Goal: Information Seeking & Learning: Learn about a topic

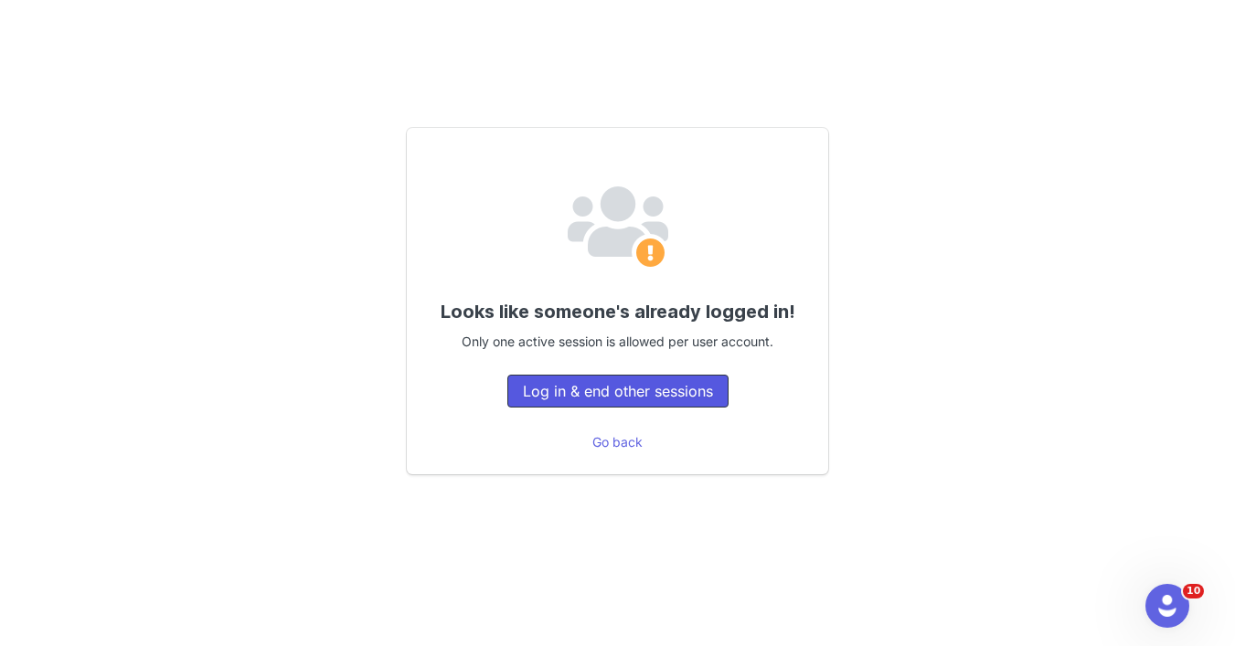
click at [658, 399] on button "Log in & end other sessions" at bounding box center [617, 391] width 221 height 33
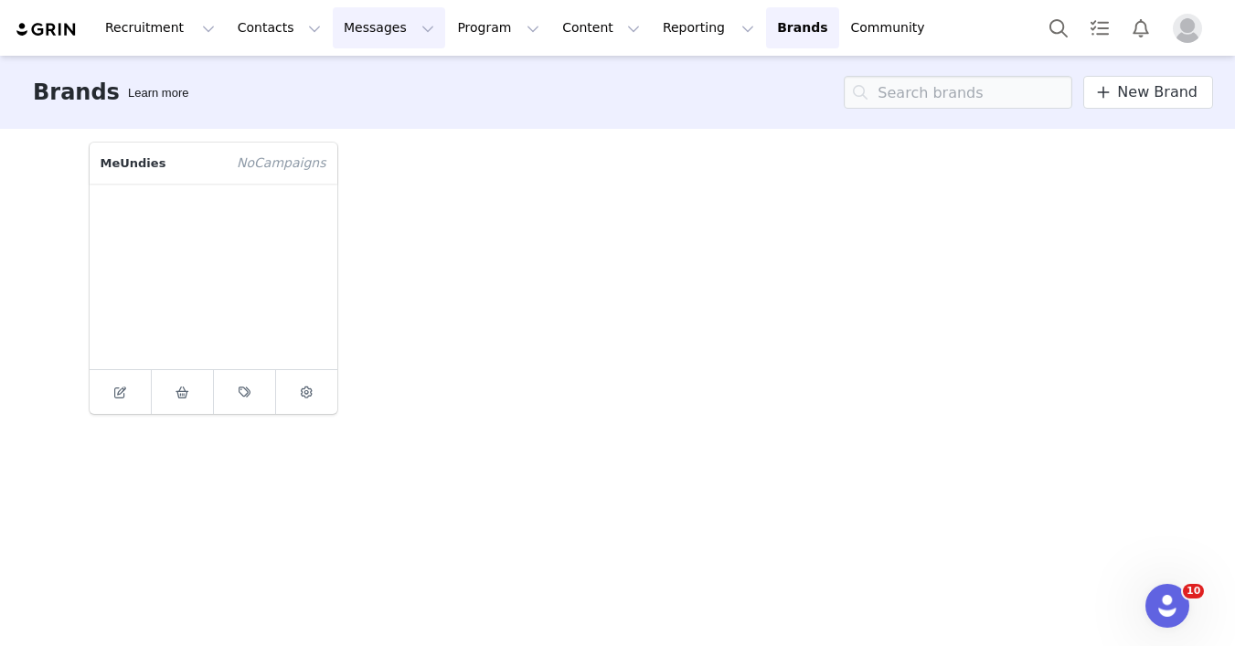
click at [380, 28] on button "Messages Messages" at bounding box center [389, 27] width 112 height 41
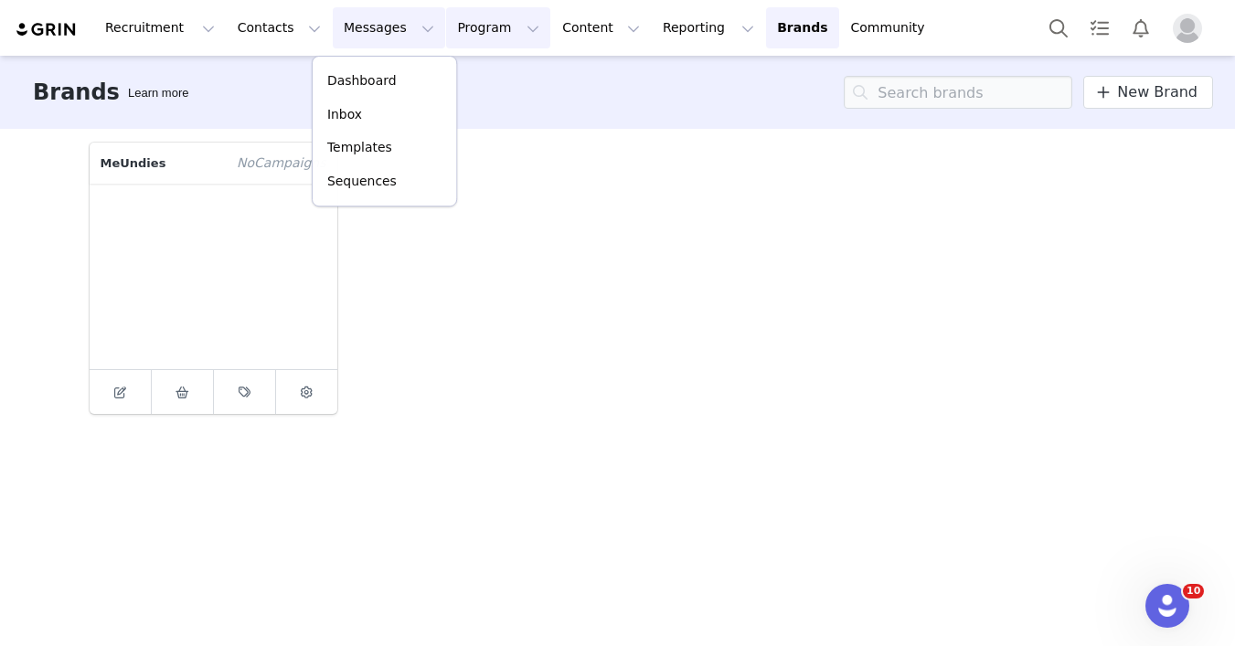
click at [448, 25] on button "Program Program" at bounding box center [498, 27] width 104 height 41
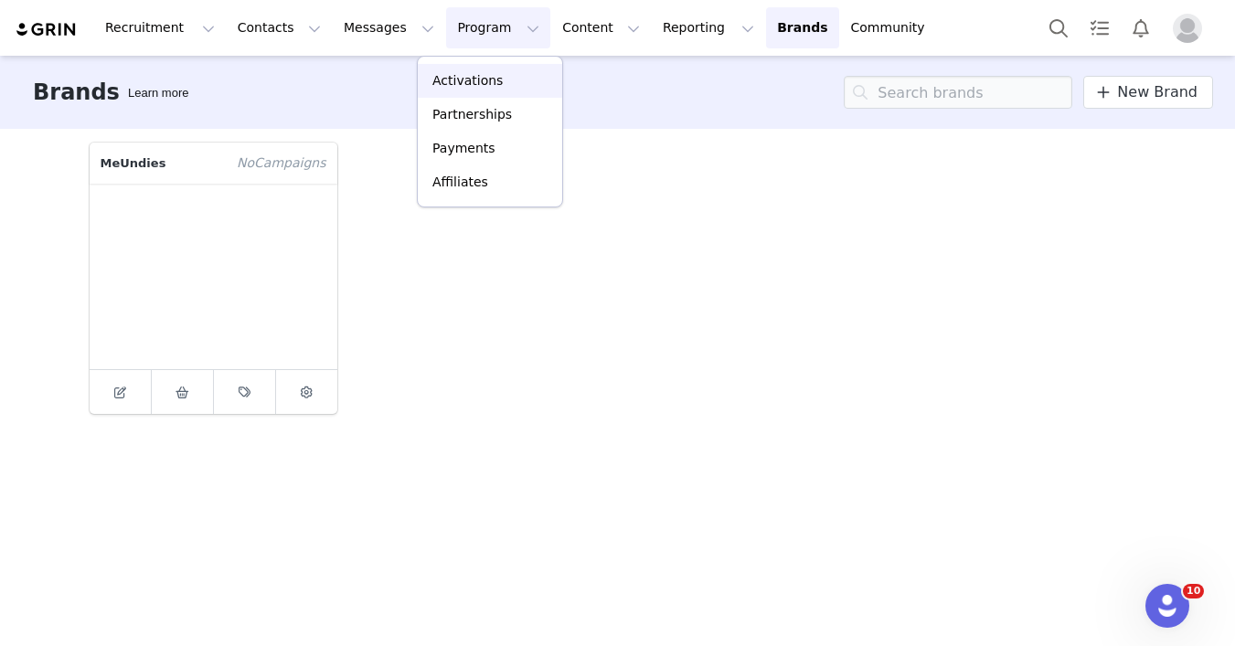
click at [445, 77] on p "Activations" at bounding box center [467, 80] width 70 height 19
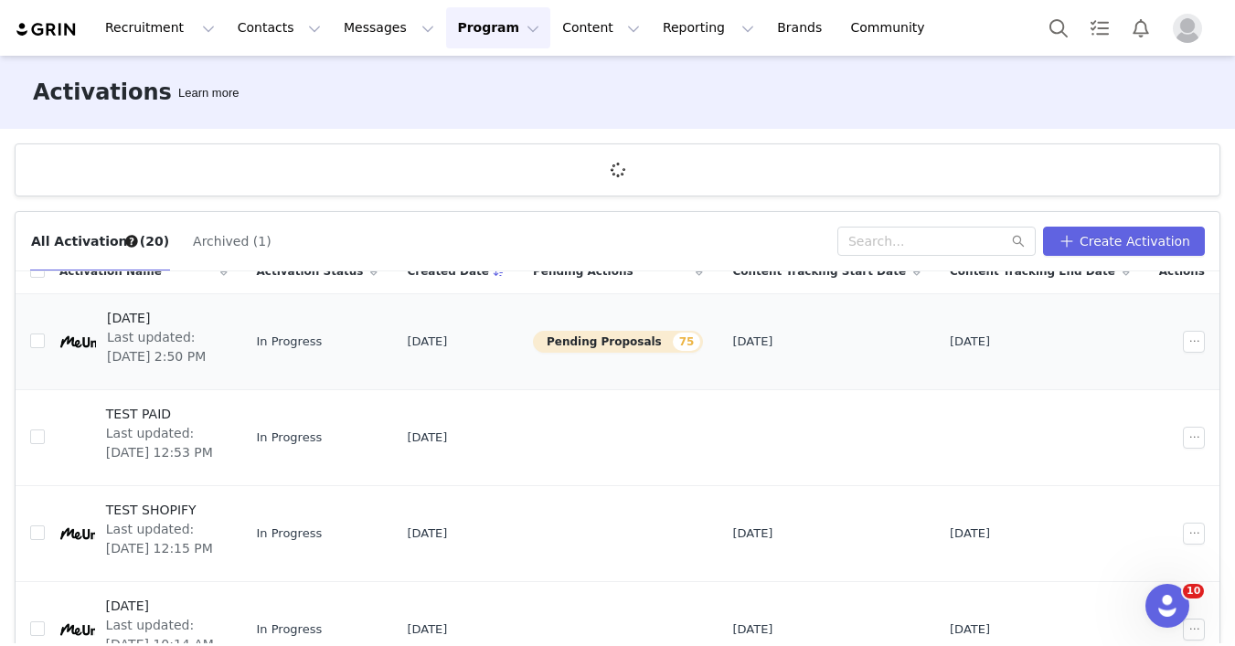
scroll to position [23, 0]
click at [217, 340] on span "Last updated: [DATE] 2:50 PM" at bounding box center [162, 346] width 110 height 38
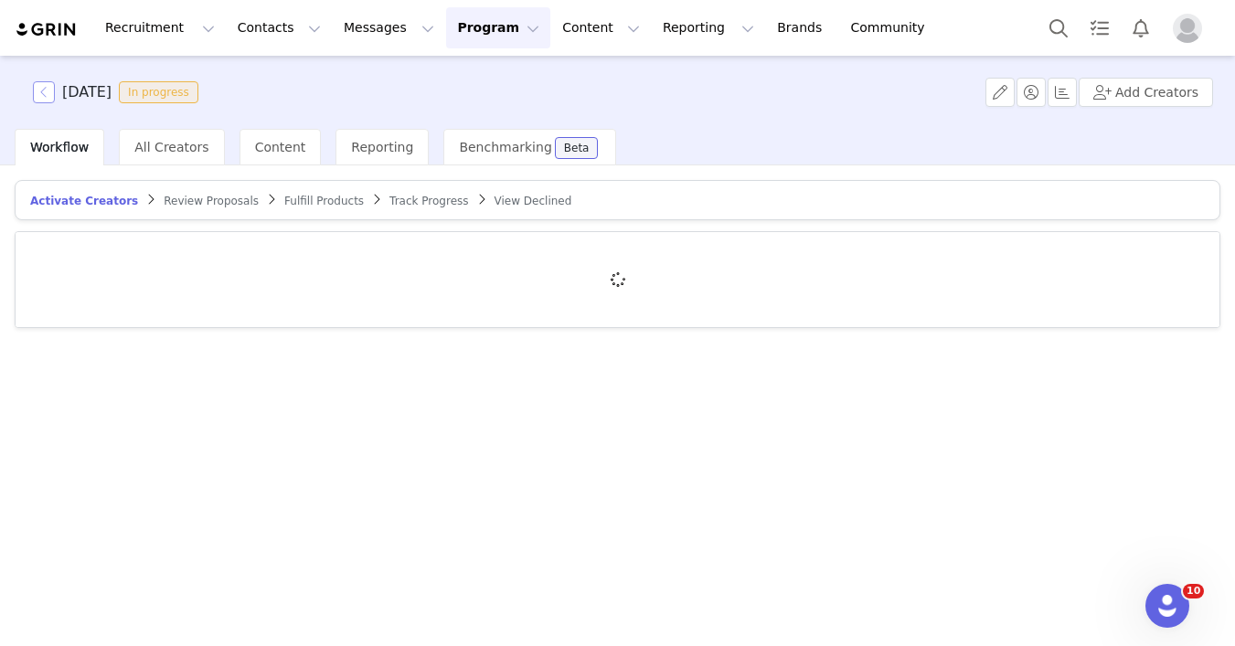
click at [42, 96] on button "button" at bounding box center [44, 92] width 22 height 22
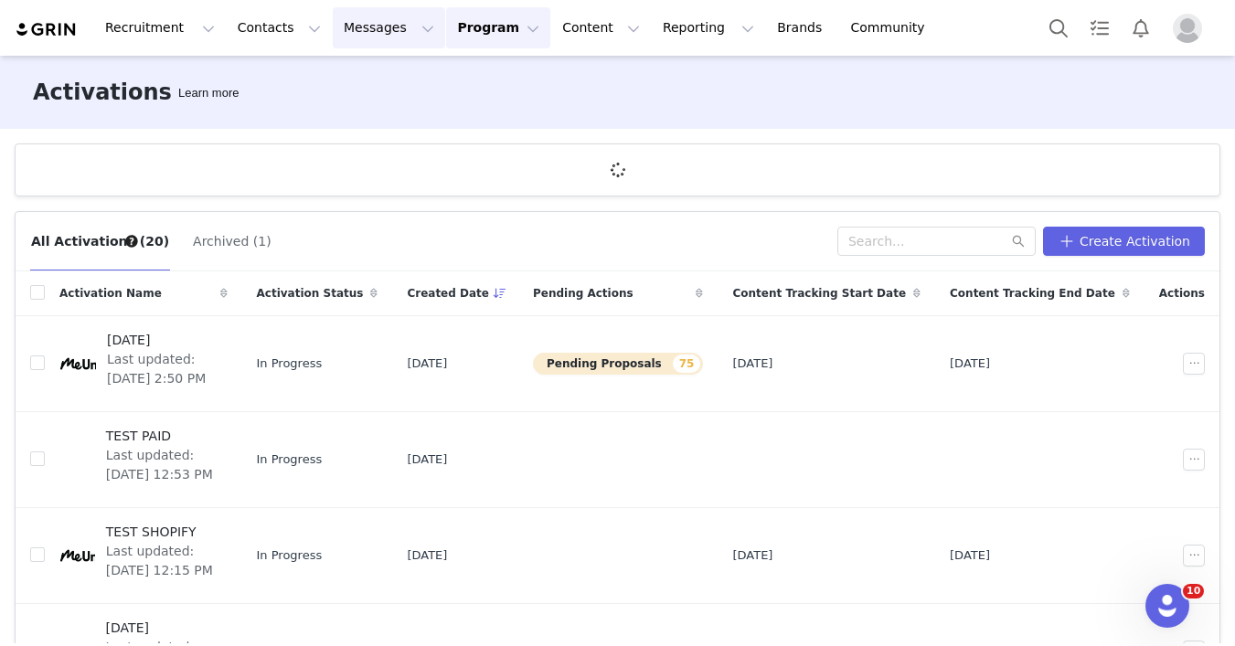
click at [389, 22] on button "Messages Messages" at bounding box center [389, 27] width 112 height 41
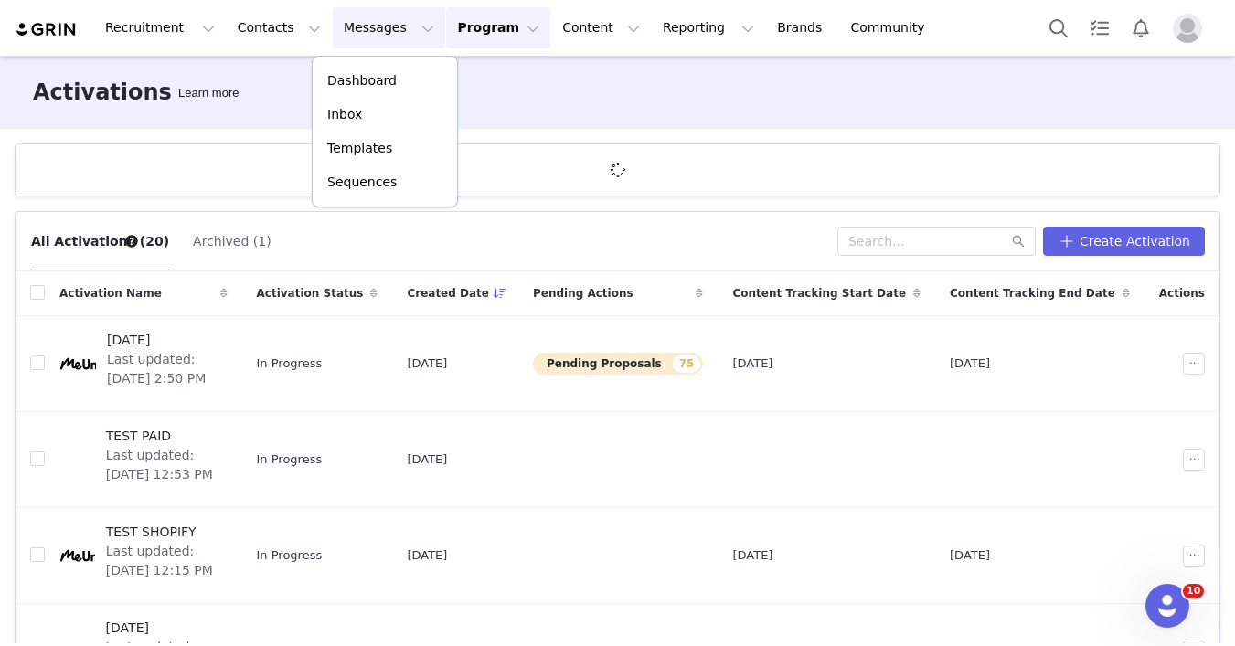
click at [456, 27] on button "Program Program" at bounding box center [498, 27] width 104 height 41
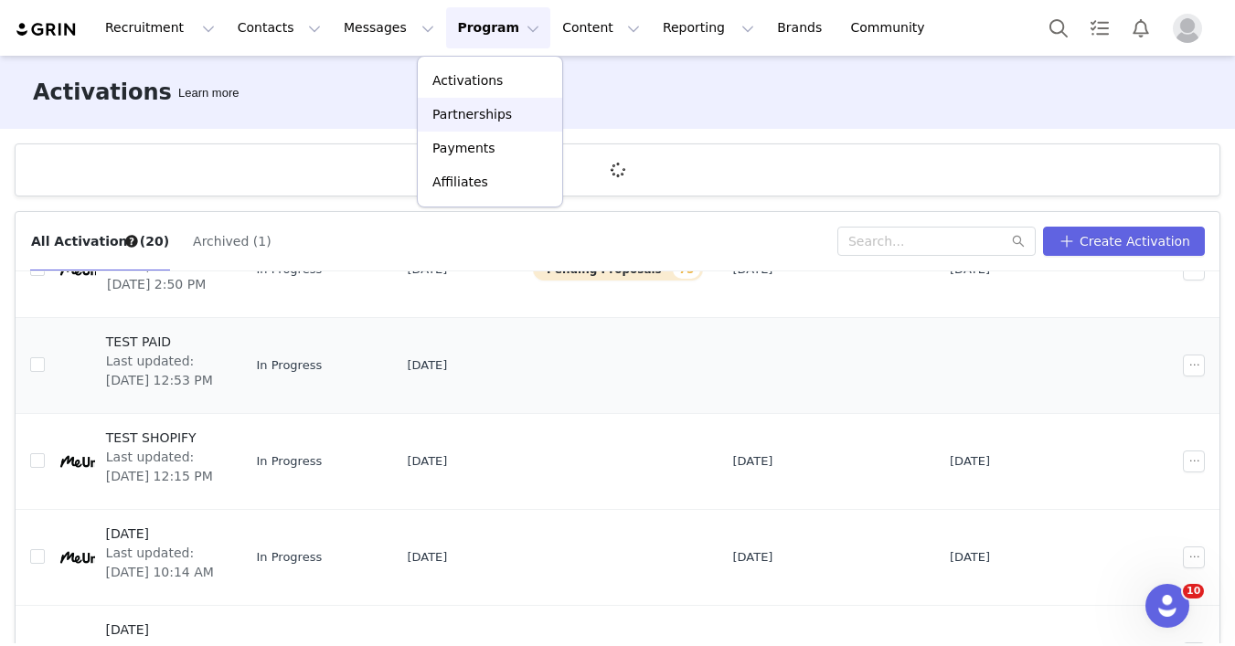
scroll to position [215, 0]
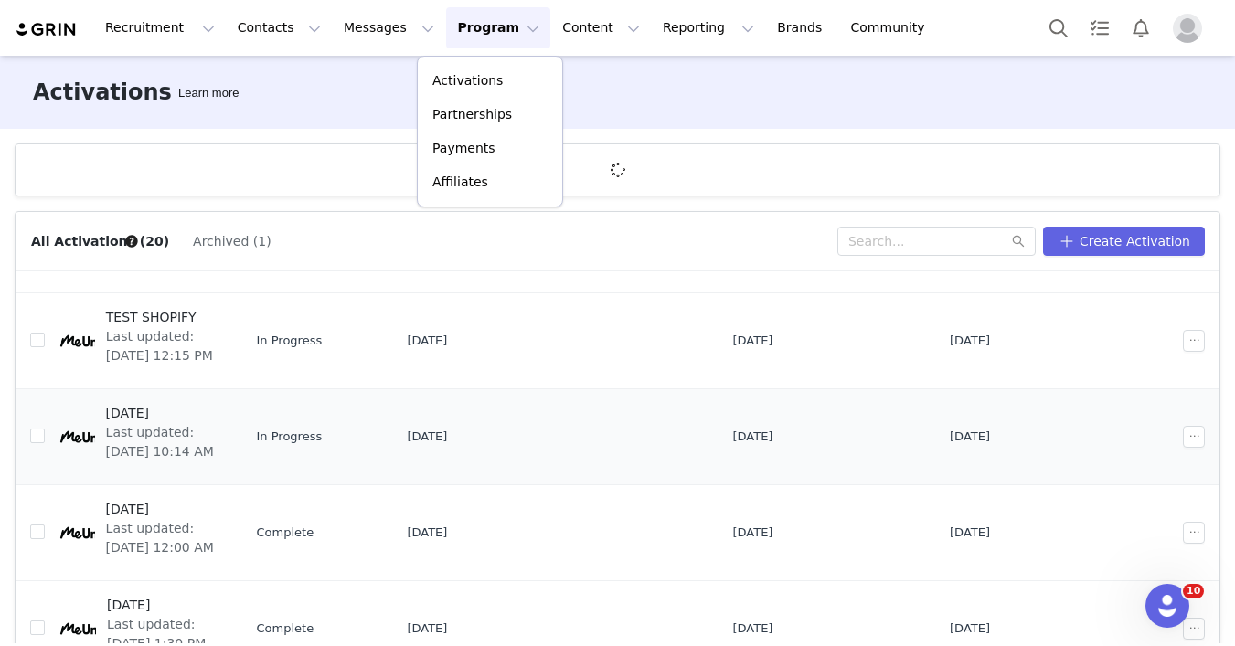
click at [164, 432] on span "Last updated: [DATE] 10:14 AM" at bounding box center [161, 442] width 111 height 38
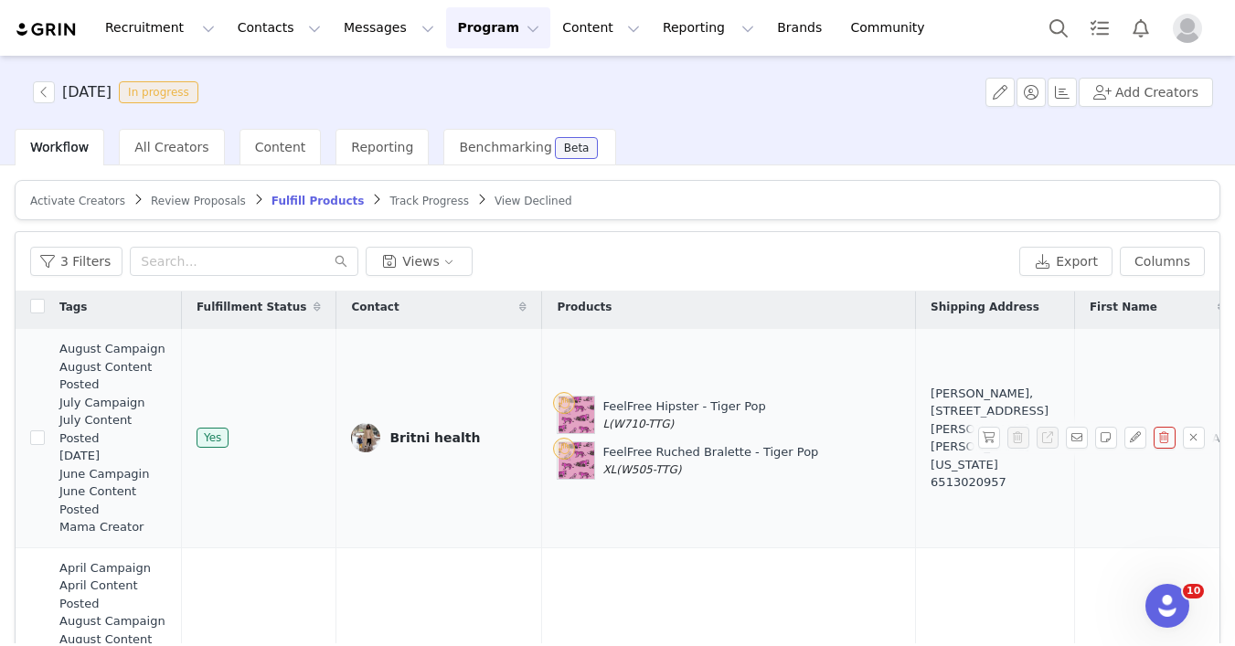
scroll to position [32, 0]
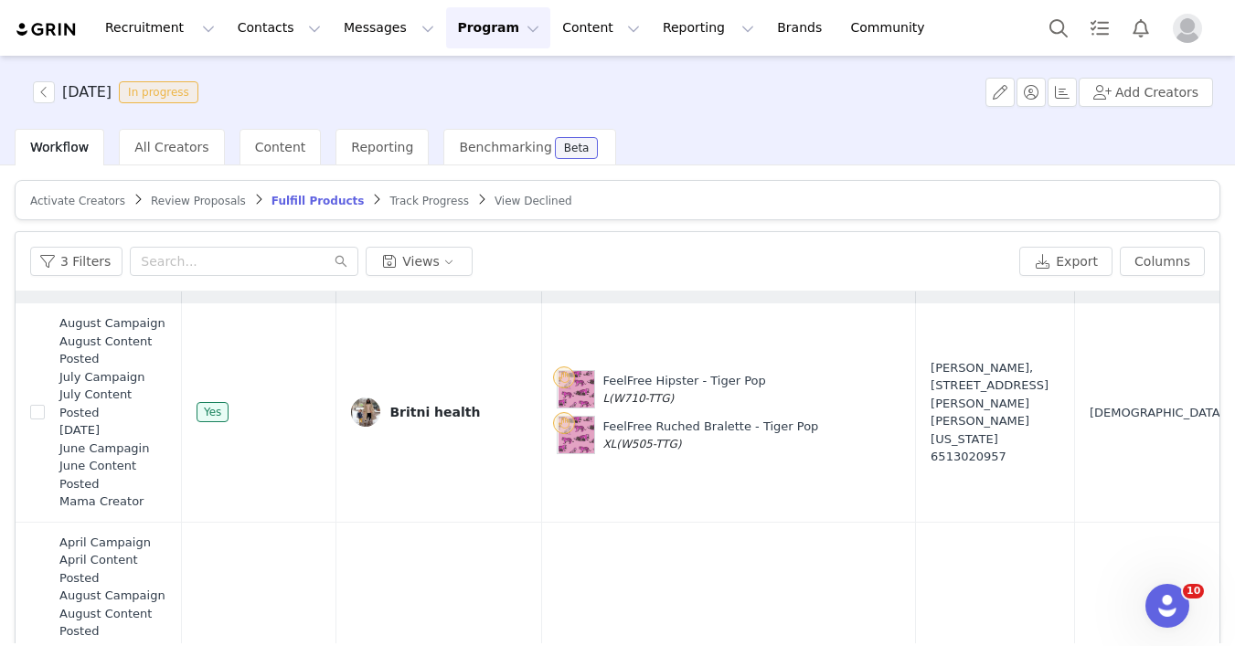
click at [402, 202] on span "Track Progress" at bounding box center [428, 201] width 79 height 13
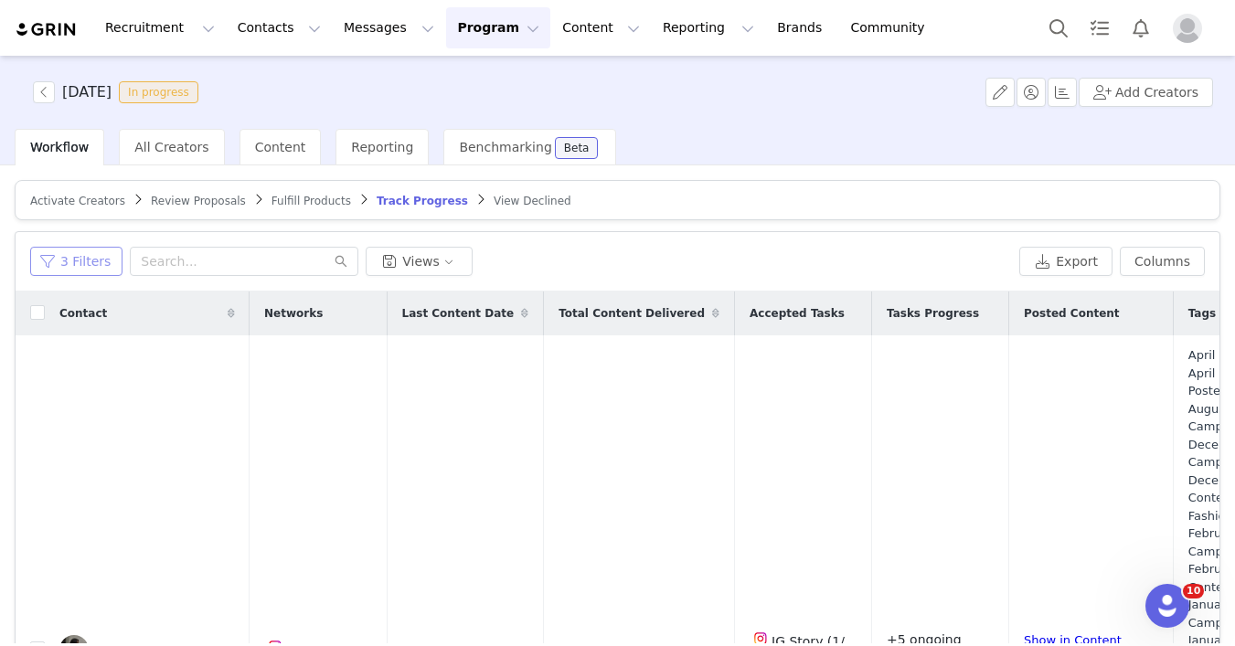
click at [64, 265] on button "3 Filters" at bounding box center [76, 261] width 92 height 29
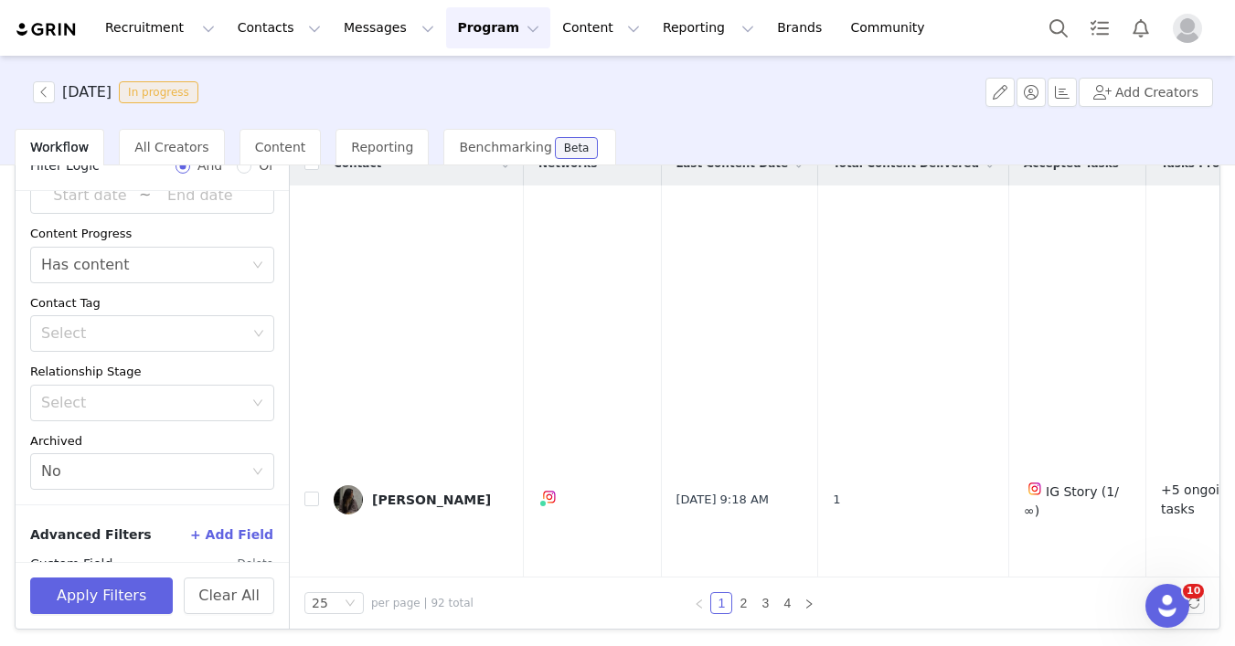
scroll to position [274, 0]
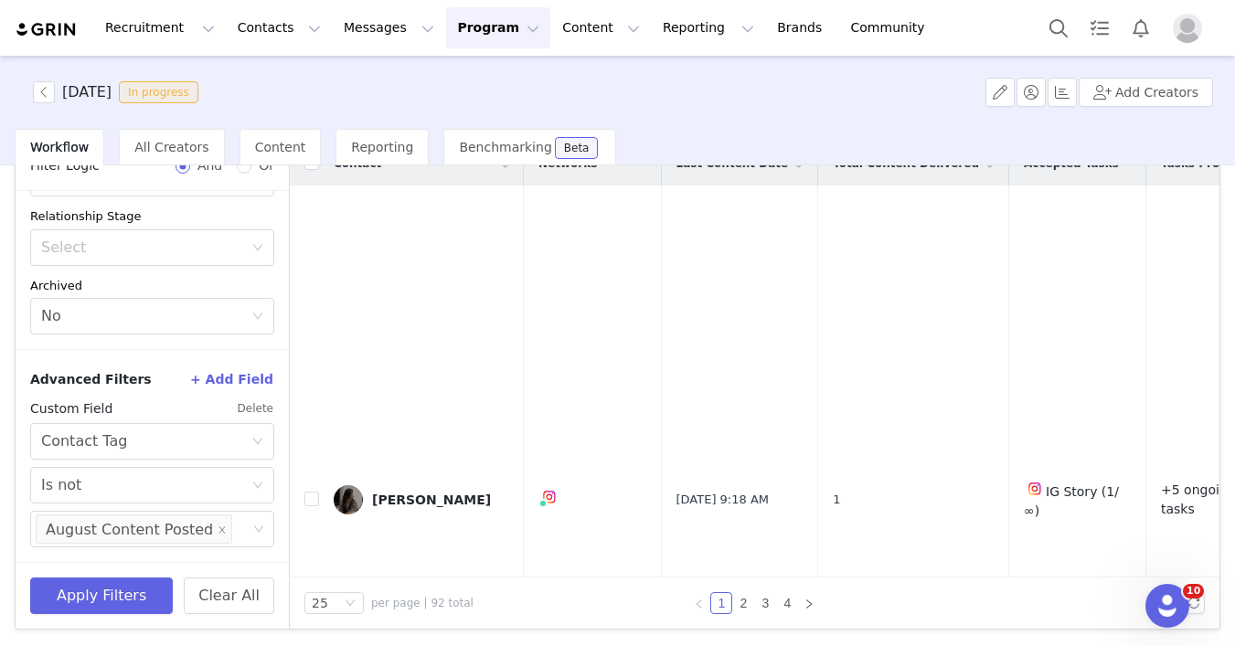
click at [254, 411] on button "Delete" at bounding box center [255, 408] width 37 height 29
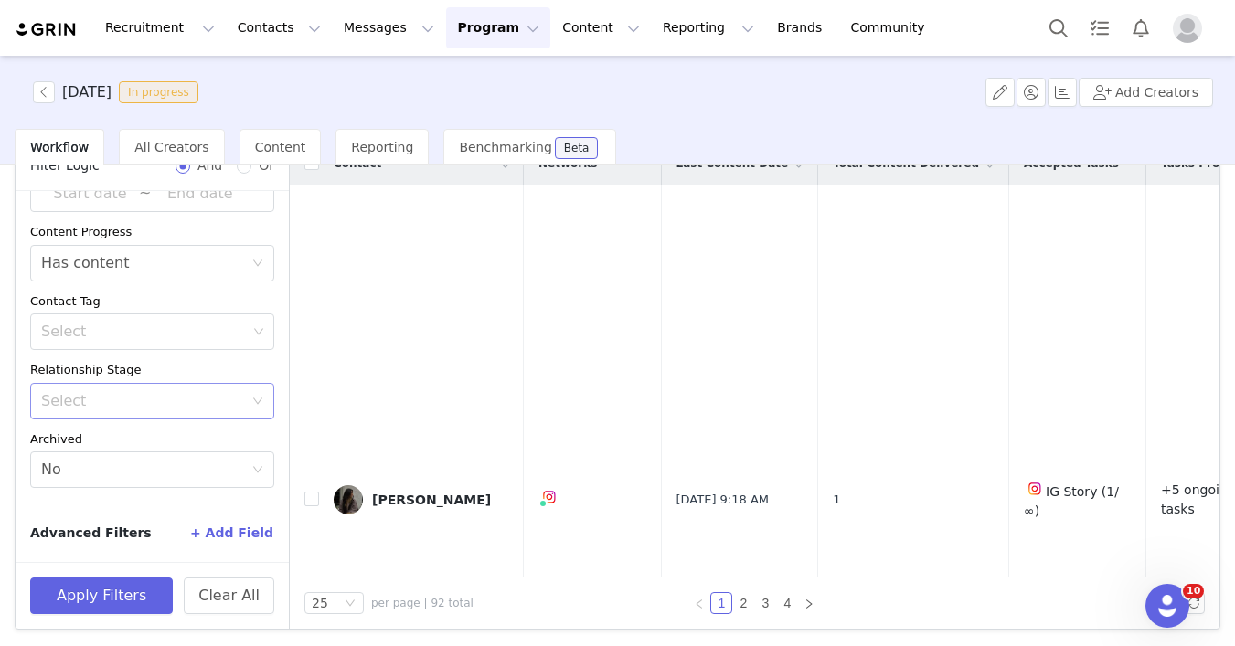
scroll to position [0, 0]
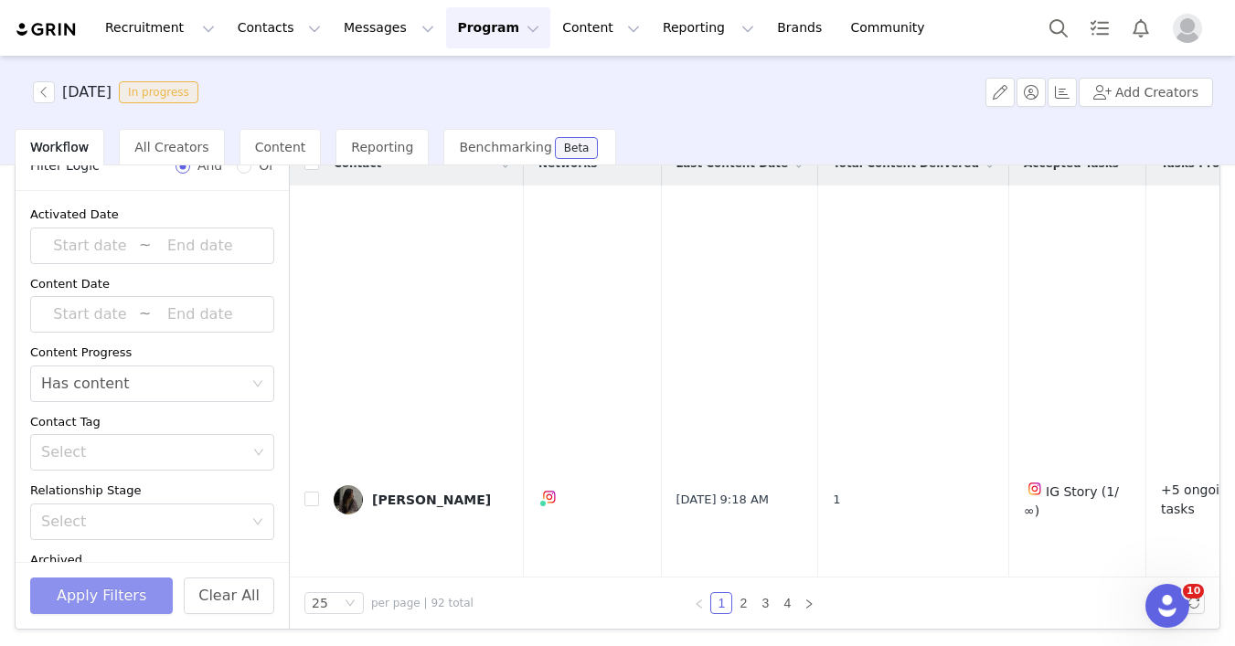
click at [85, 587] on button "Apply Filters" at bounding box center [101, 596] width 143 height 37
click at [95, 321] on input at bounding box center [90, 315] width 98 height 24
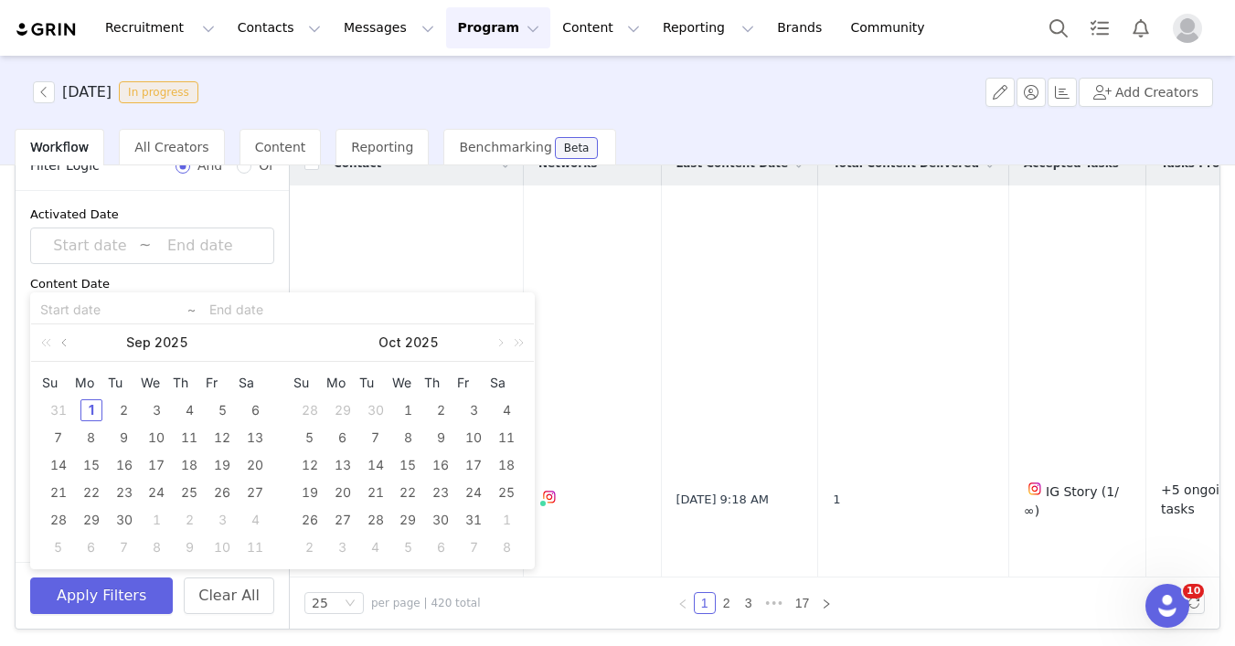
click at [69, 343] on link at bounding box center [66, 343] width 16 height 37
click at [54, 525] on div "24" at bounding box center [59, 520] width 22 height 22
type input "[DATE]"
click at [257, 527] on div "30" at bounding box center [255, 520] width 22 height 22
type input "[DATE]"
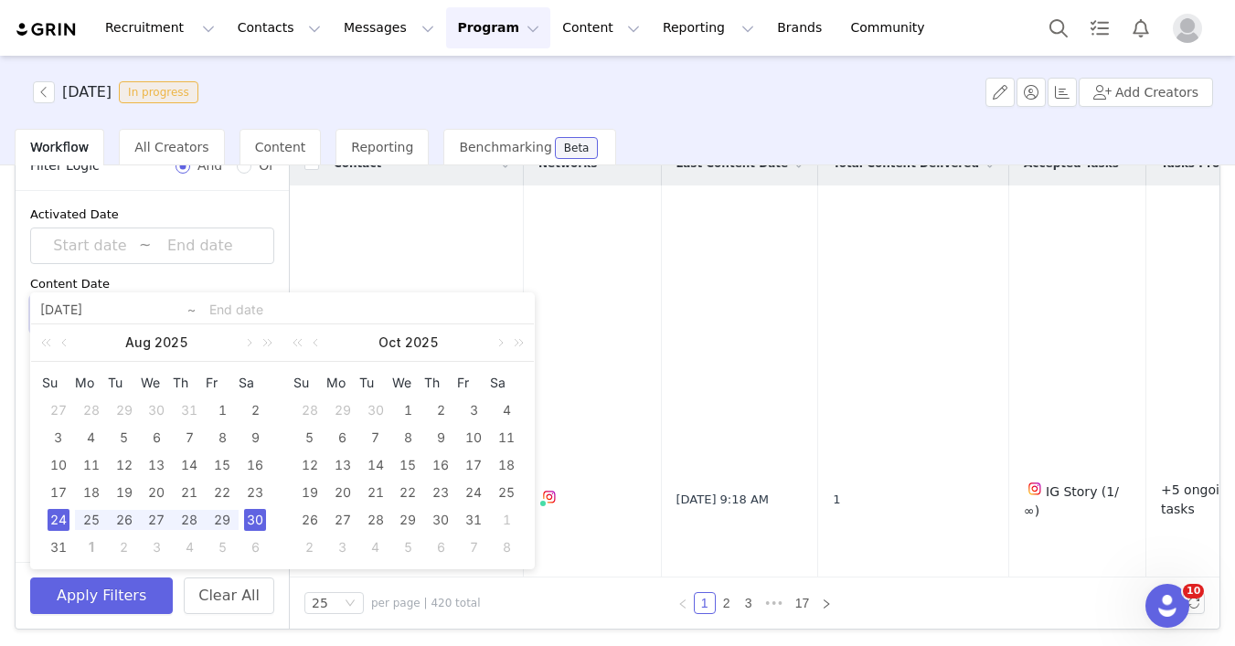
type input "[DATE]"
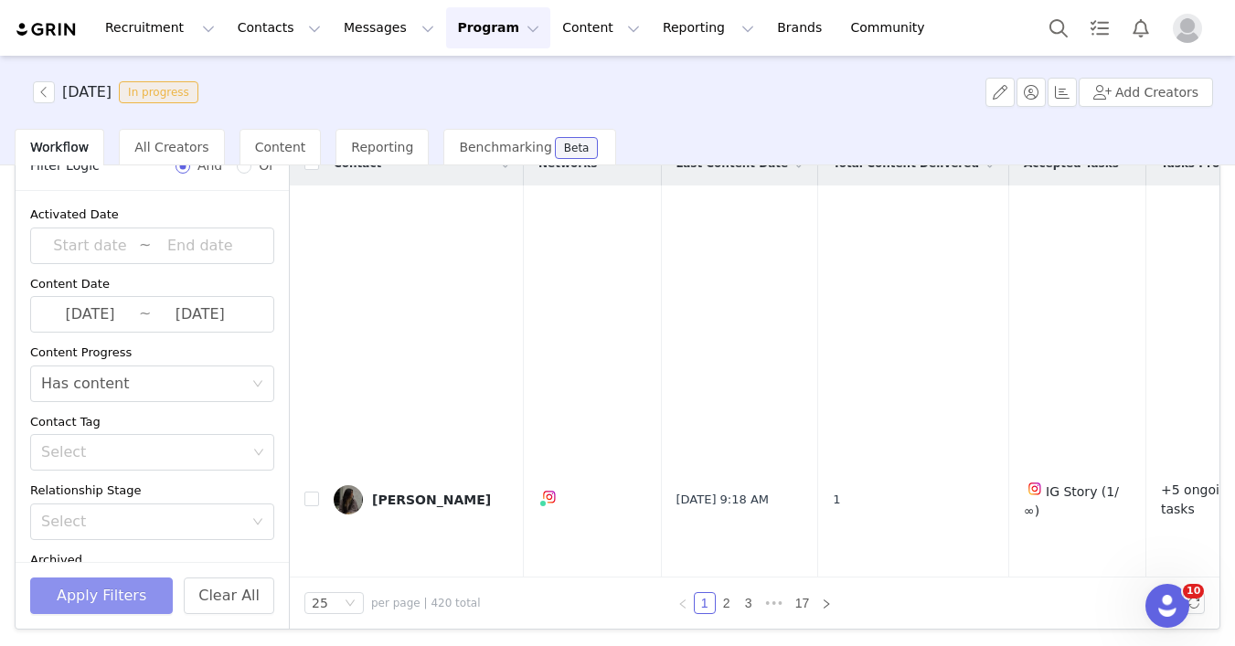
click at [123, 605] on button "Apply Filters" at bounding box center [101, 596] width 143 height 37
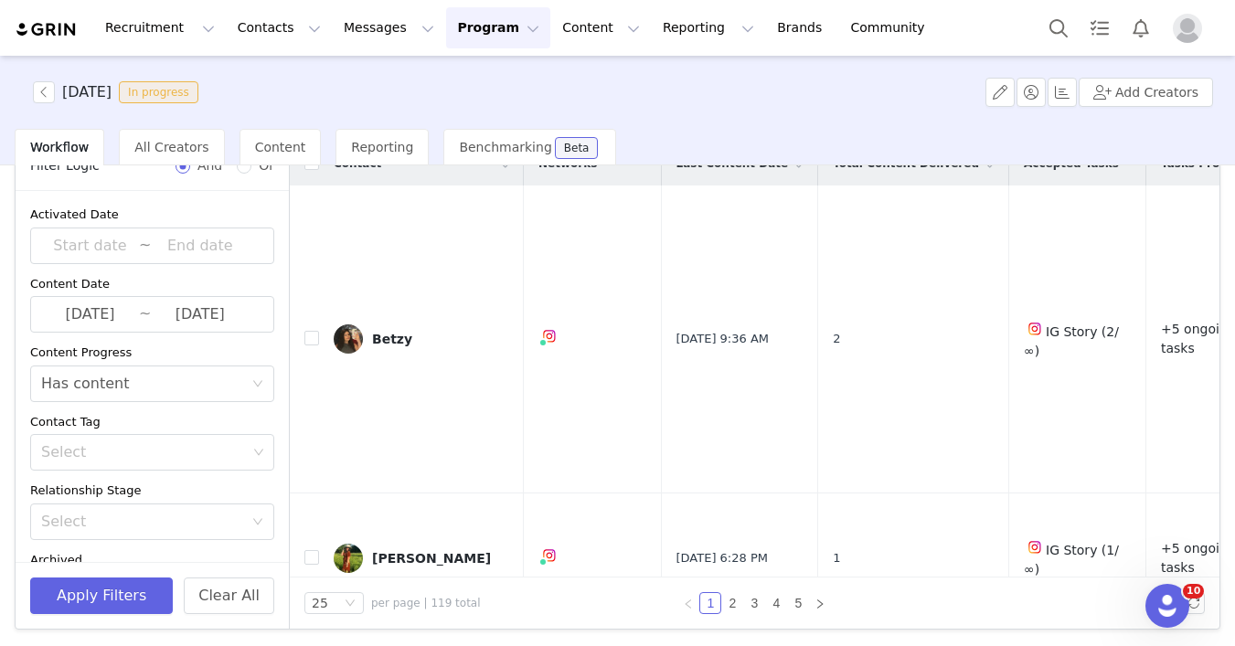
click at [436, 600] on span "per page | 119 total" at bounding box center [426, 603] width 110 height 16
copy span "119"
click at [53, 318] on input "[DATE]" at bounding box center [90, 315] width 98 height 24
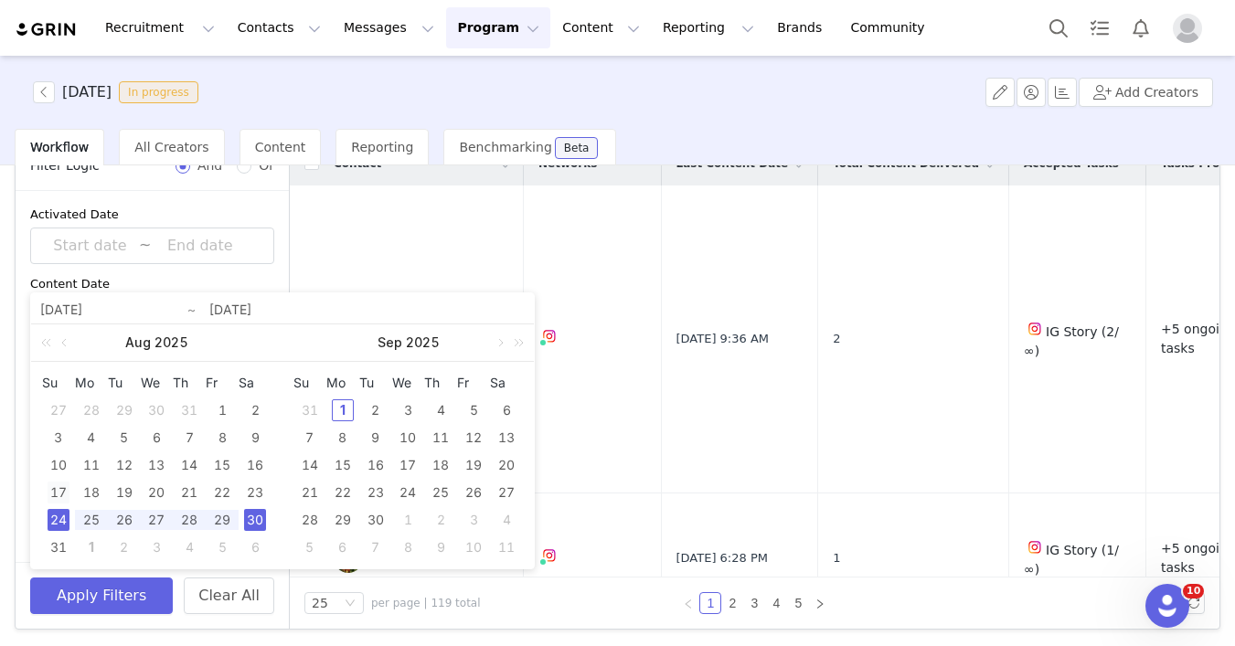
click at [60, 497] on div "17" at bounding box center [59, 493] width 22 height 22
click at [261, 492] on div "23" at bounding box center [255, 493] width 22 height 22
type input "[DATE]"
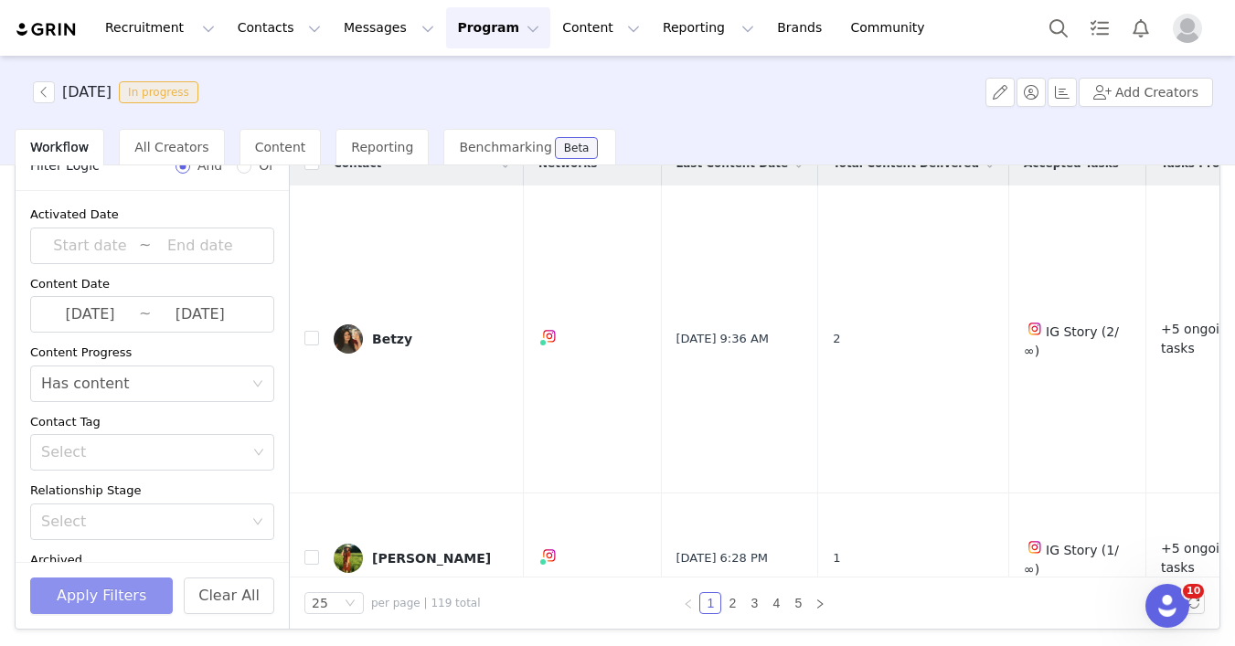
click at [81, 594] on button "Apply Filters" at bounding box center [101, 596] width 143 height 37
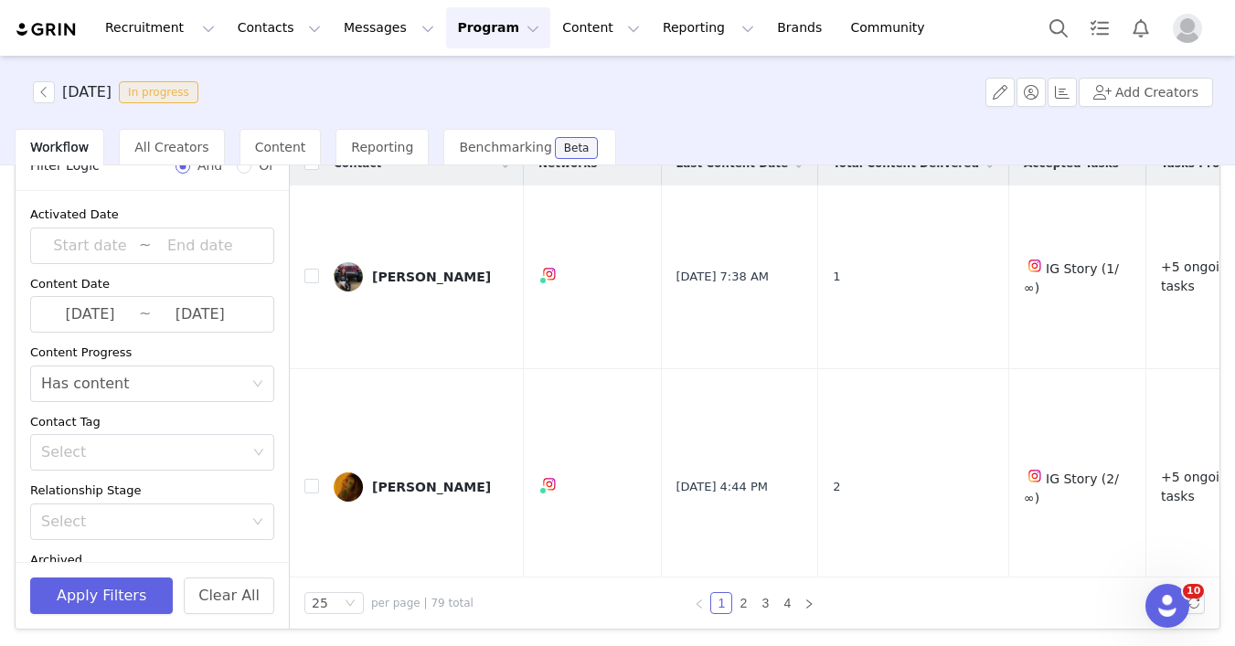
click at [428, 600] on span "per page | 79 total" at bounding box center [422, 603] width 102 height 16
copy span "79"
click at [253, 315] on icon "icon: close-circle" at bounding box center [256, 314] width 13 height 13
click at [92, 306] on input at bounding box center [90, 315] width 98 height 24
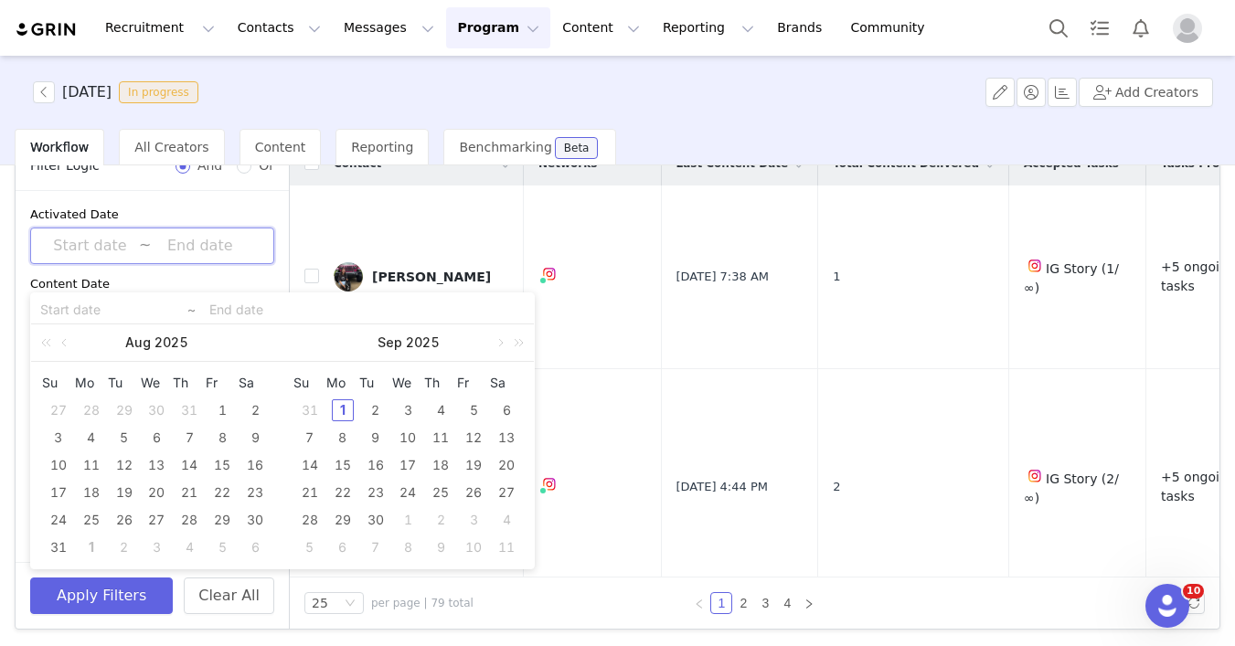
click at [258, 250] on span "~" at bounding box center [152, 246] width 244 height 37
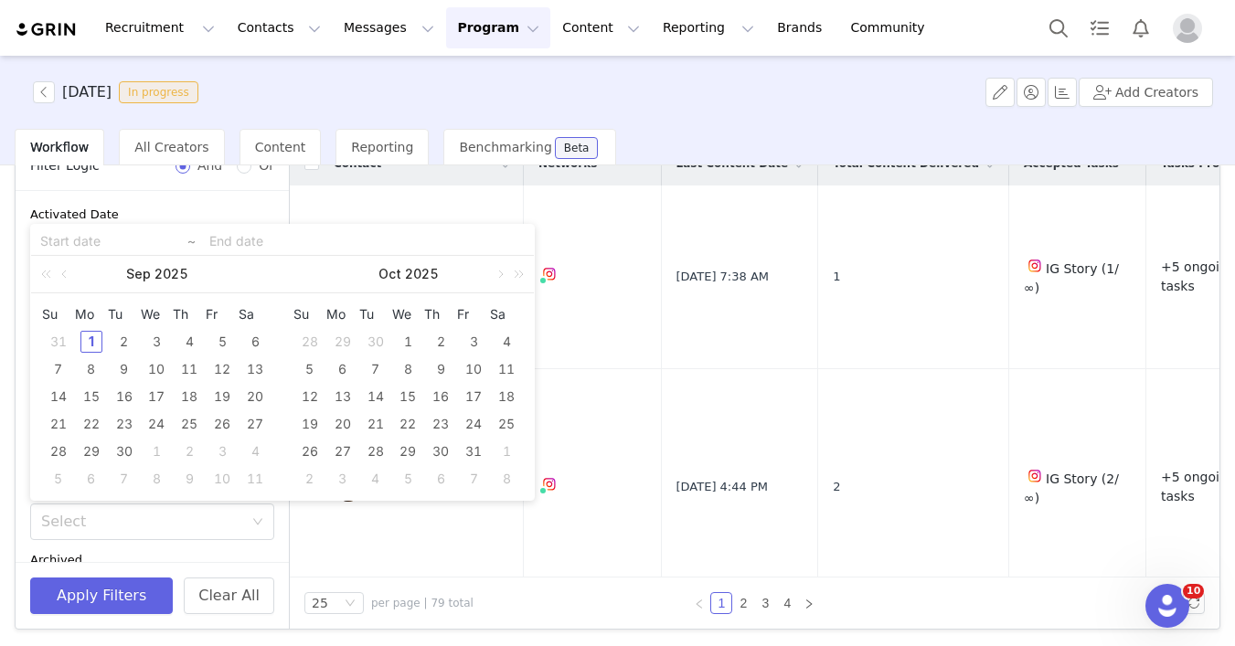
click at [267, 183] on div "Filter Logic And Or" at bounding box center [152, 166] width 273 height 49
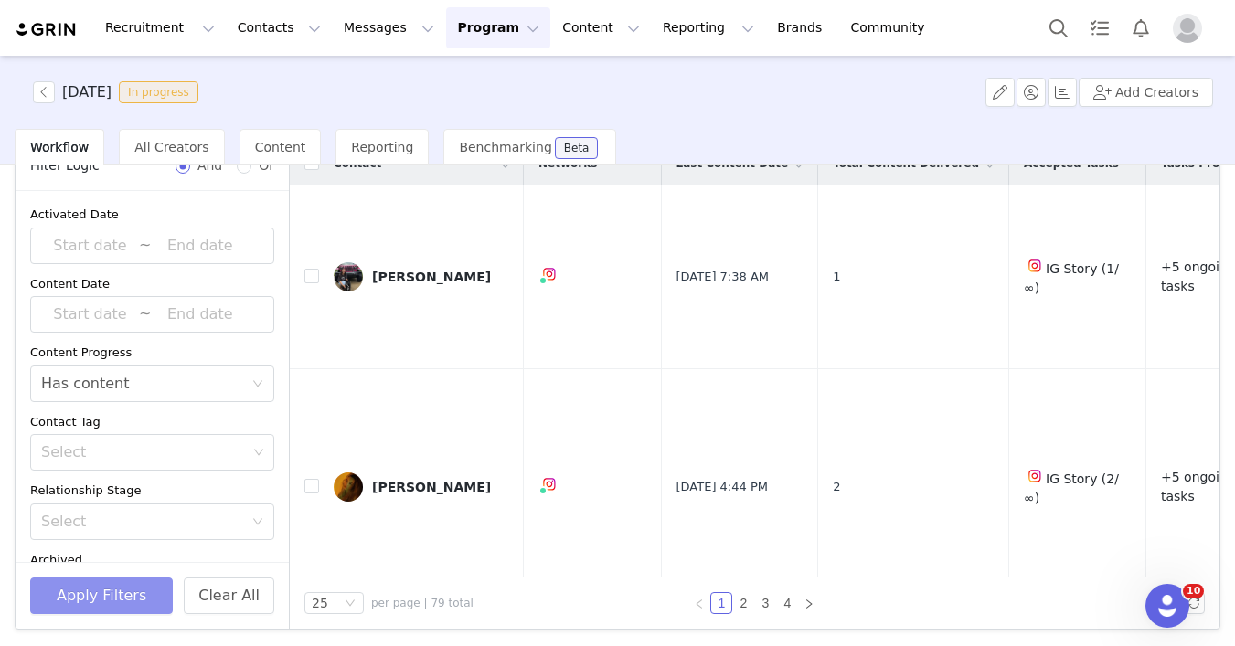
click at [96, 597] on button "Apply Filters" at bounding box center [101, 596] width 143 height 37
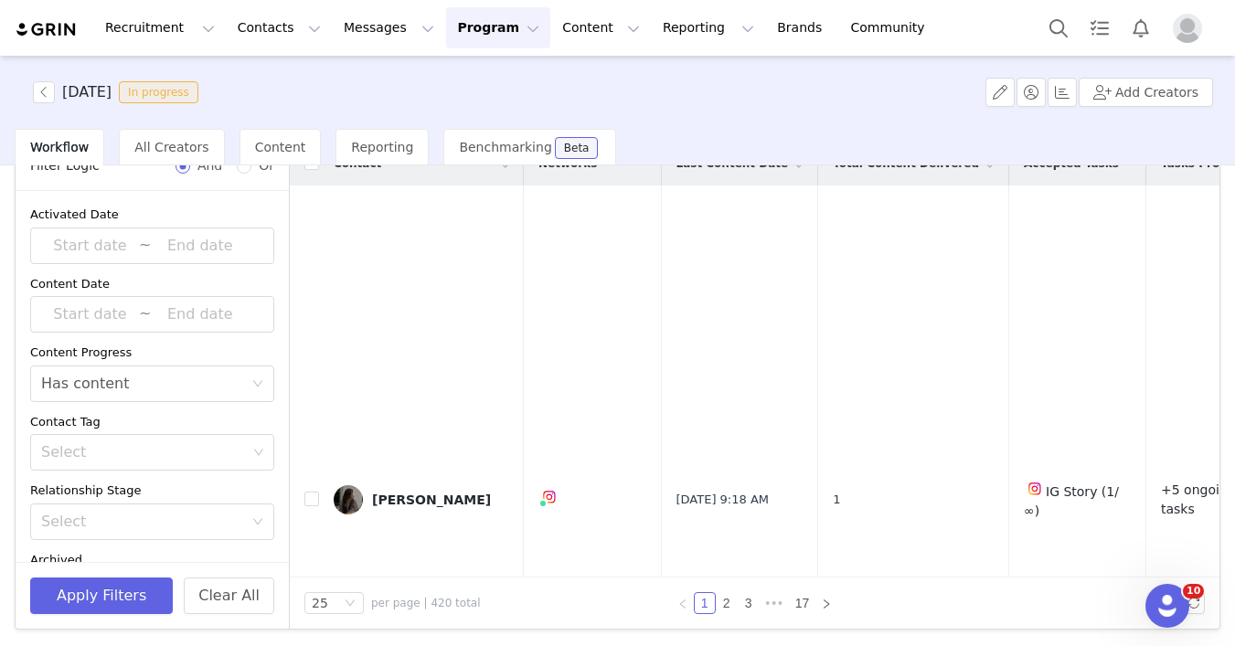
click at [433, 599] on span "per page | 420 total" at bounding box center [426, 603] width 110 height 16
copy span "420"
click at [70, 311] on input at bounding box center [90, 315] width 98 height 24
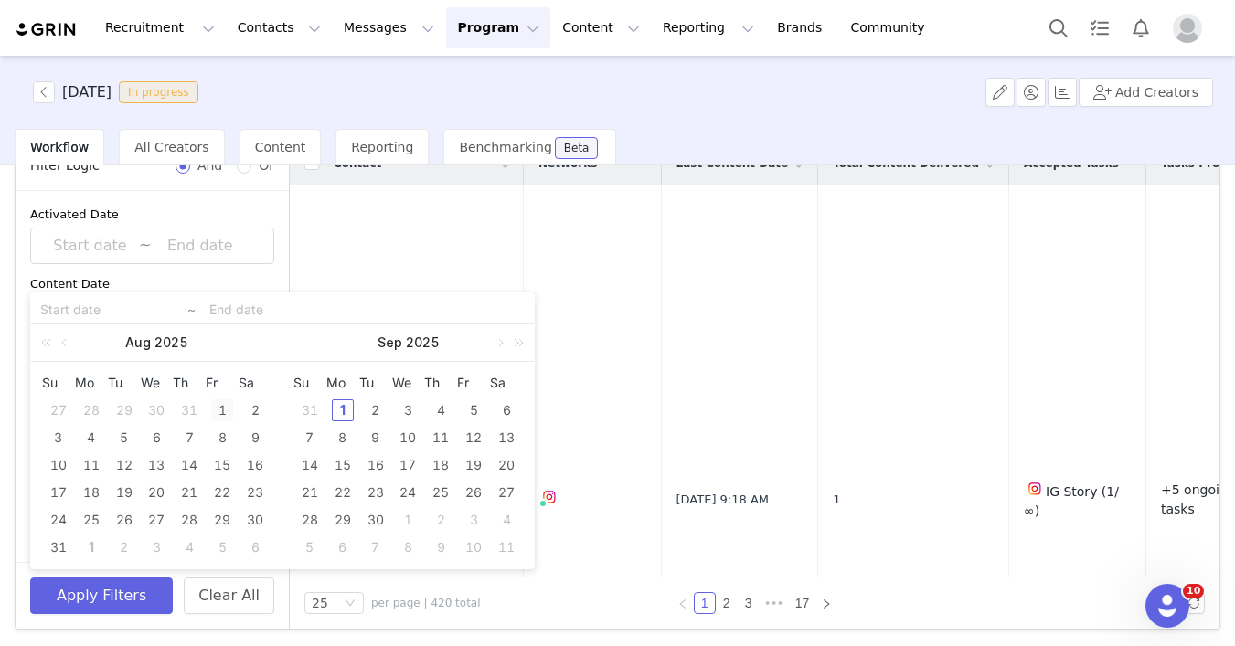
click at [219, 407] on div "1" at bounding box center [222, 411] width 22 height 22
type input "[DATE]"
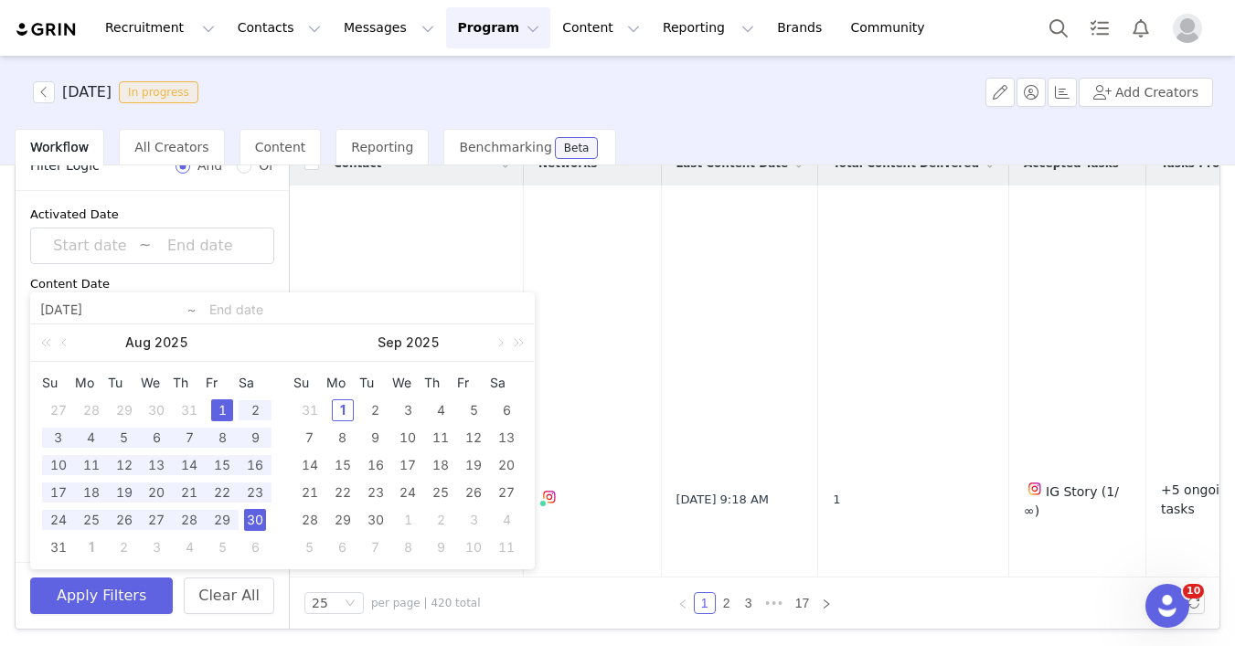
click at [252, 514] on div "30" at bounding box center [255, 520] width 22 height 22
type input "[DATE]"
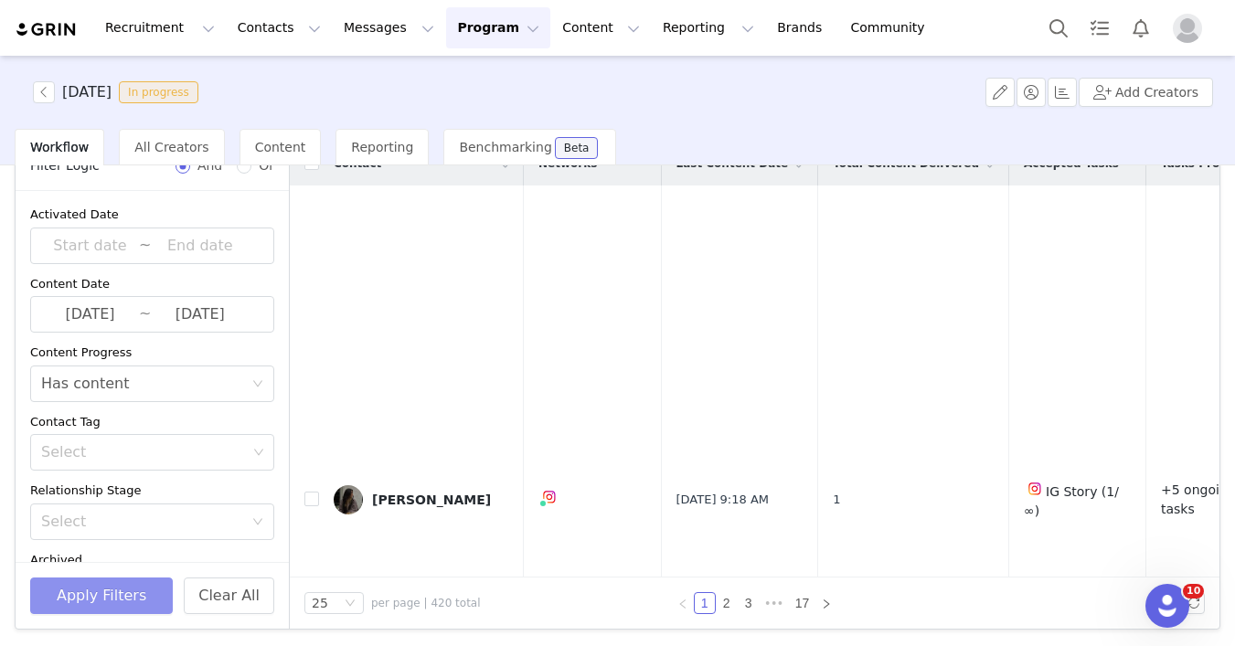
click at [107, 611] on button "Apply Filters" at bounding box center [101, 596] width 143 height 37
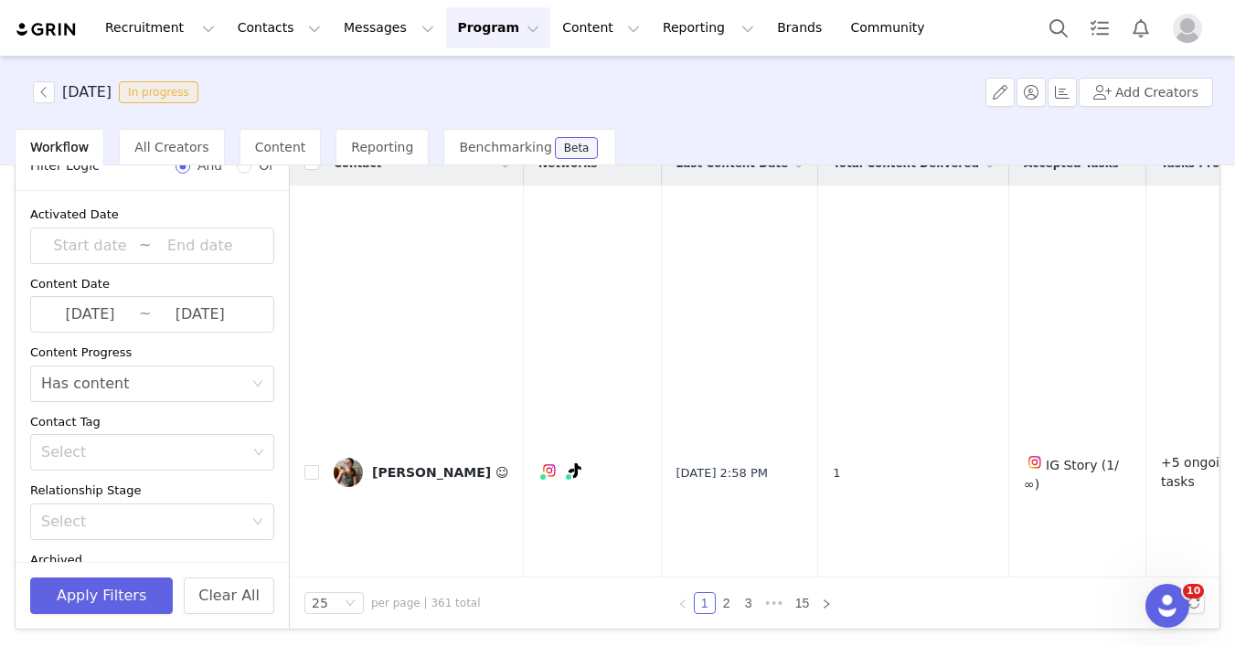
click at [430, 607] on span "per page | 361 total" at bounding box center [426, 603] width 110 height 16
copy span "361"
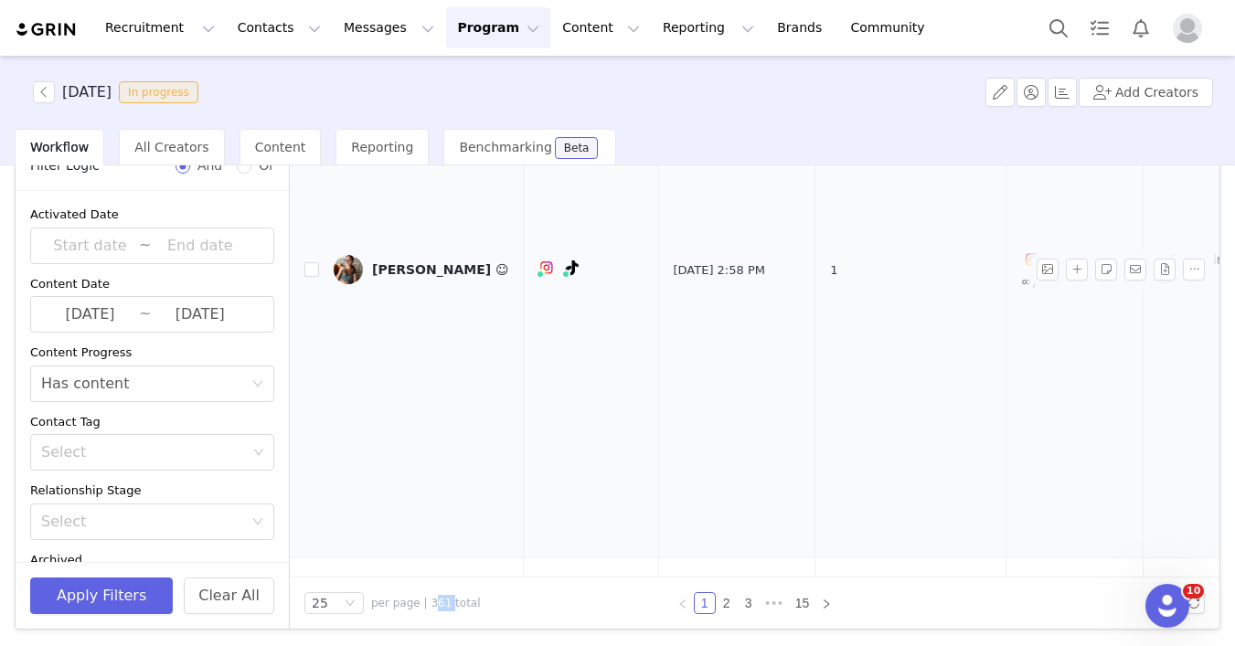
scroll to position [206, 3]
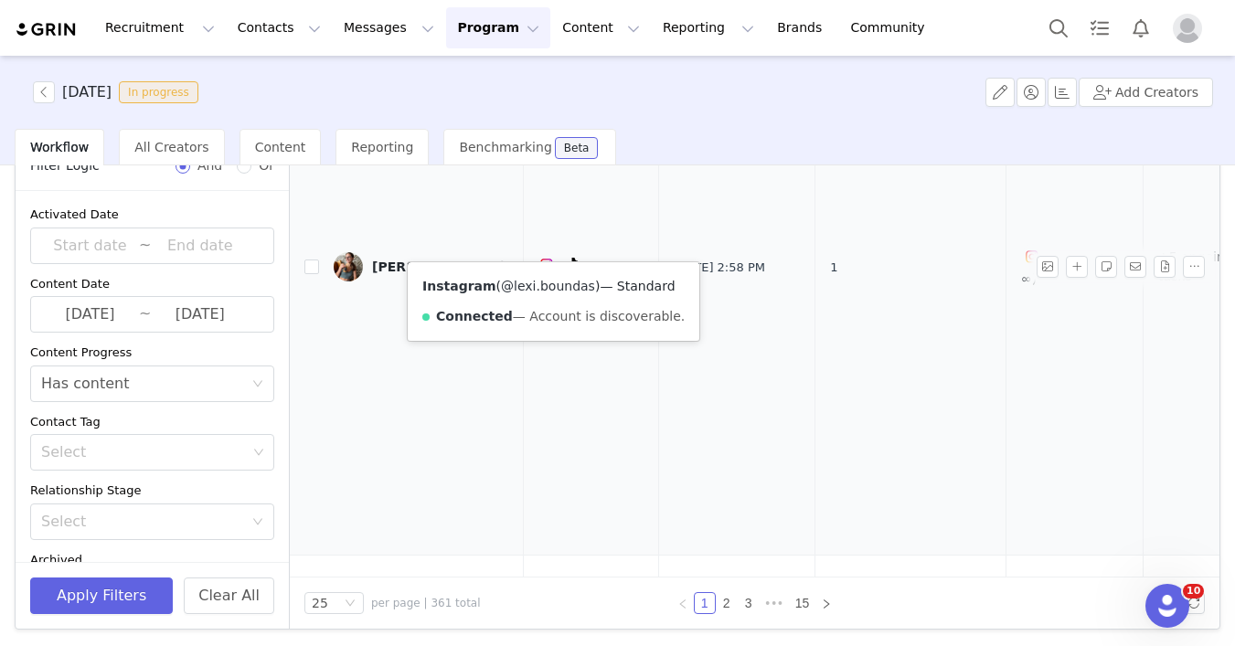
click at [547, 281] on link "@lexi.boundas" at bounding box center [548, 286] width 94 height 15
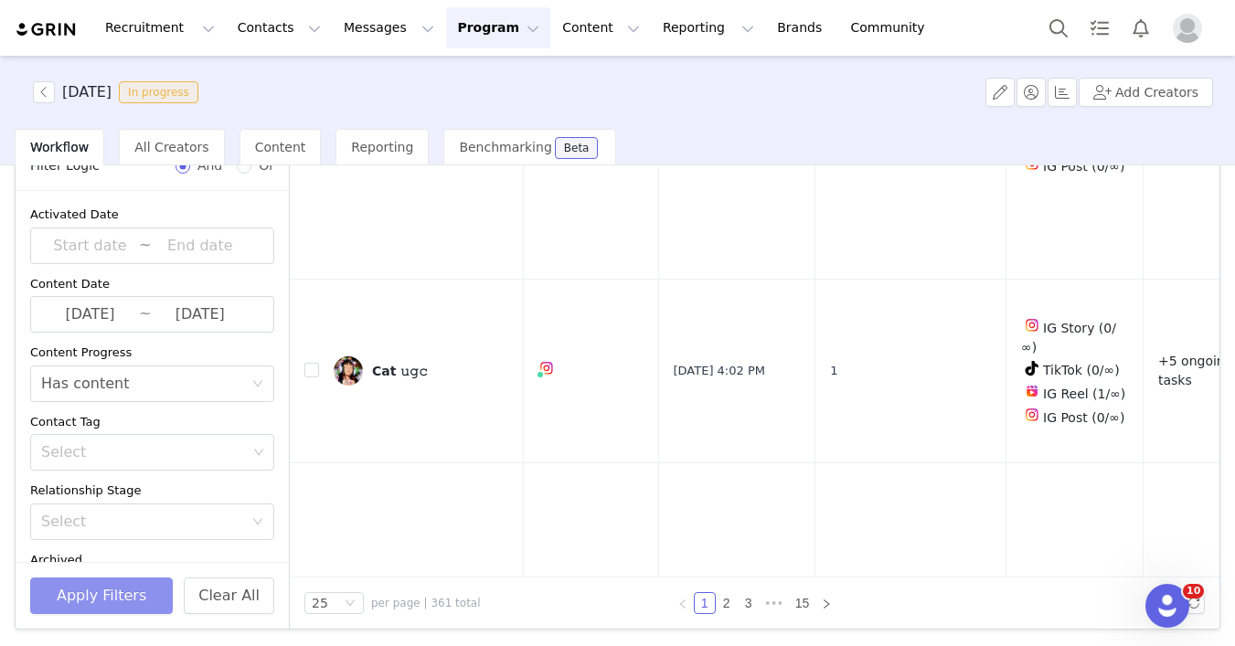
scroll to position [0, 0]
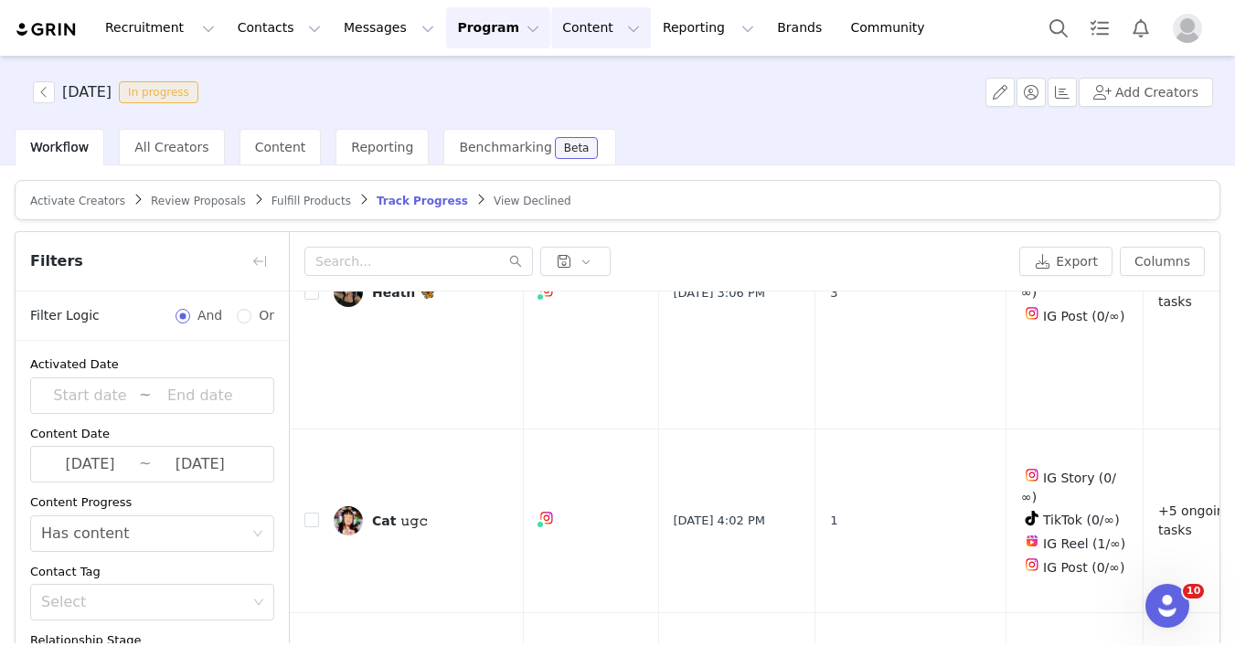
click at [570, 37] on button "Content Content" at bounding box center [601, 27] width 100 height 41
click at [581, 88] on p "Creator Content" at bounding box center [579, 80] width 102 height 19
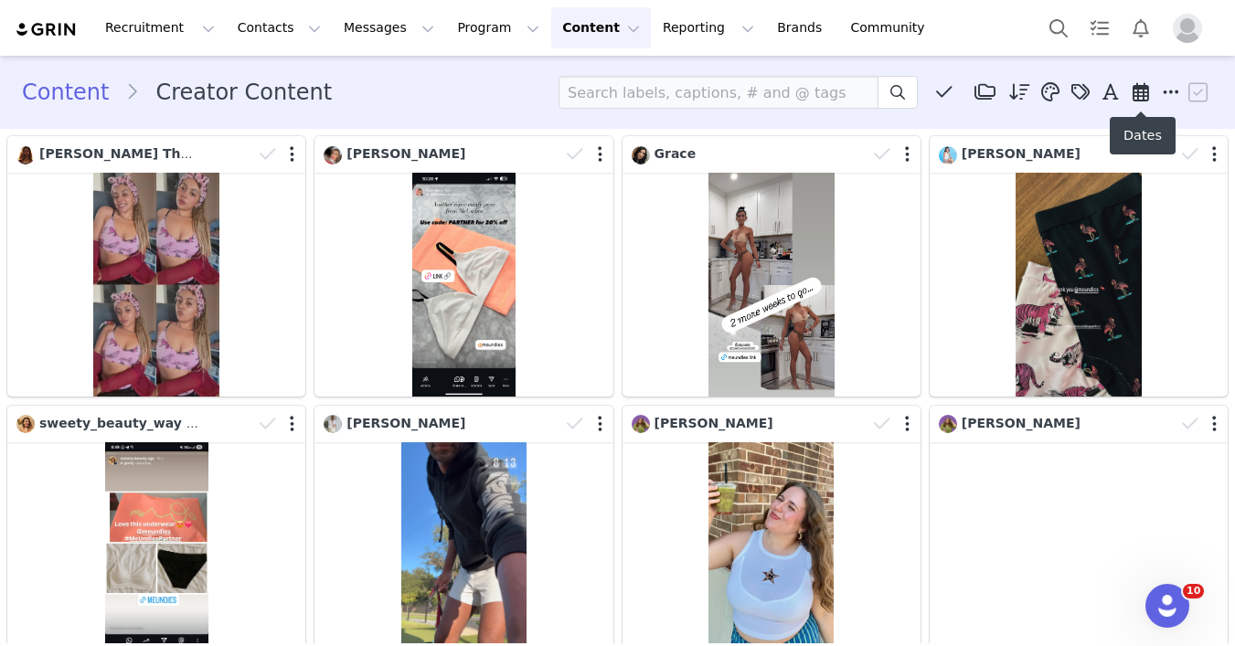
click at [1150, 91] on span at bounding box center [1140, 92] width 27 height 27
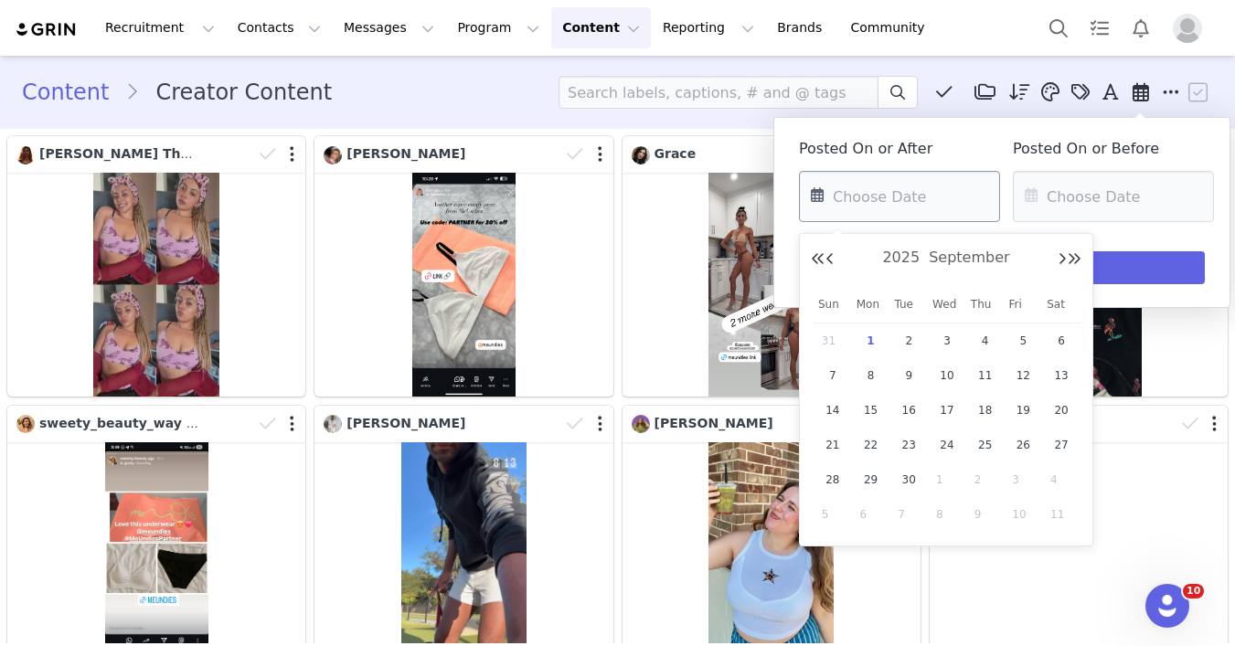
click at [863, 211] on input "text" at bounding box center [899, 196] width 201 height 51
click at [832, 259] on button "Previous Month" at bounding box center [830, 259] width 9 height 15
click at [831, 484] on span "24" at bounding box center [833, 480] width 22 height 22
type input "[DATE]"
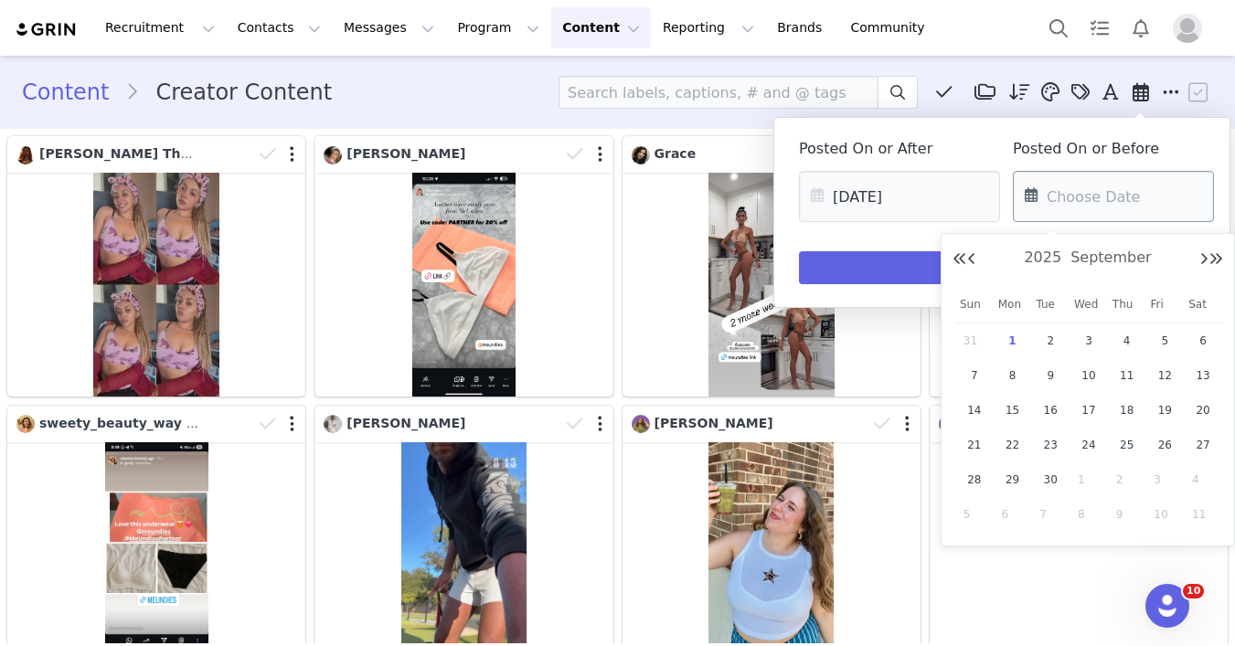
click at [1085, 211] on input "text" at bounding box center [1113, 196] width 201 height 51
click at [976, 258] on div "[DATE]" at bounding box center [1088, 258] width 271 height 27
click at [967, 259] on button "Previous Month" at bounding box center [971, 259] width 9 height 15
click at [1207, 485] on span "30" at bounding box center [1203, 480] width 22 height 22
type input "[DATE]"
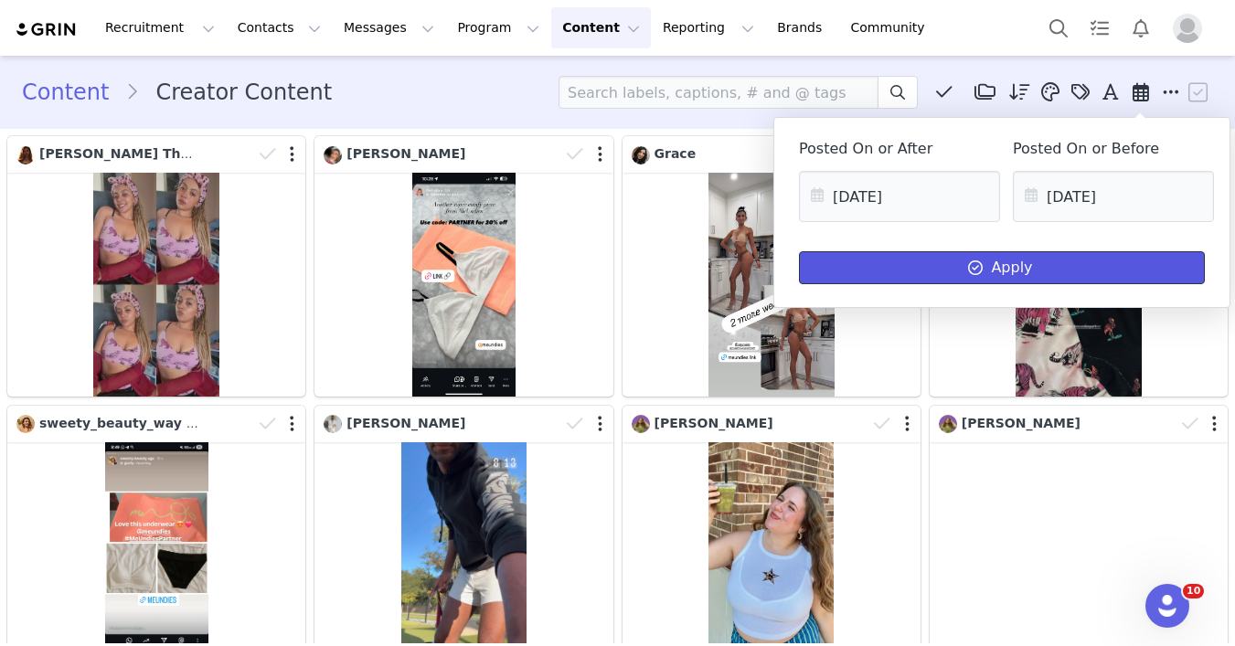
click at [1015, 252] on button "Apply" at bounding box center [1002, 267] width 406 height 33
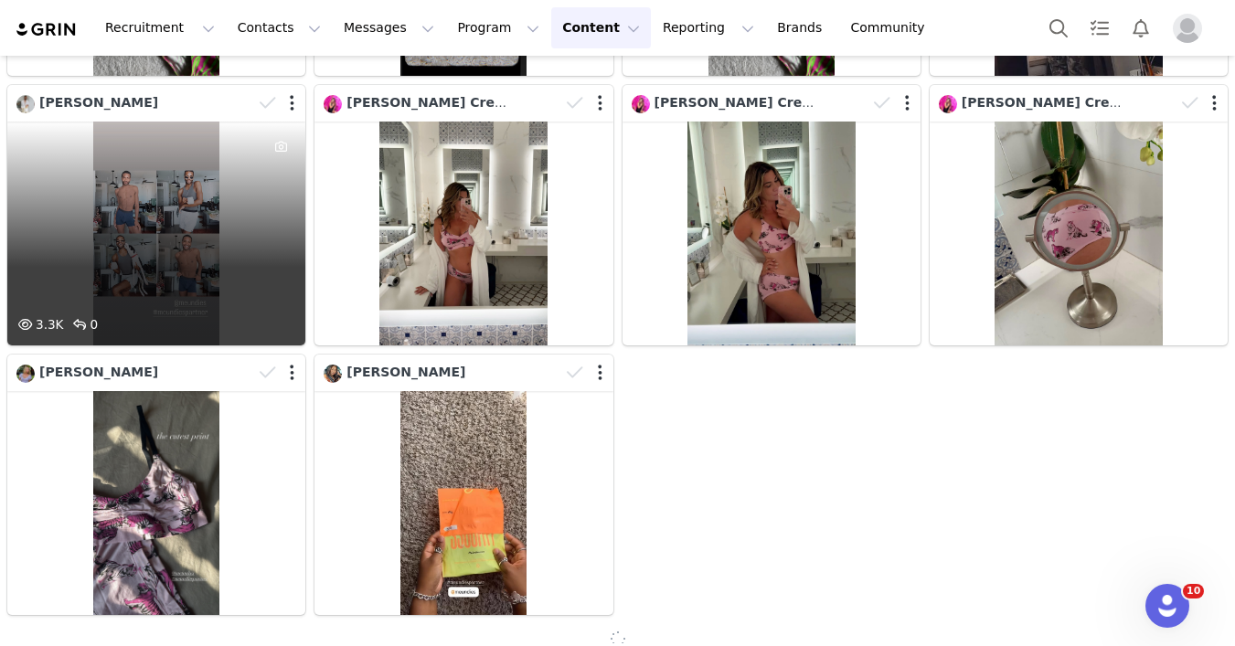
scroll to position [1686, 0]
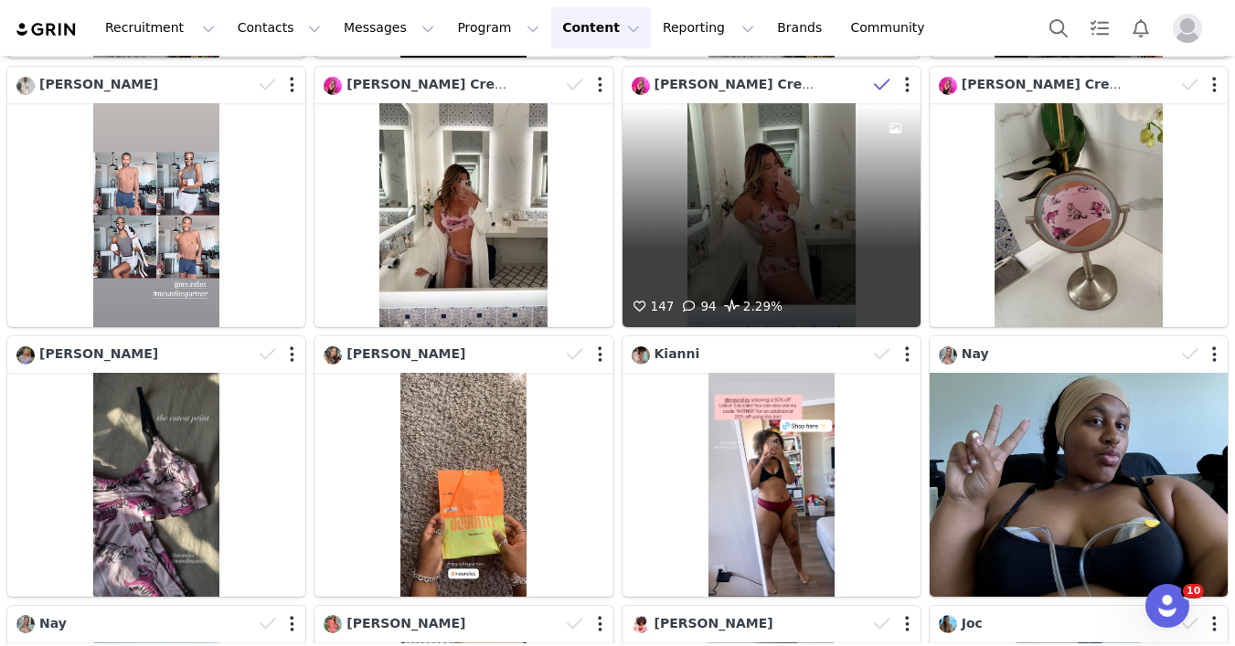
click at [879, 88] on icon at bounding box center [882, 85] width 16 height 18
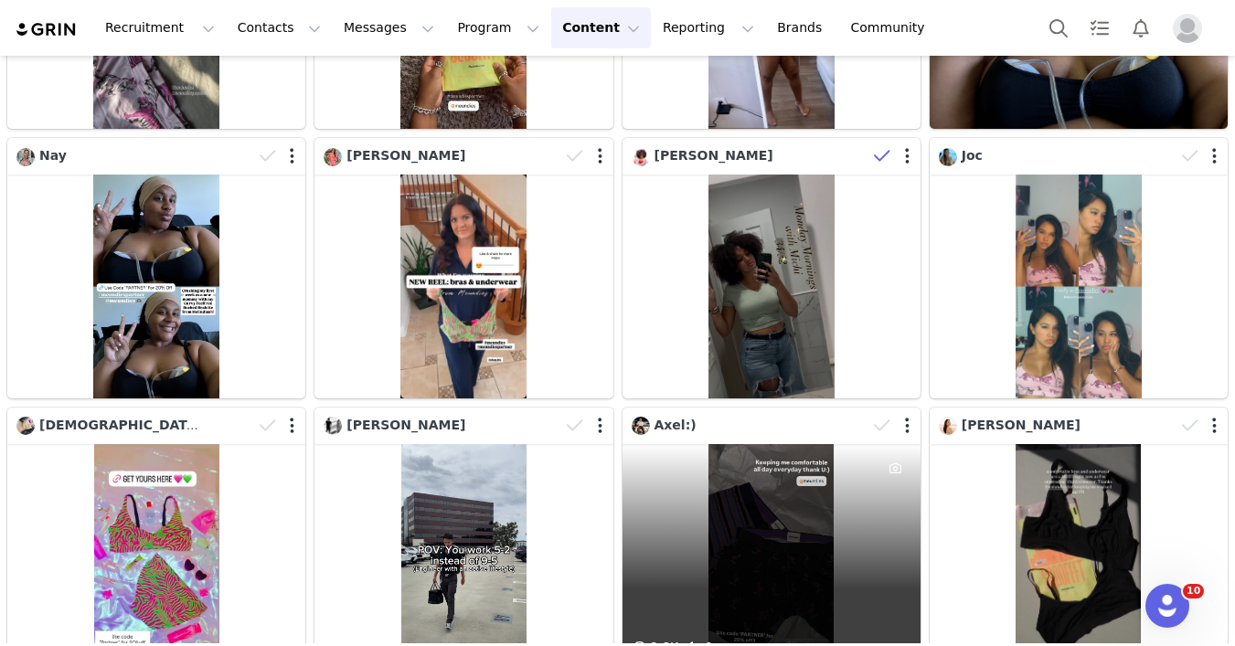
scroll to position [2149, 0]
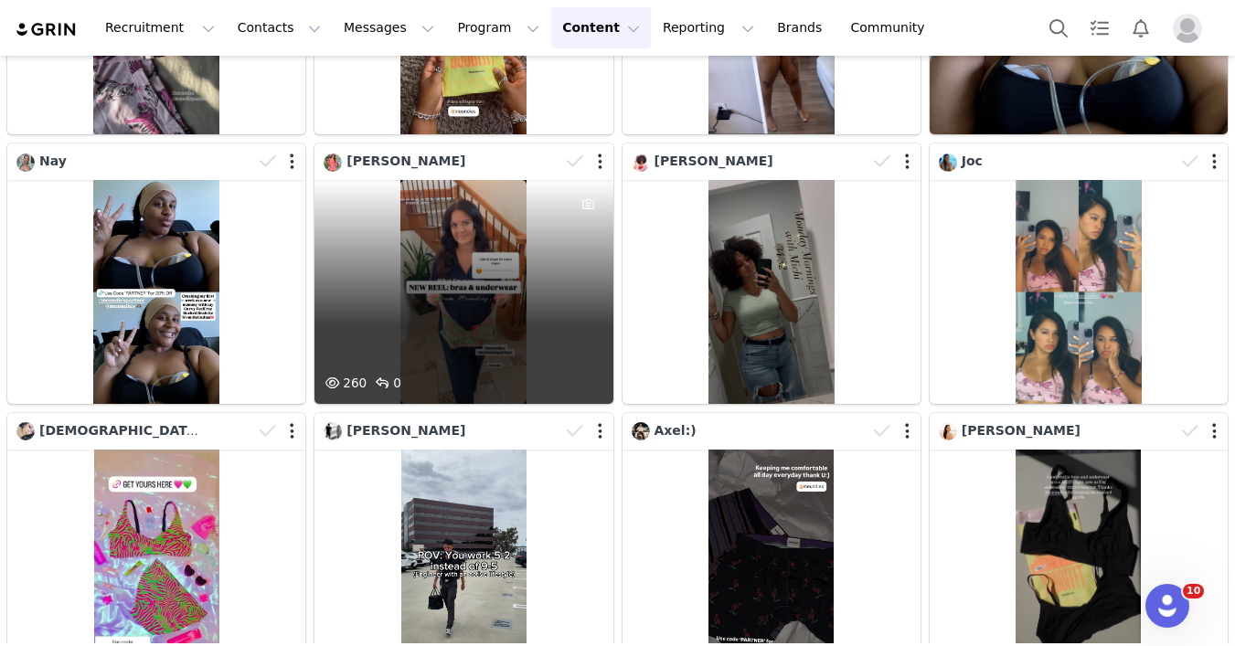
click at [437, 246] on div "260 0" at bounding box center [463, 292] width 298 height 224
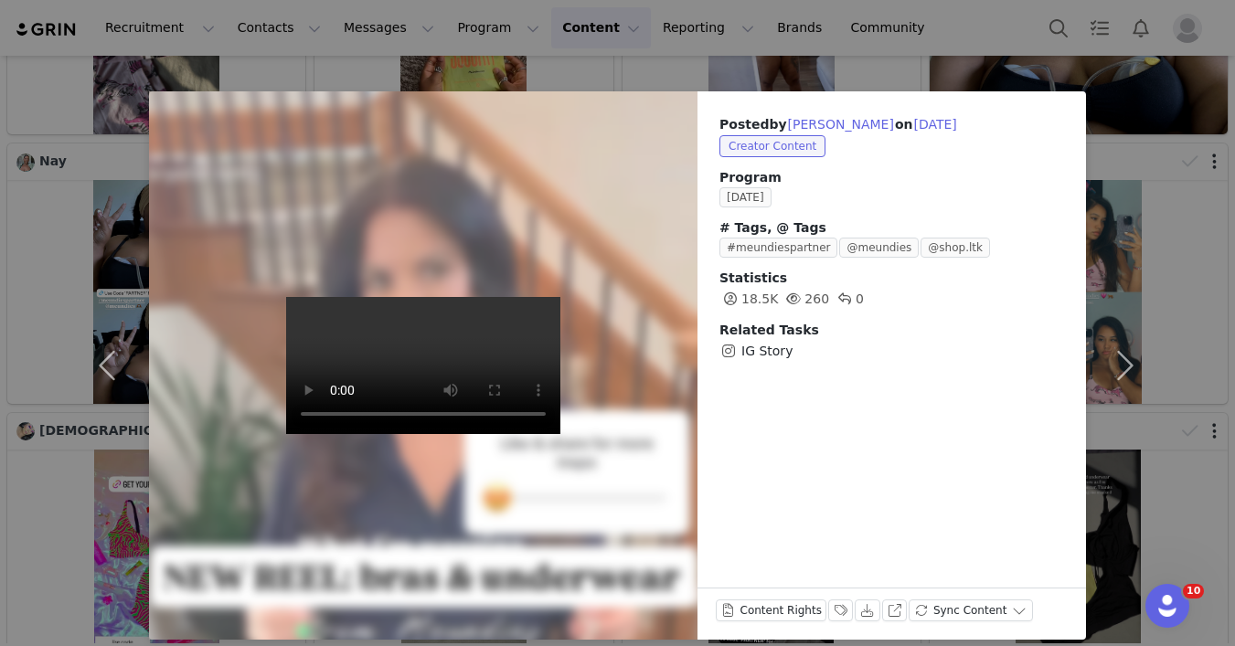
click at [67, 223] on div "Posted by [PERSON_NAME] on [DATE] Creator Content Program [DATE] # Tags, @ Tags…" at bounding box center [617, 323] width 1235 height 646
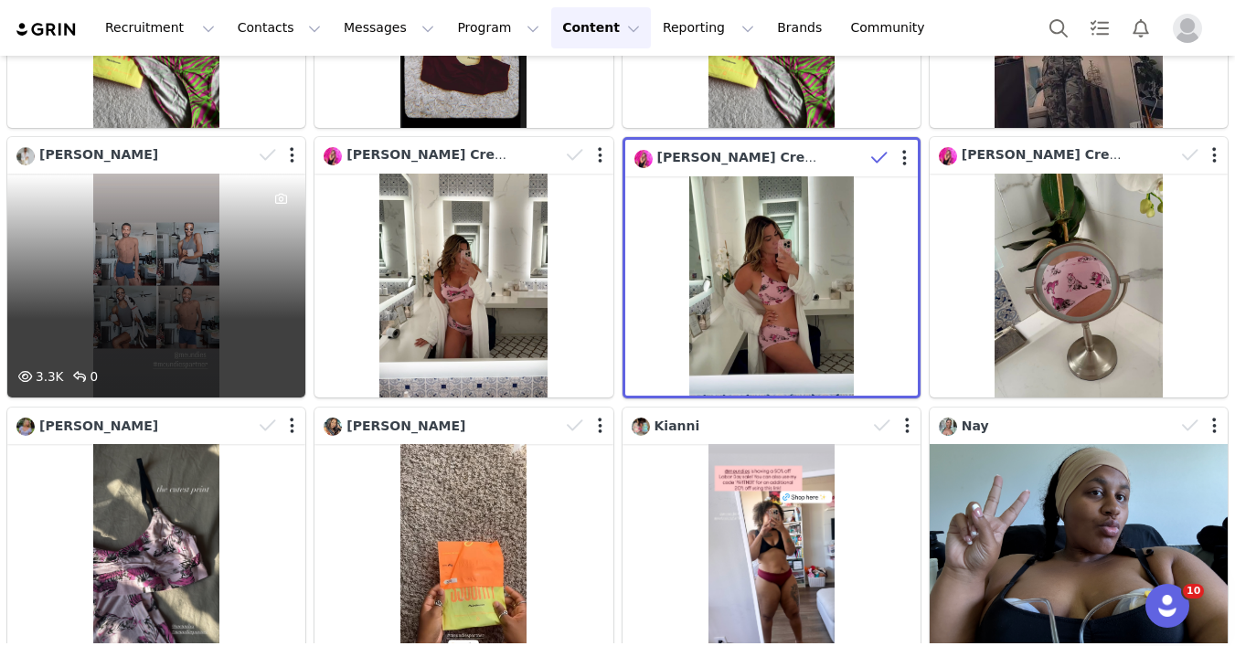
scroll to position [1613, 0]
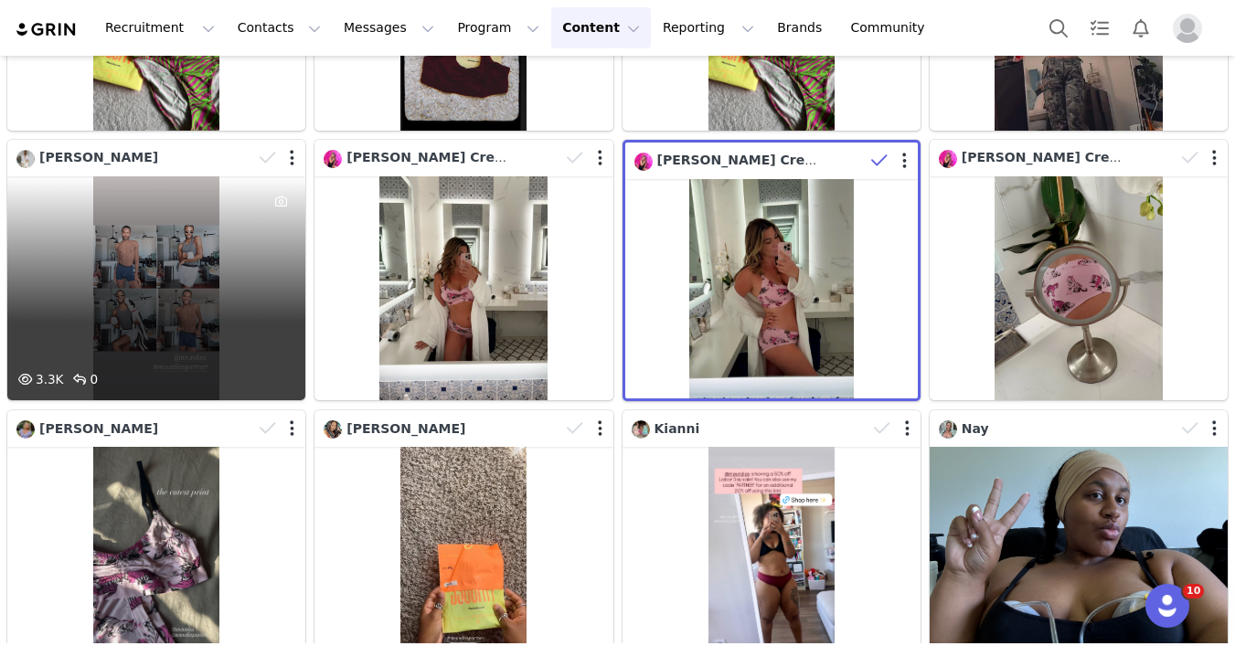
click at [208, 309] on div "3.3K 0" at bounding box center [156, 288] width 298 height 224
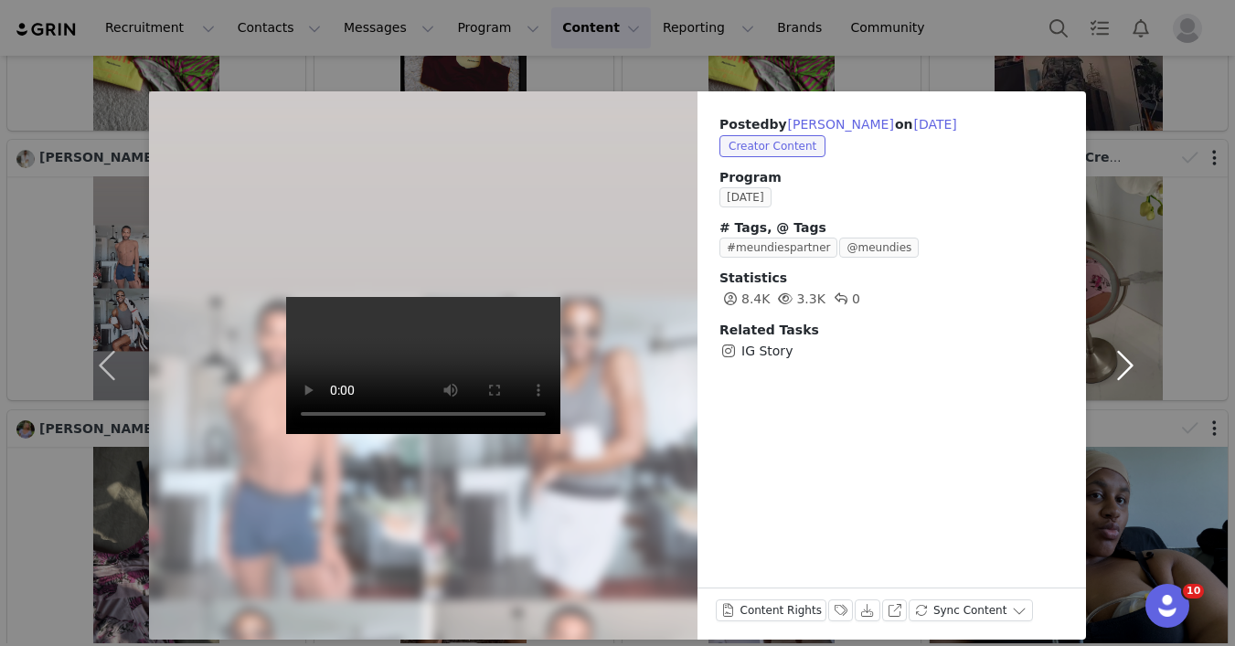
click at [1154, 135] on button "button" at bounding box center [1124, 365] width 77 height 549
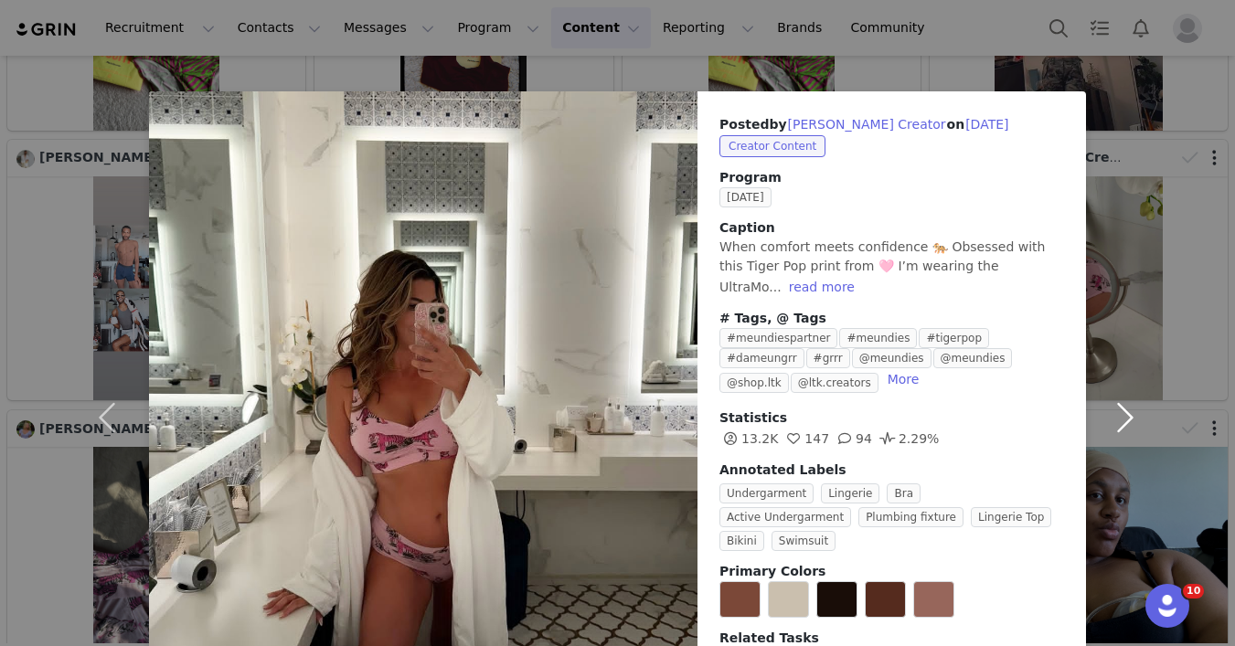
click at [1159, 92] on button "button" at bounding box center [1124, 417] width 77 height 653
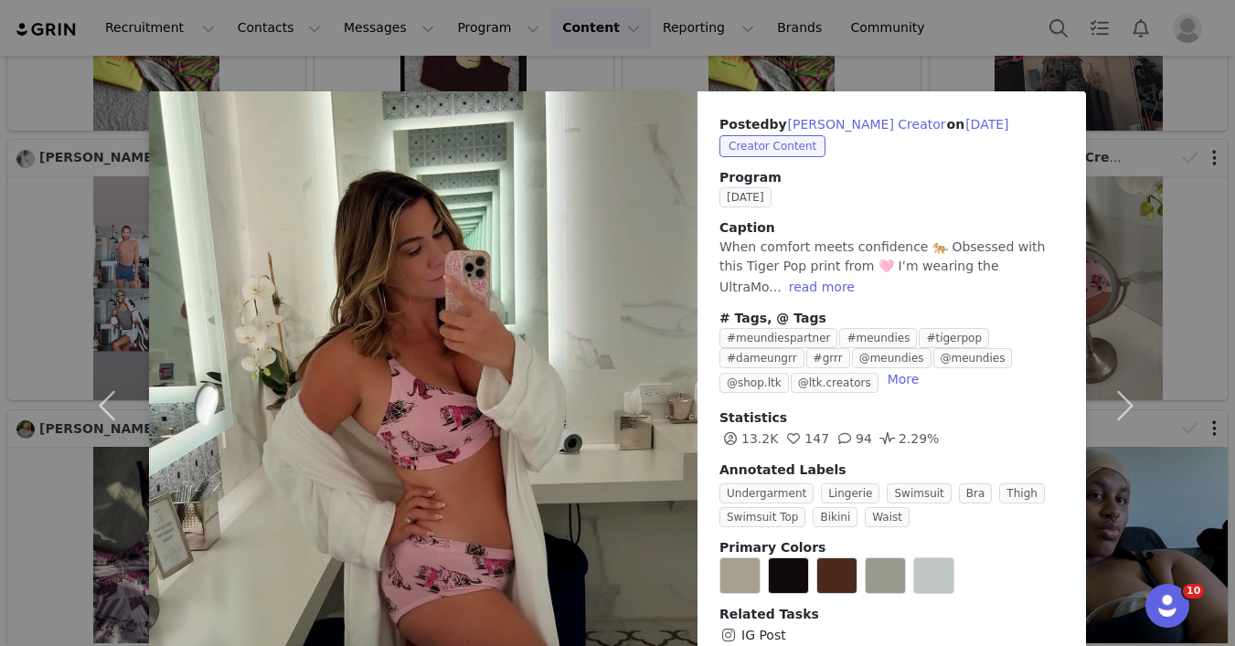
click at [1168, 40] on div "Posted by [PERSON_NAME] on [DATE] Creator Content Program [DATE] Caption When c…" at bounding box center [617, 323] width 1235 height 646
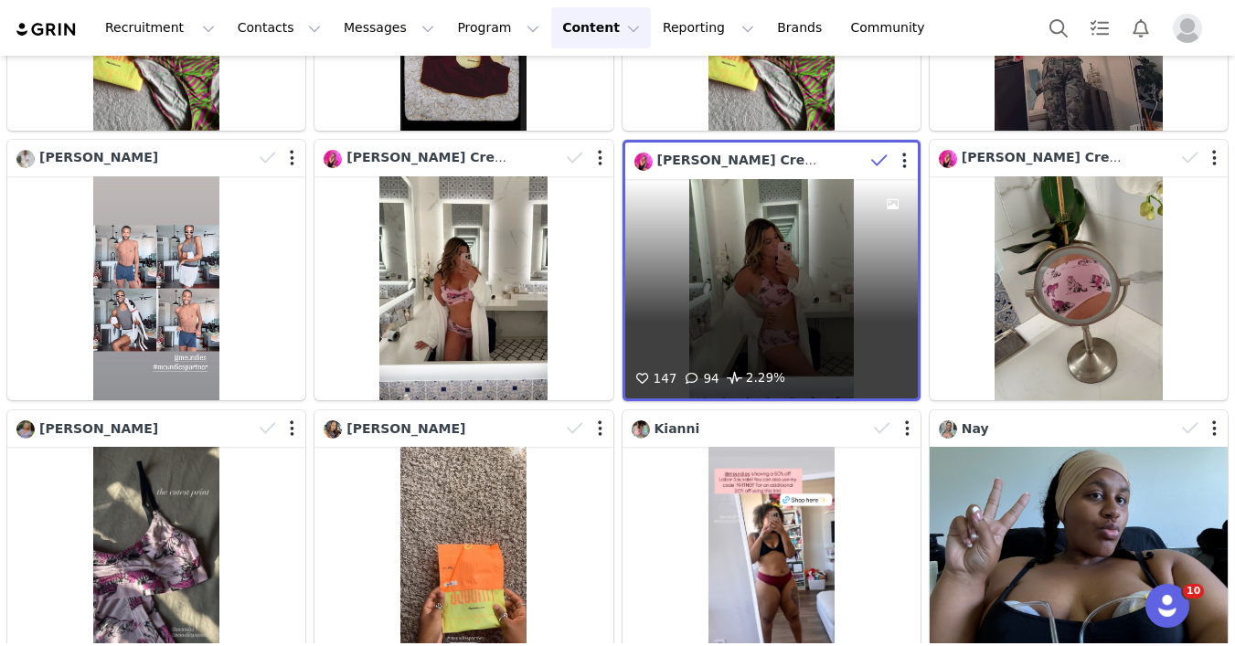
click at [878, 157] on icon at bounding box center [879, 161] width 16 height 18
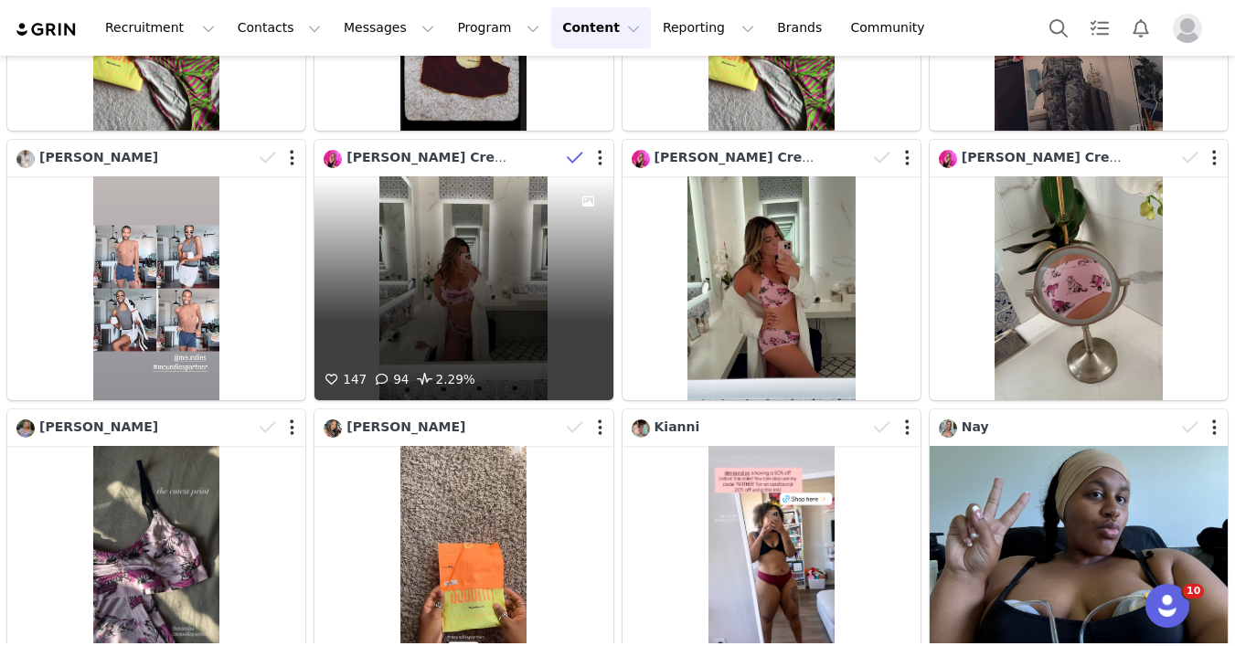
click at [581, 163] on icon at bounding box center [575, 158] width 16 height 18
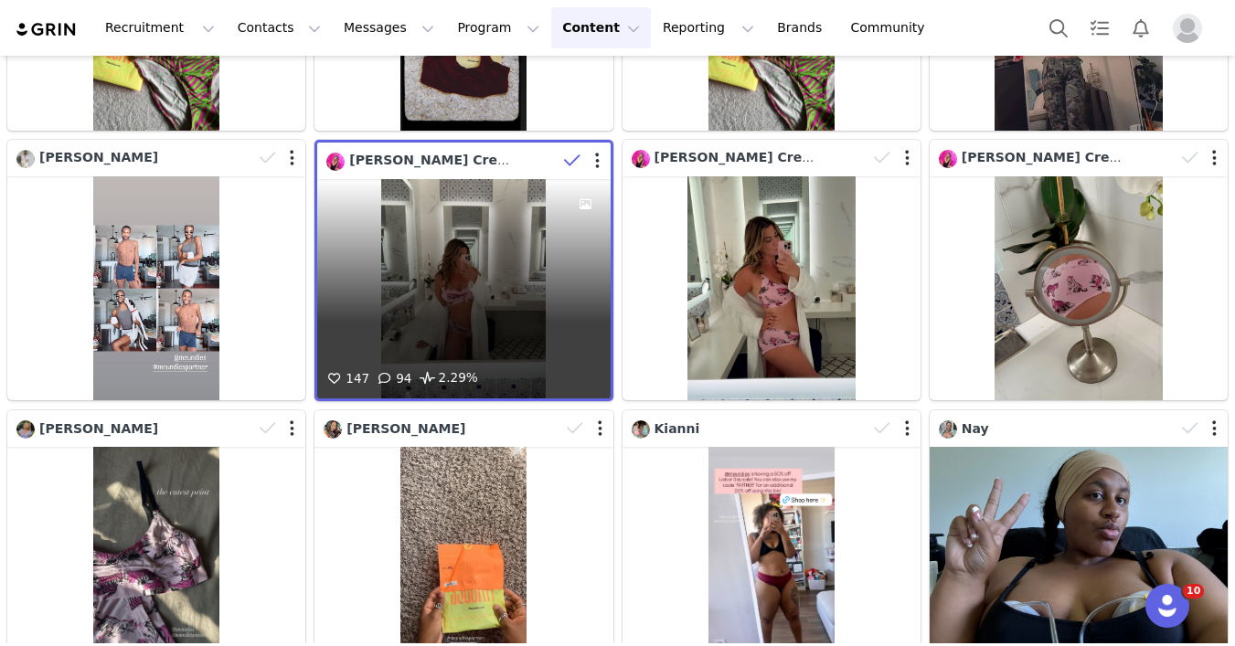
scroll to position [1280, 0]
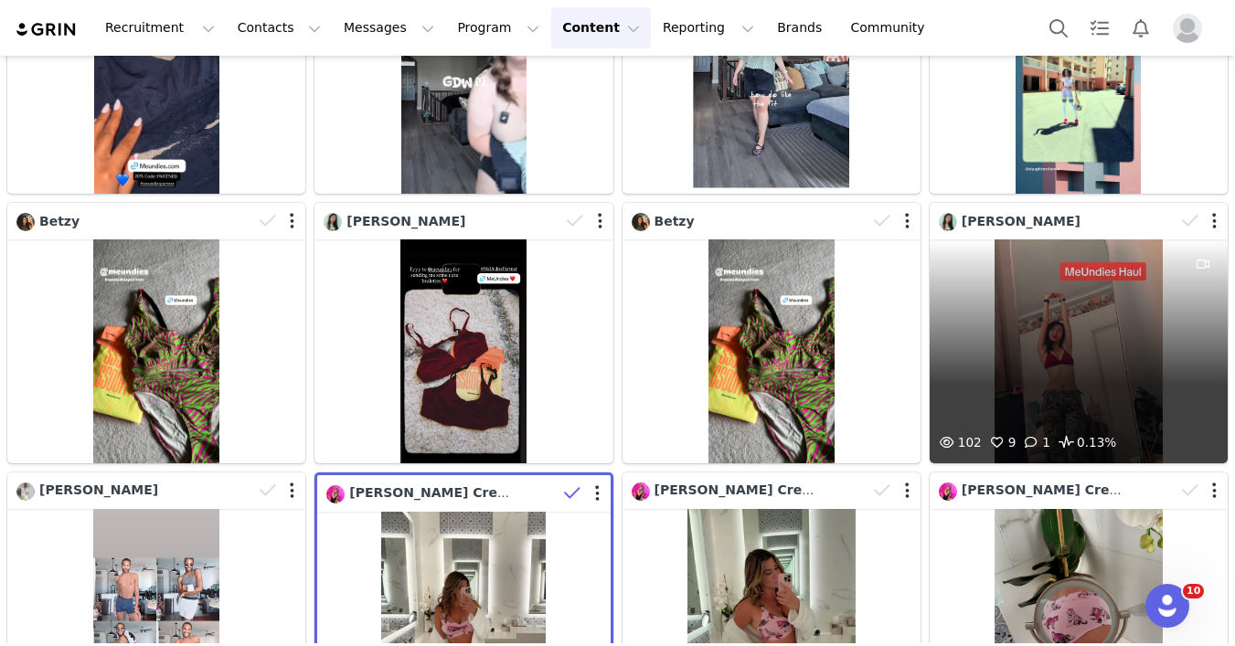
click at [1037, 318] on div "102 9 1 0.13%" at bounding box center [1079, 352] width 298 height 224
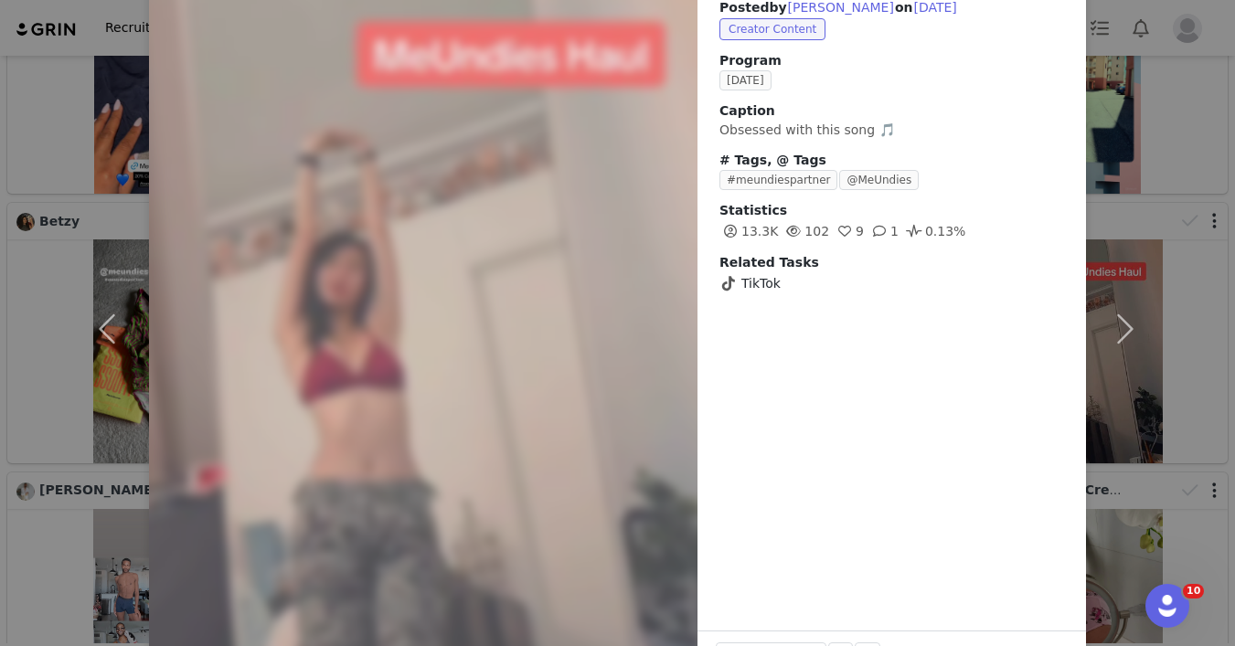
scroll to position [137, 0]
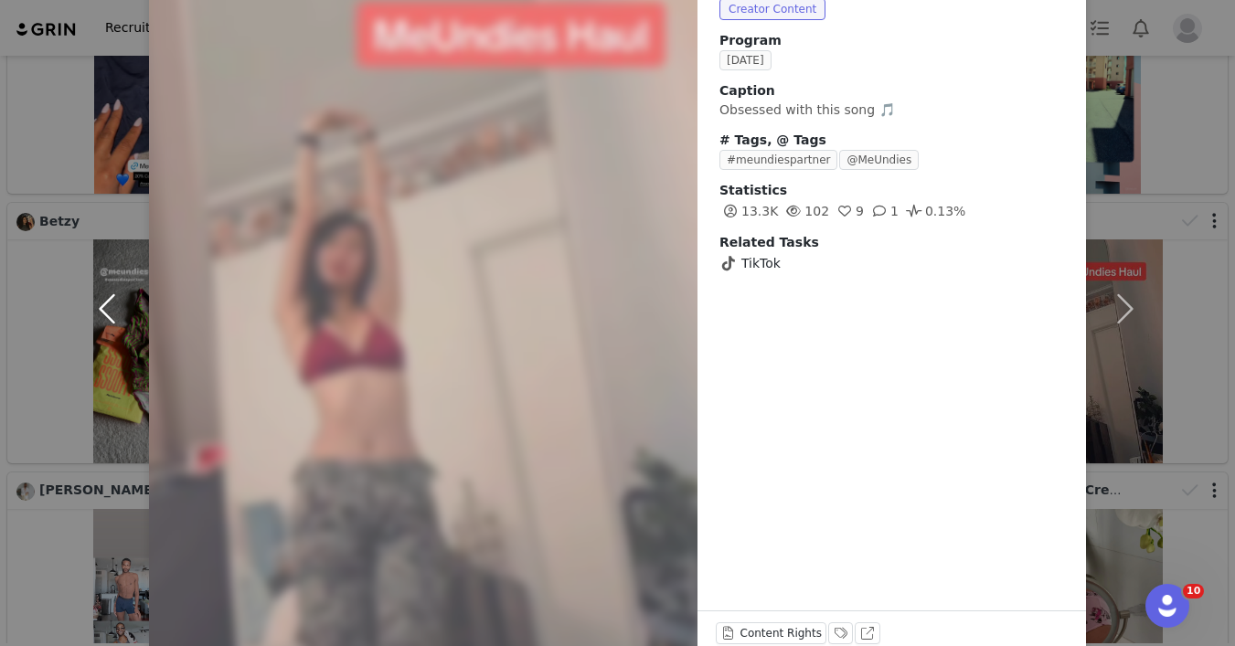
click at [103, 198] on button "button" at bounding box center [110, 308] width 77 height 709
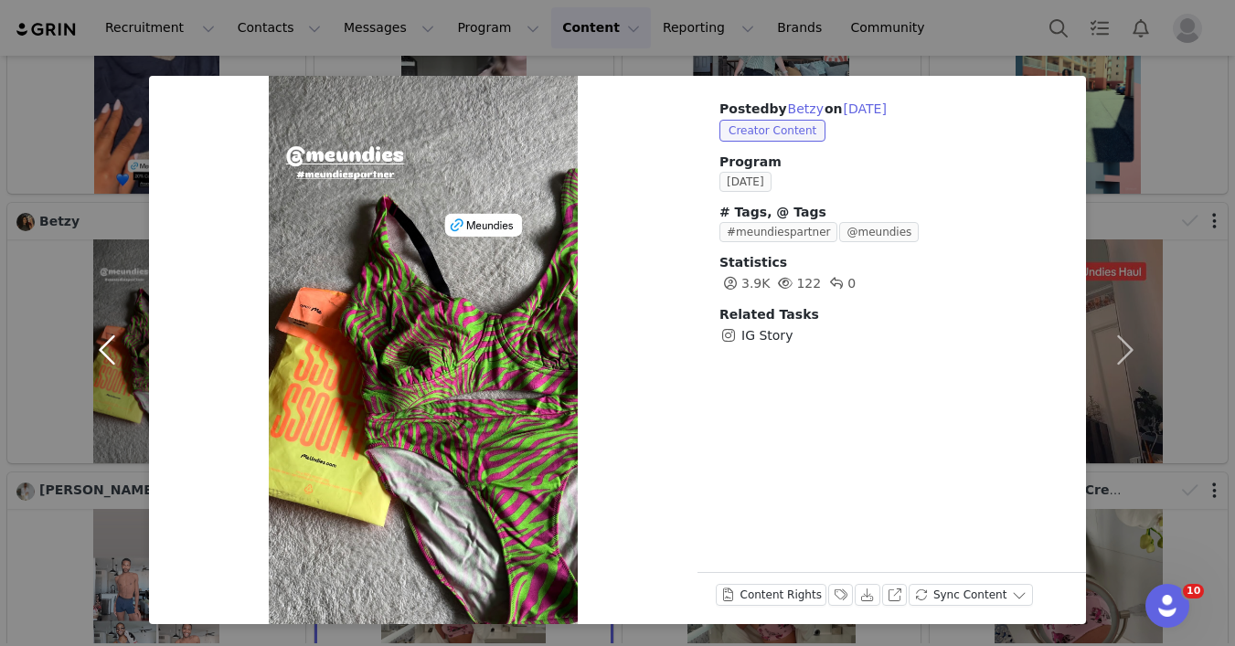
scroll to position [16, 0]
click at [1157, 90] on button "button" at bounding box center [1124, 350] width 77 height 549
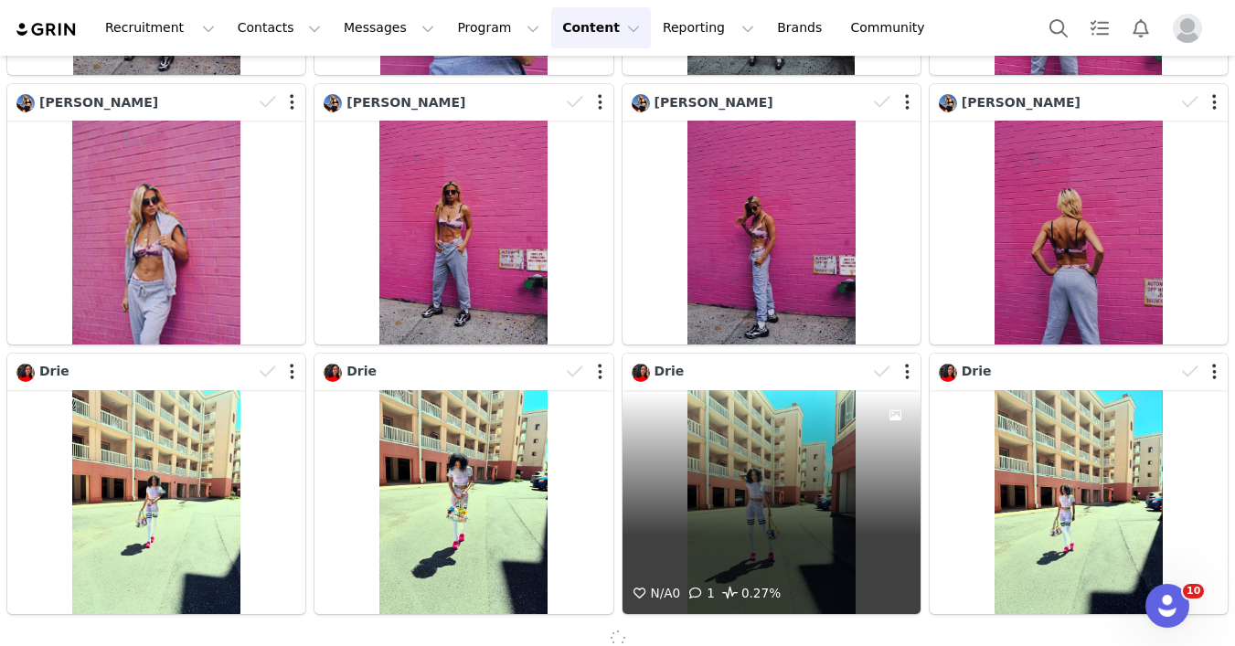
scroll to position [3573, 0]
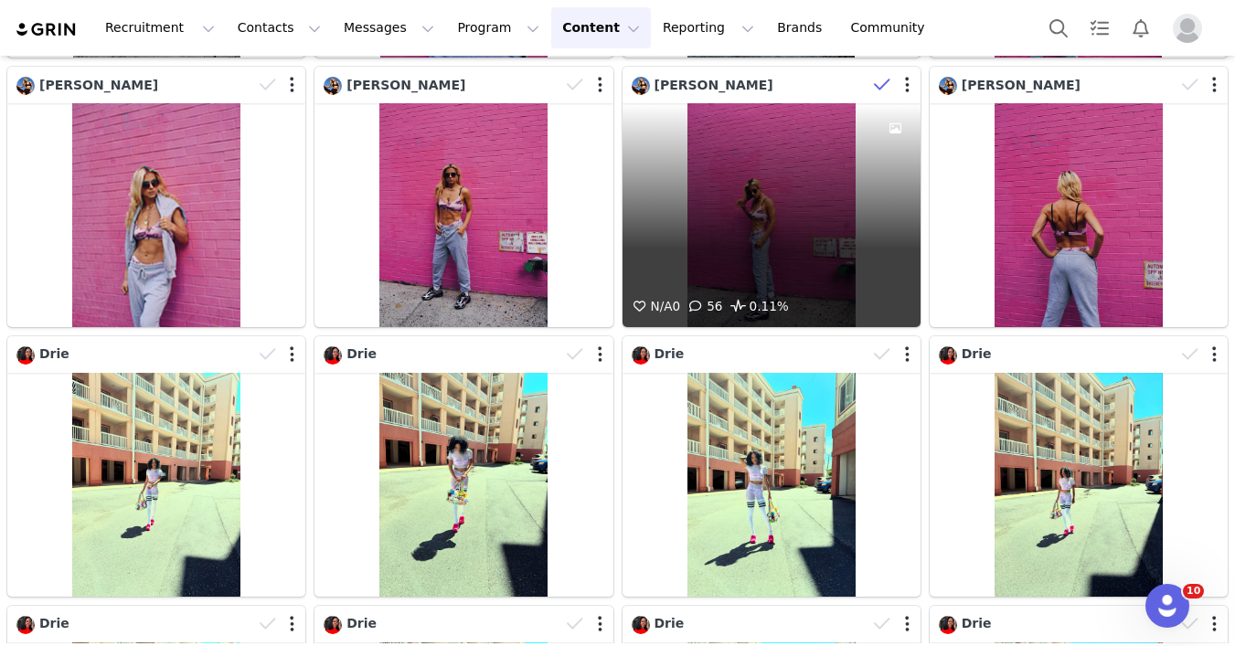
click at [875, 85] on icon at bounding box center [882, 85] width 16 height 18
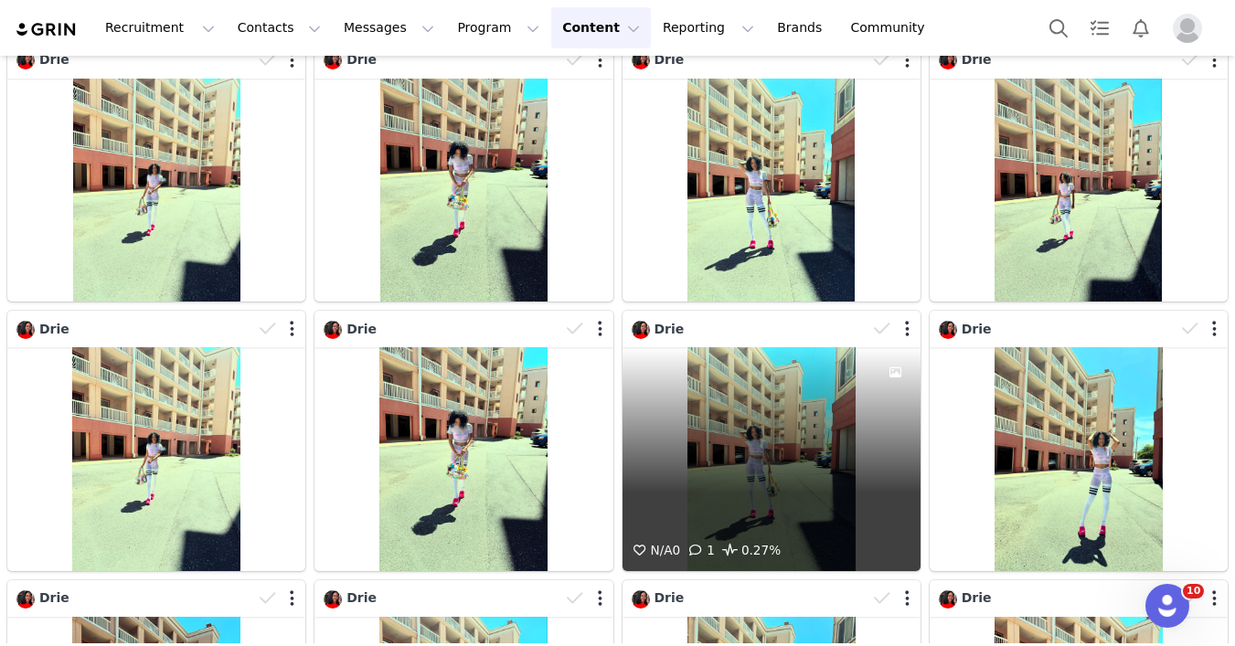
scroll to position [3868, 0]
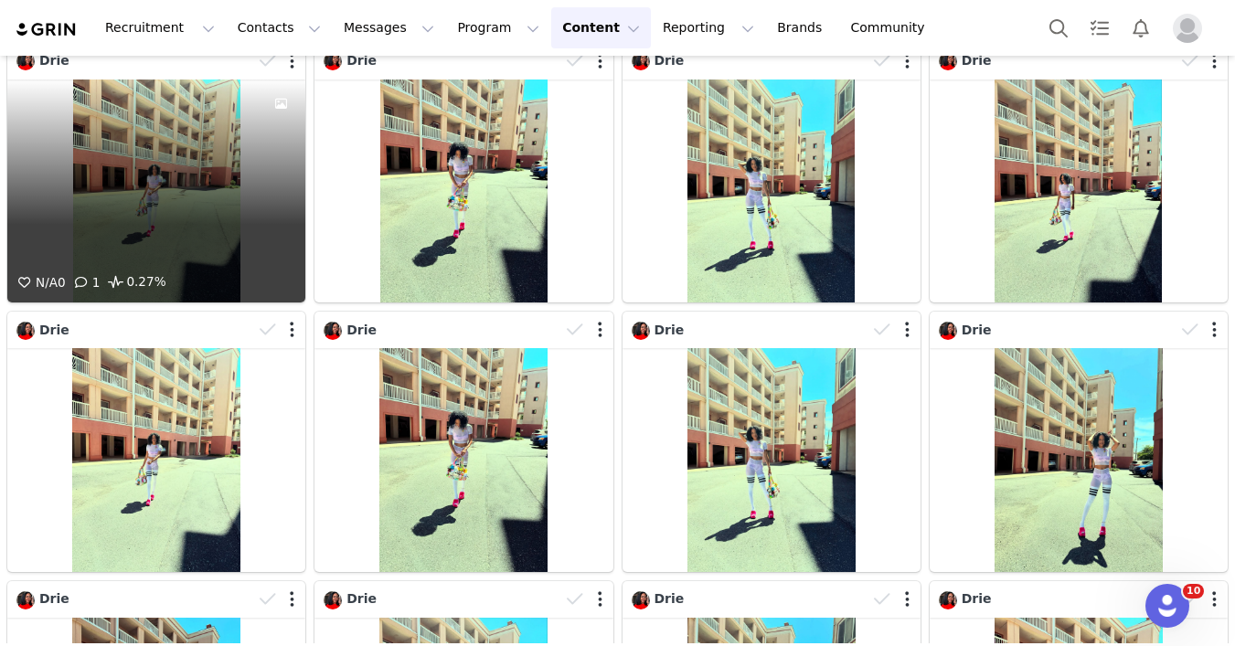
click at [166, 229] on div "N/A 0 1 0.27%" at bounding box center [156, 192] width 298 height 224
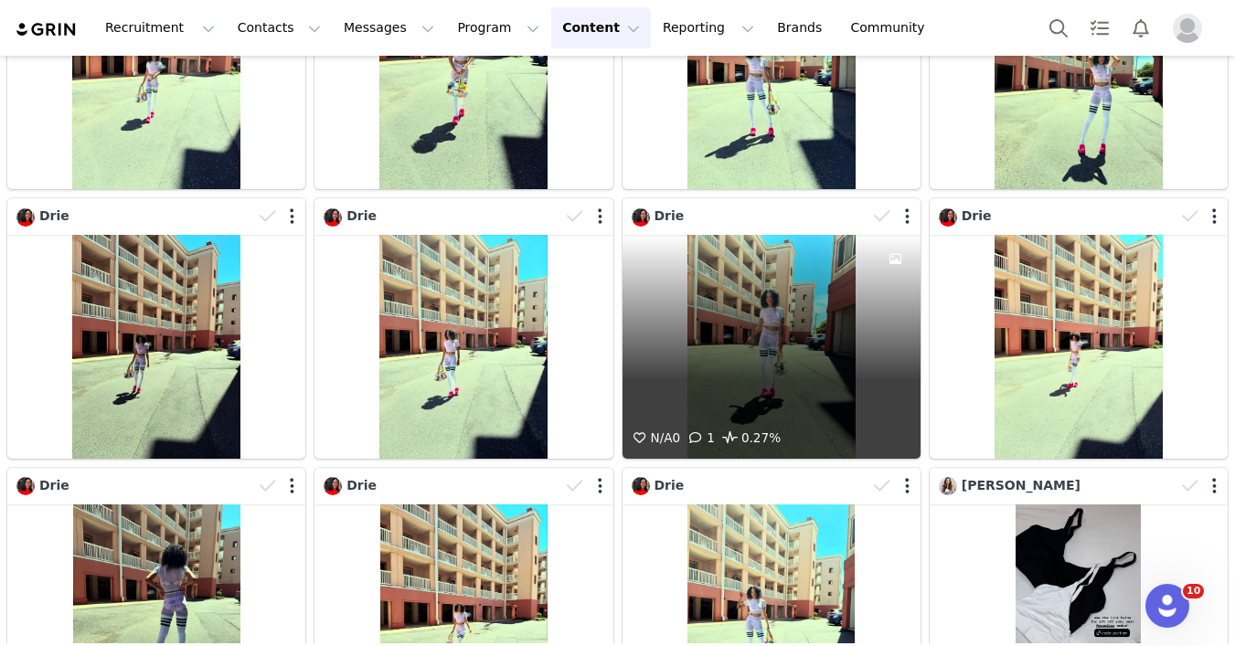
scroll to position [4634, 0]
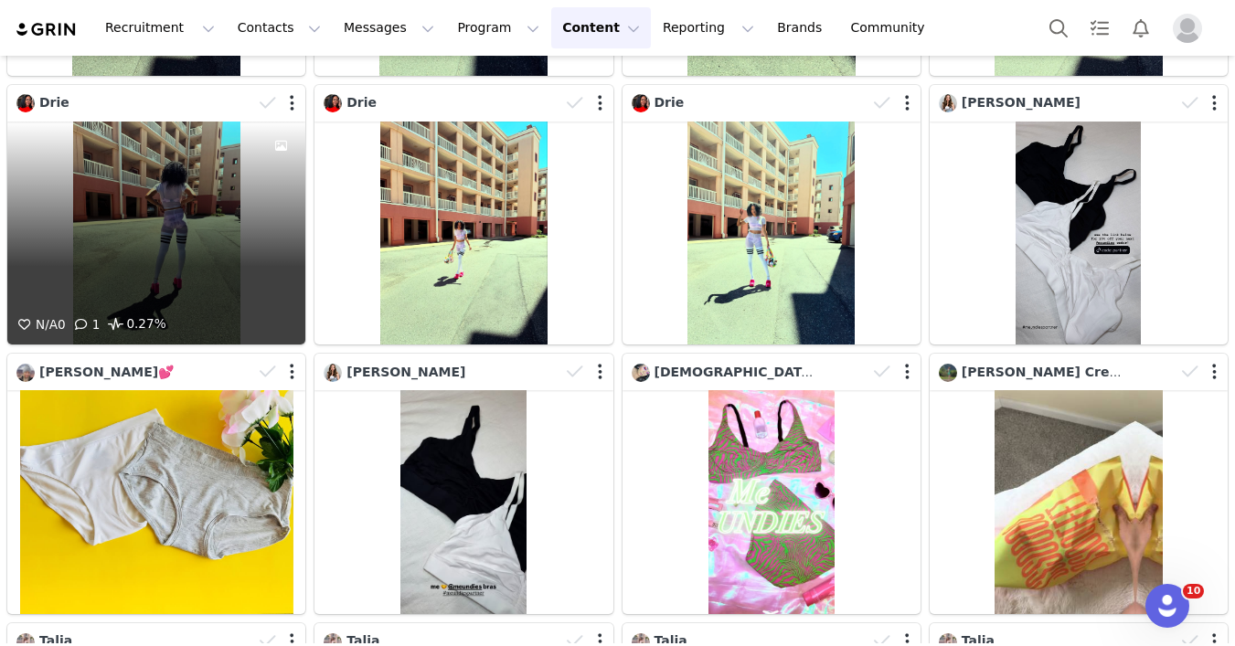
click at [209, 237] on div "N/A 0 1 0.27%" at bounding box center [156, 234] width 298 height 224
click at [265, 109] on icon at bounding box center [268, 103] width 16 height 18
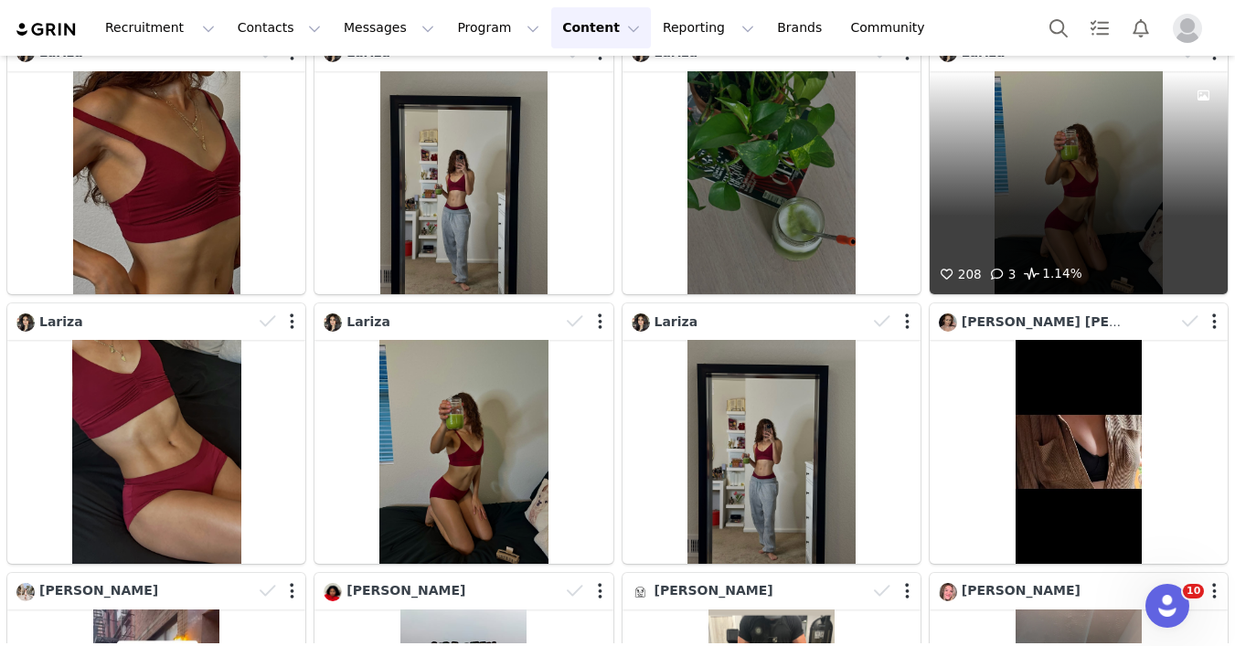
scroll to position [6823, 0]
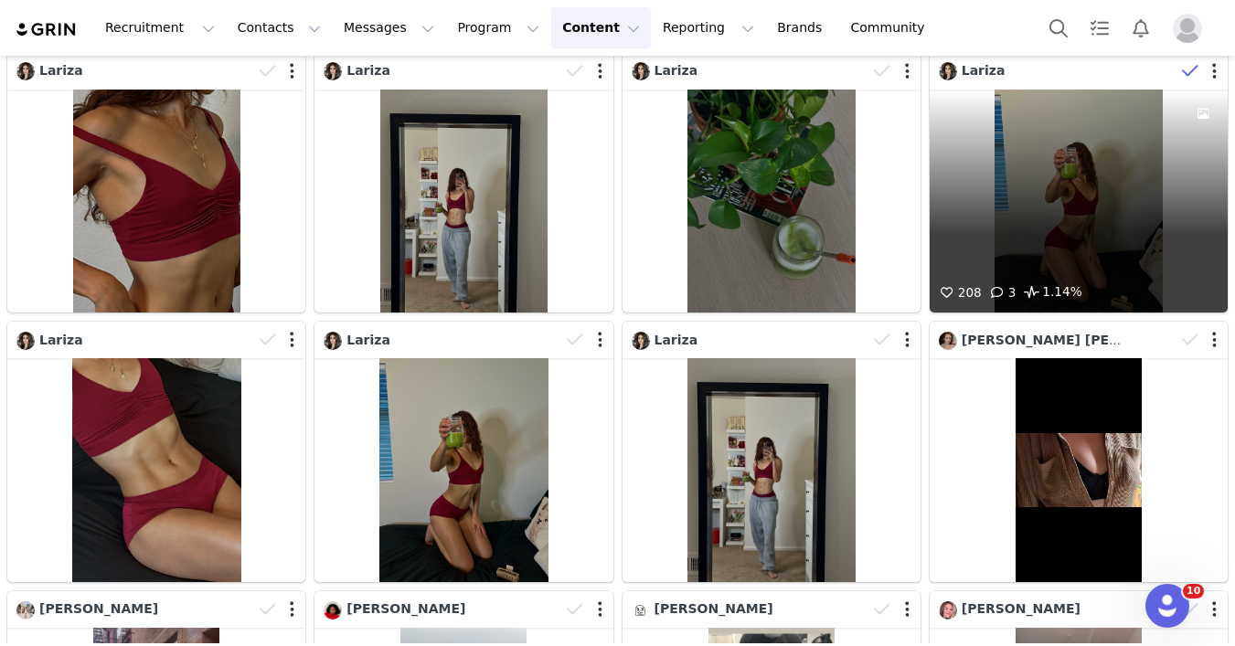
click at [1188, 75] on icon at bounding box center [1190, 71] width 16 height 18
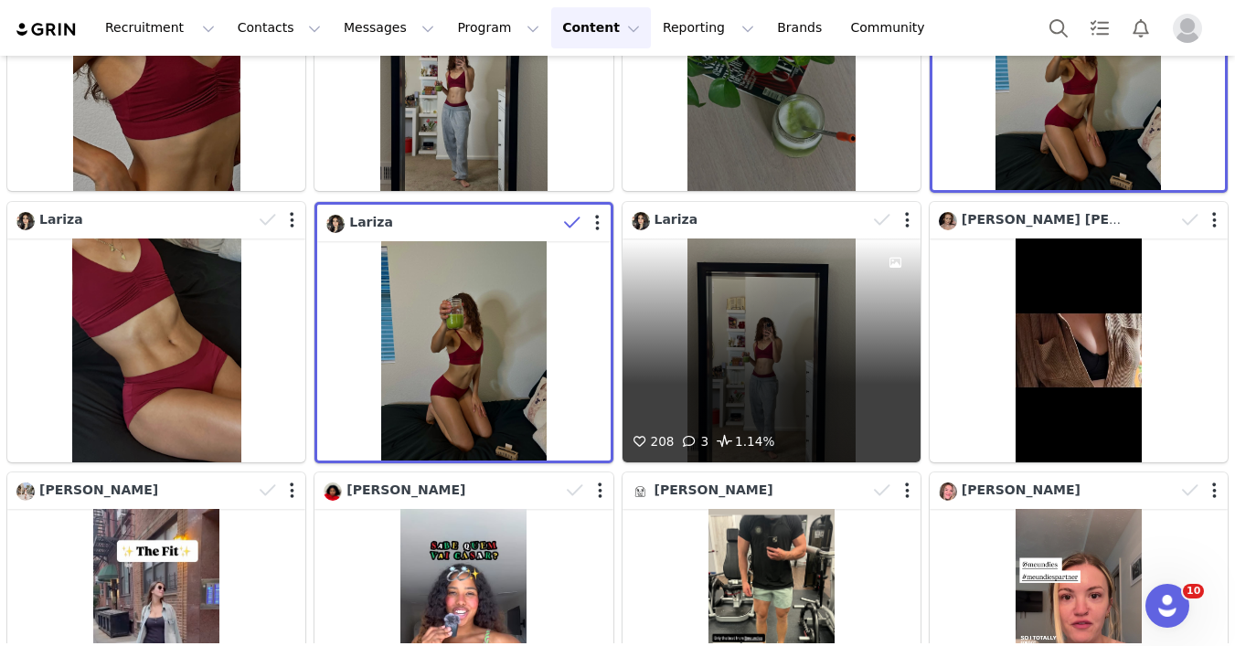
scroll to position [6949, 0]
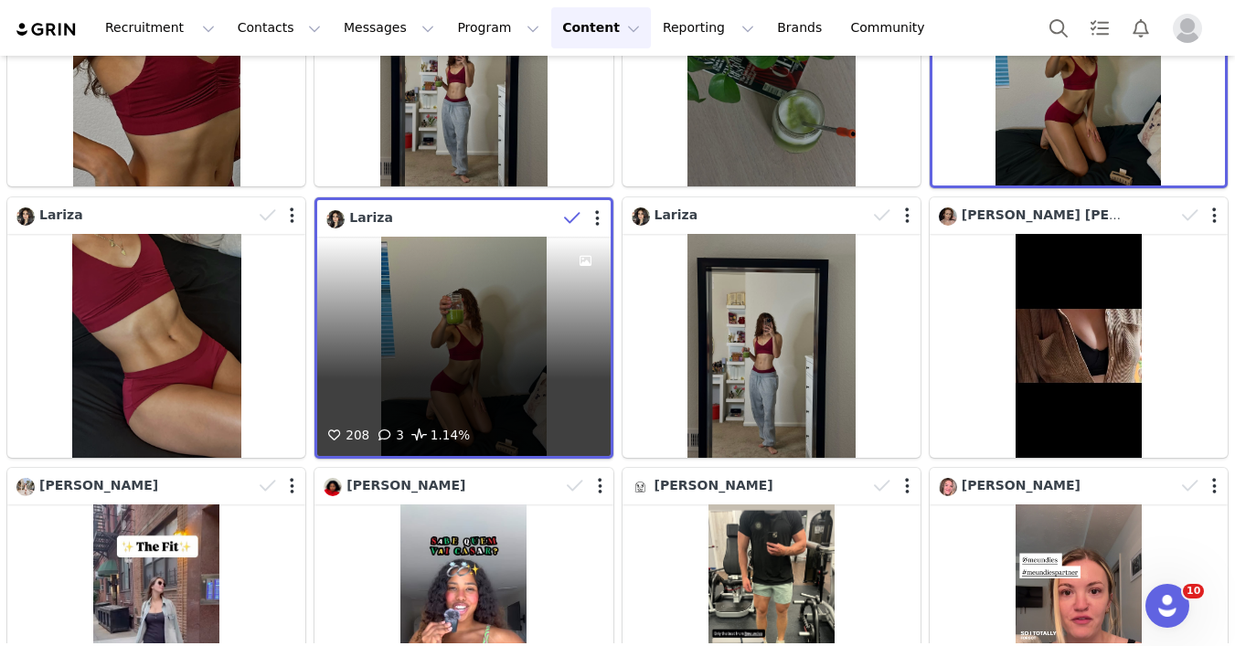
click at [569, 213] on icon at bounding box center [572, 218] width 16 height 18
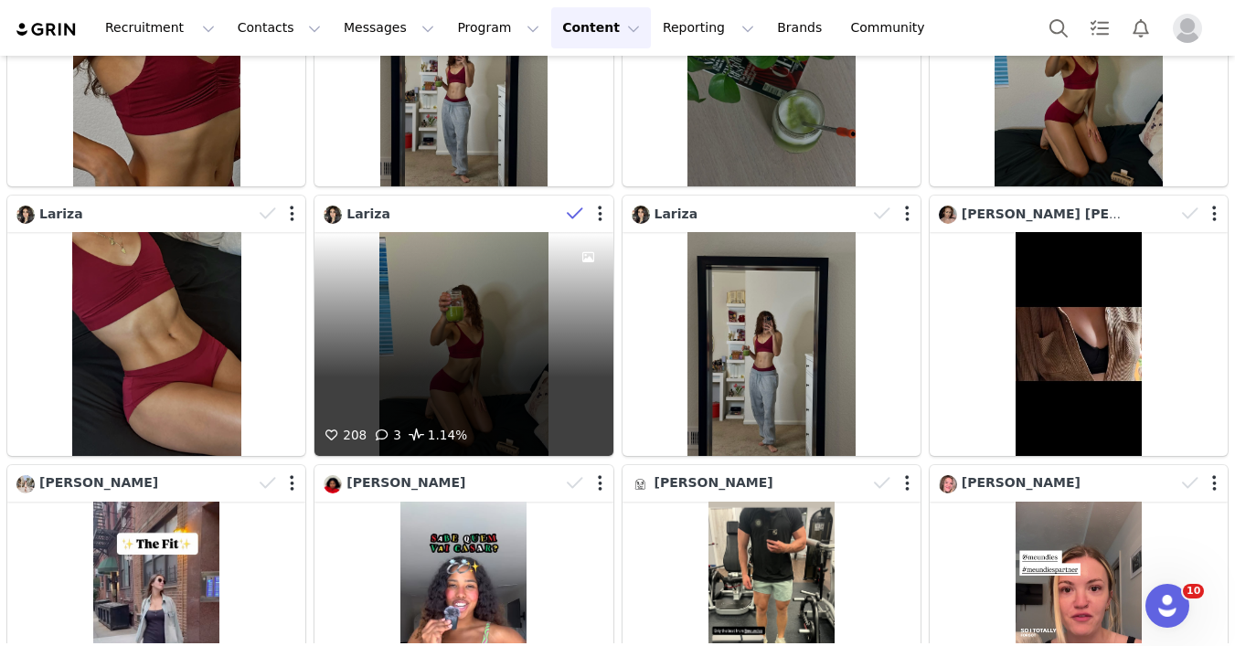
click at [571, 219] on icon at bounding box center [575, 214] width 16 height 18
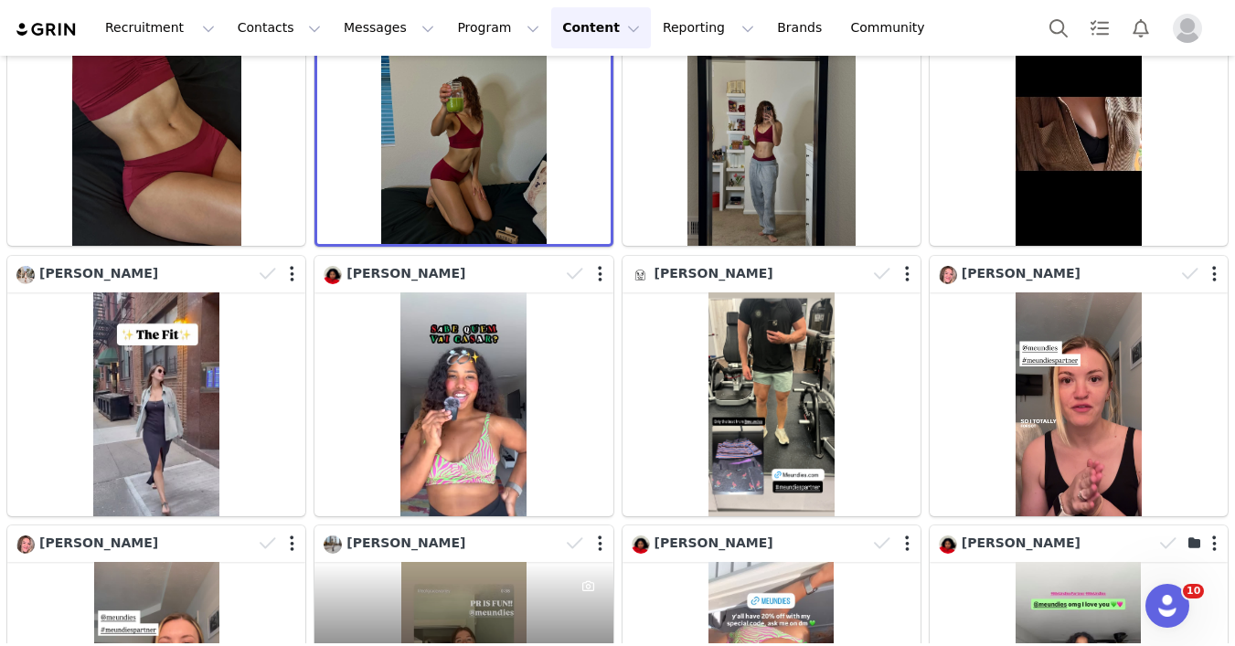
scroll to position [7445, 0]
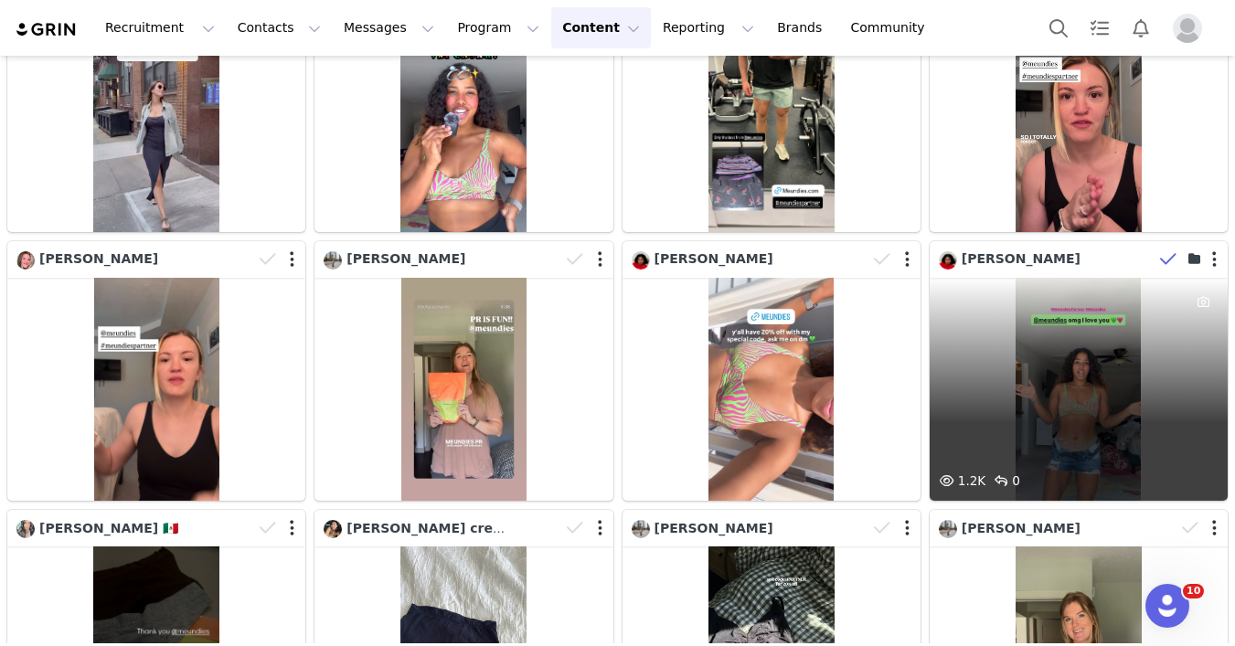
click at [1167, 261] on icon at bounding box center [1168, 259] width 16 height 18
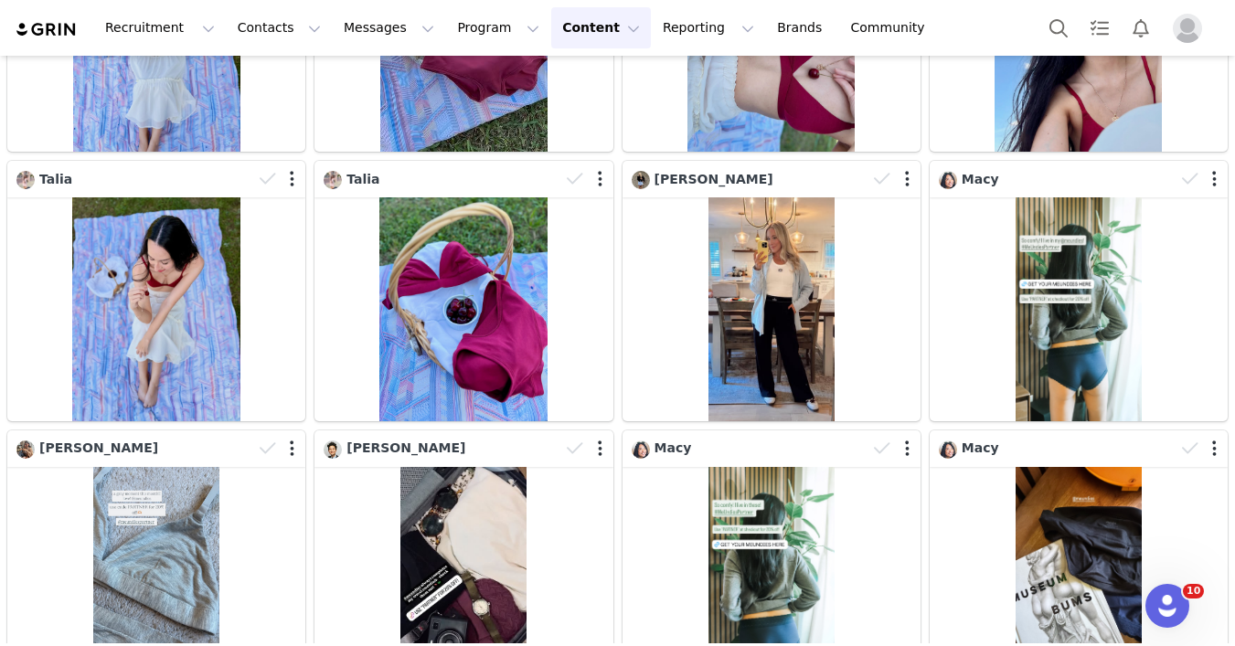
scroll to position [0, 0]
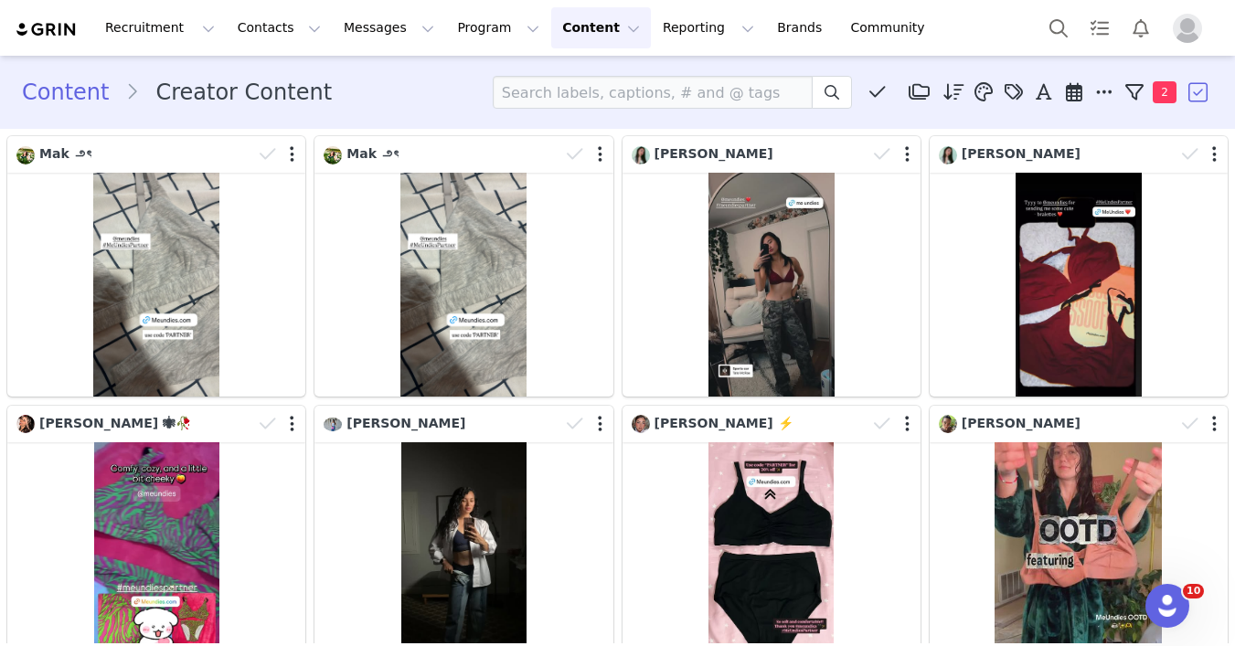
click at [1203, 91] on button "button" at bounding box center [1199, 92] width 27 height 27
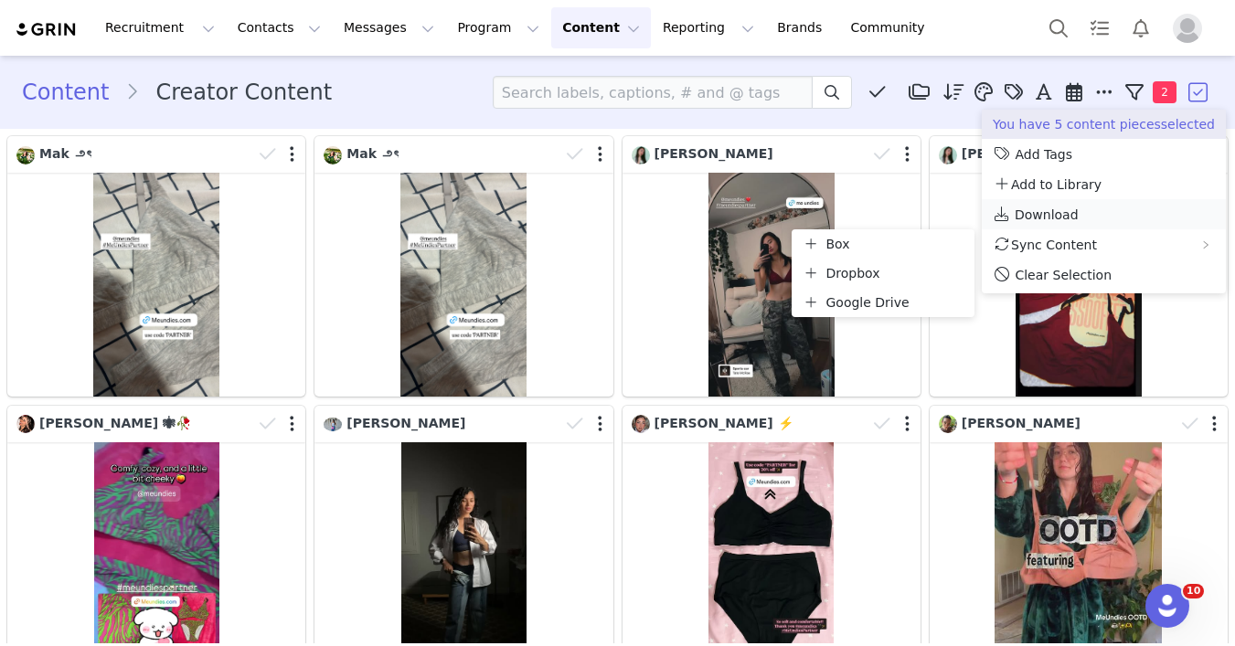
click at [1043, 222] on li "Download" at bounding box center [1104, 214] width 244 height 30
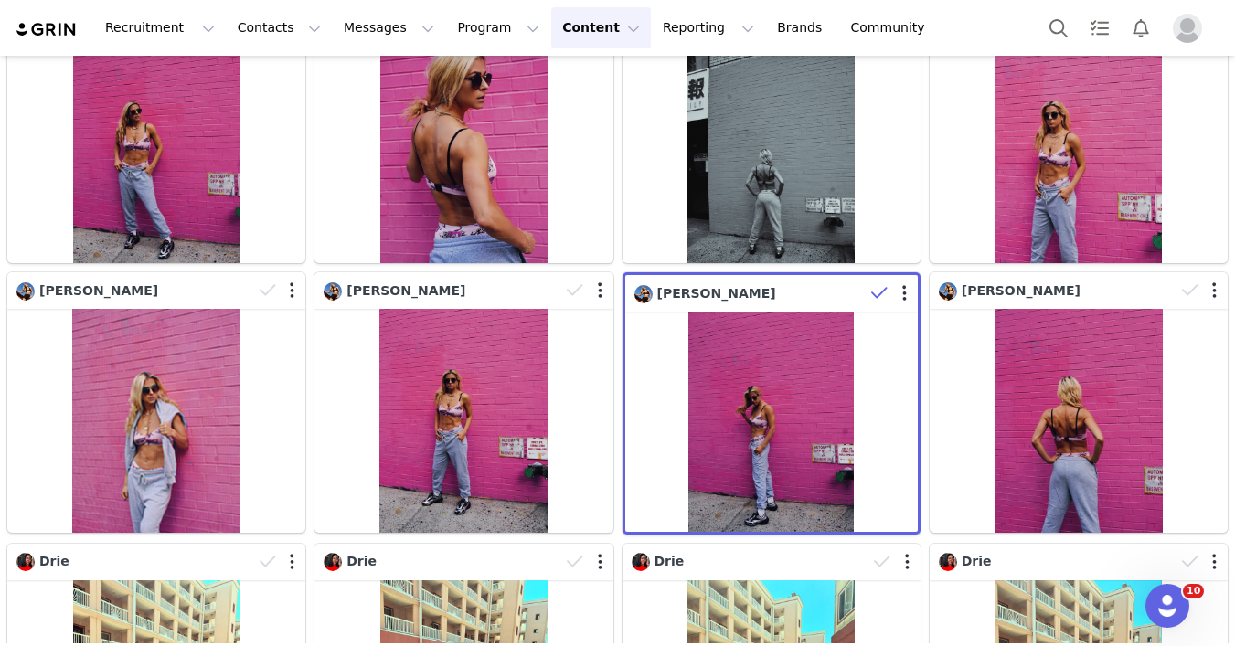
scroll to position [3329, 0]
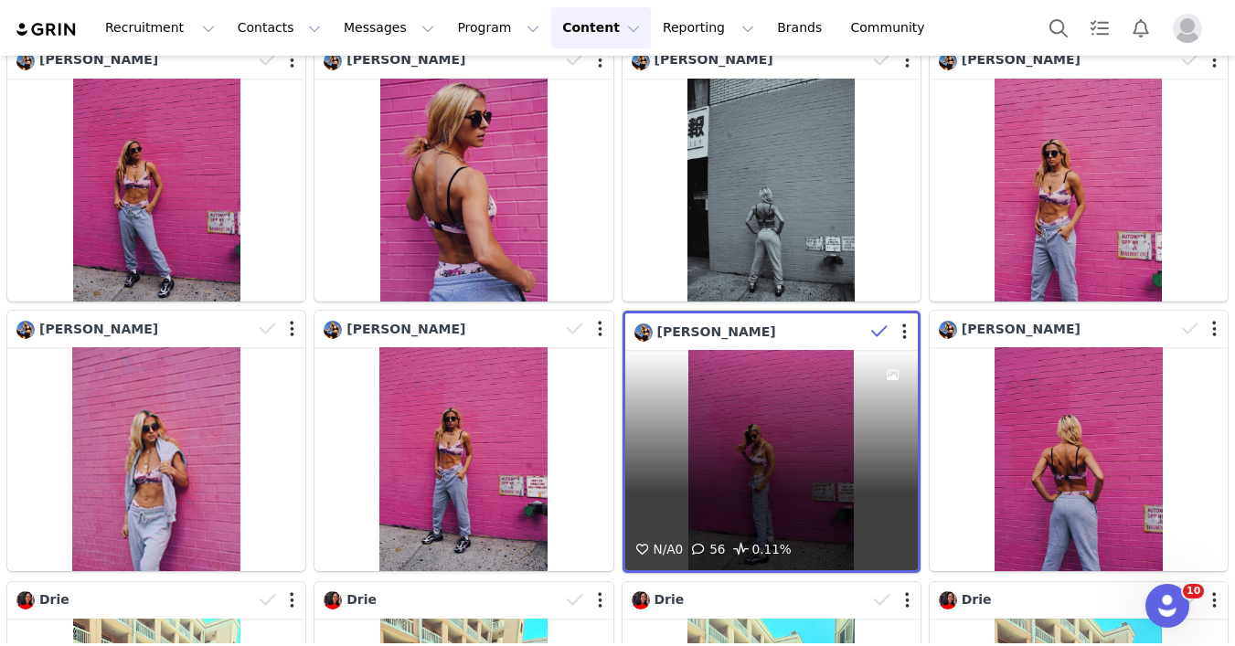
drag, startPoint x: 725, startPoint y: 505, endPoint x: 672, endPoint y: 497, distance: 53.5
click at [672, 497] on div "N/A 0 56 0.11%" at bounding box center [771, 459] width 293 height 219
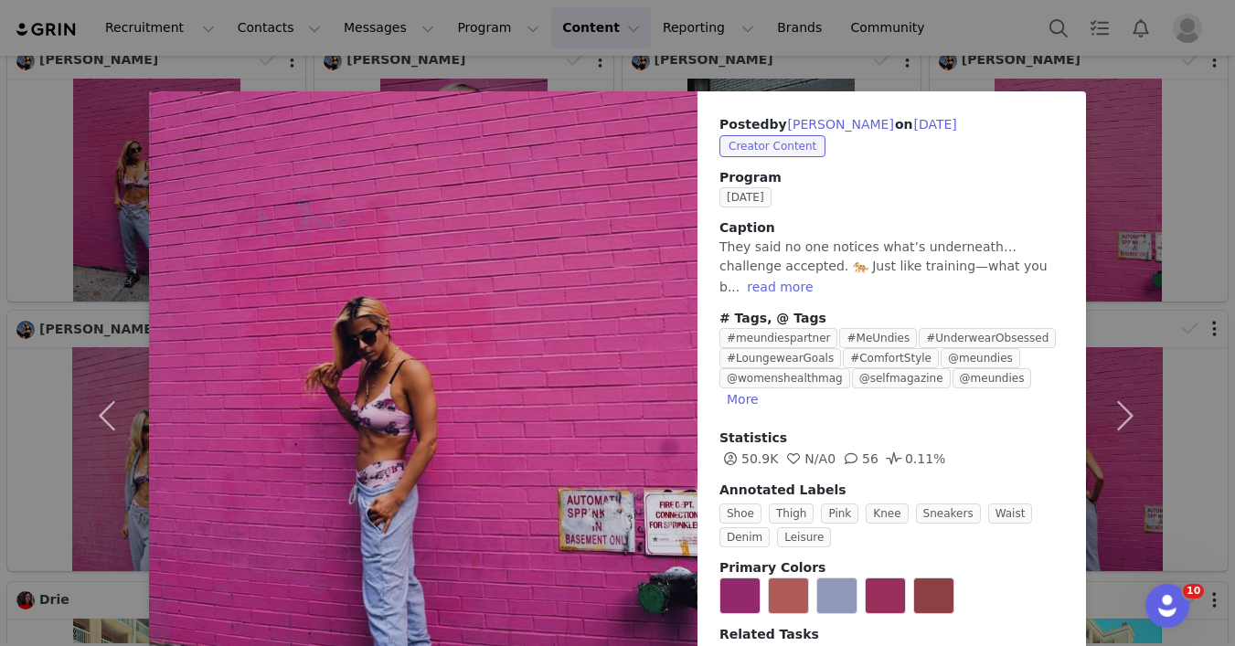
drag, startPoint x: 741, startPoint y: 420, endPoint x: 779, endPoint y: 422, distance: 37.6
click at [778, 452] on span "50.9K" at bounding box center [748, 459] width 59 height 15
copy span "50.9K"
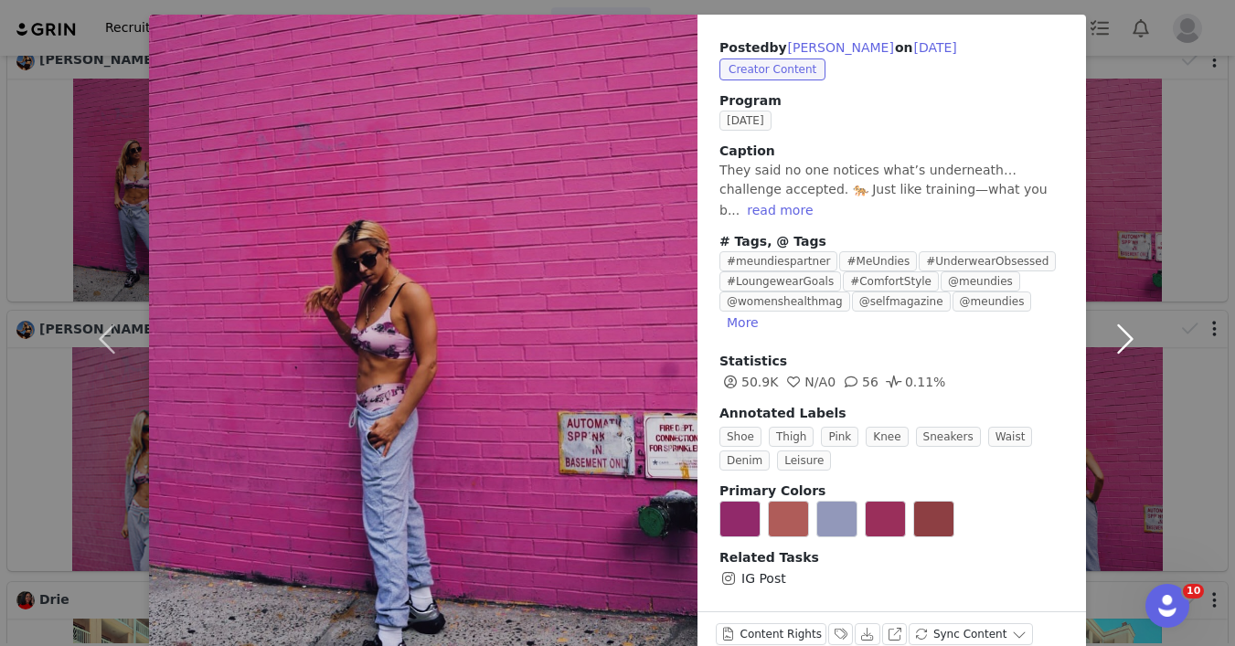
click at [1086, 245] on button "button" at bounding box center [1124, 339] width 77 height 649
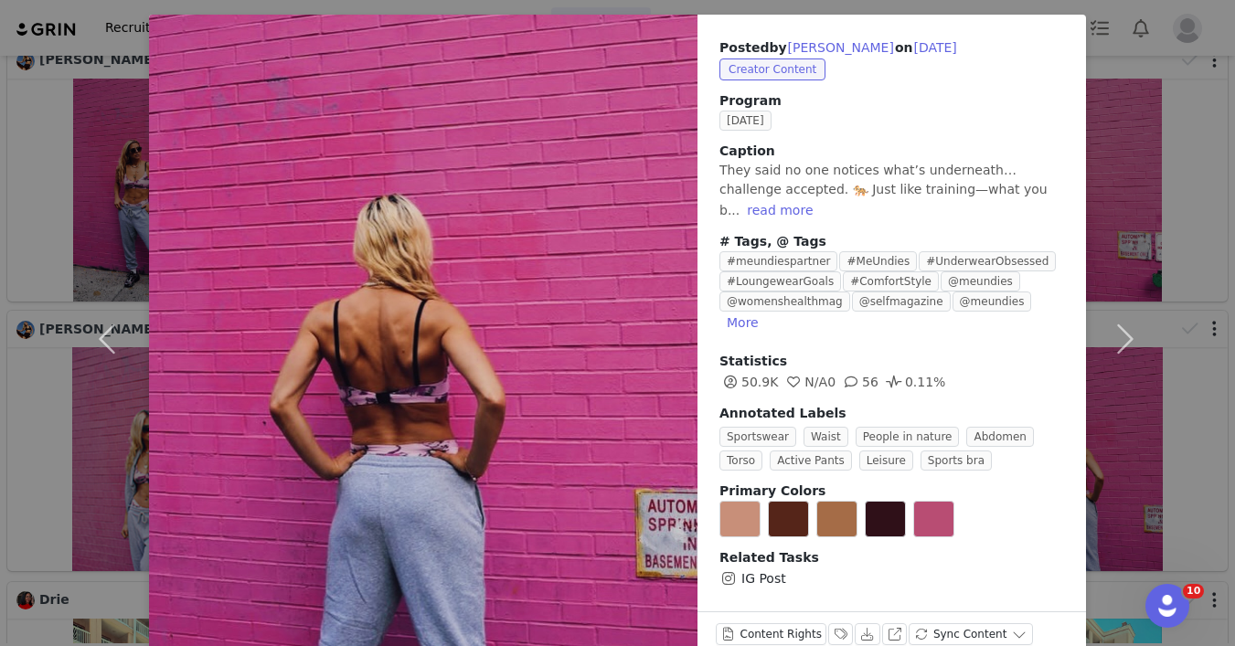
click at [1185, 162] on div "Posted by [PERSON_NAME] on [DATE] Creator Content Program [DATE] Caption They s…" at bounding box center [617, 323] width 1235 height 646
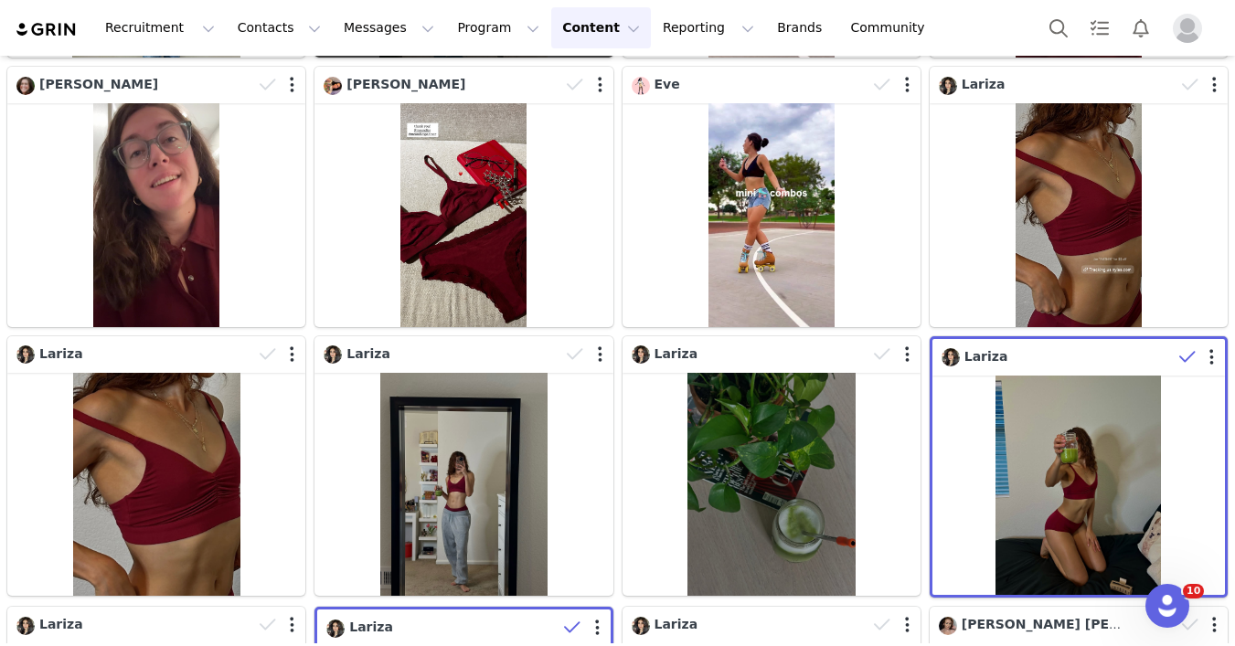
scroll to position [6542, 0]
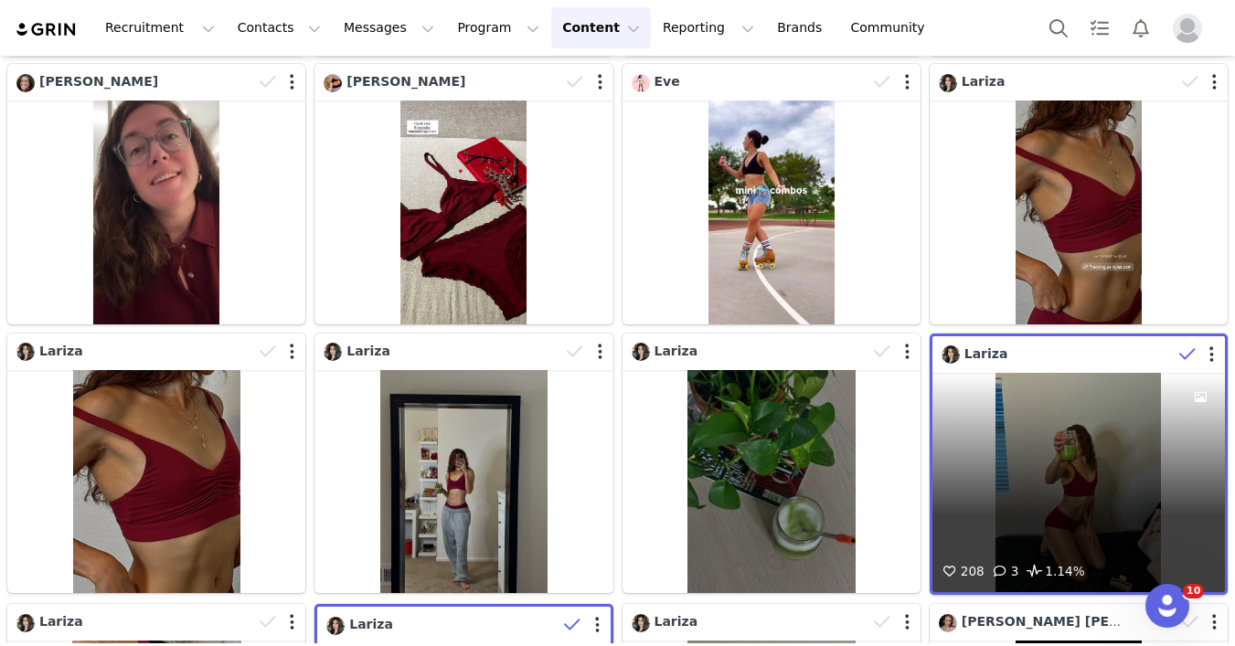
click at [1104, 497] on div "208 3 1.14%" at bounding box center [1079, 482] width 293 height 219
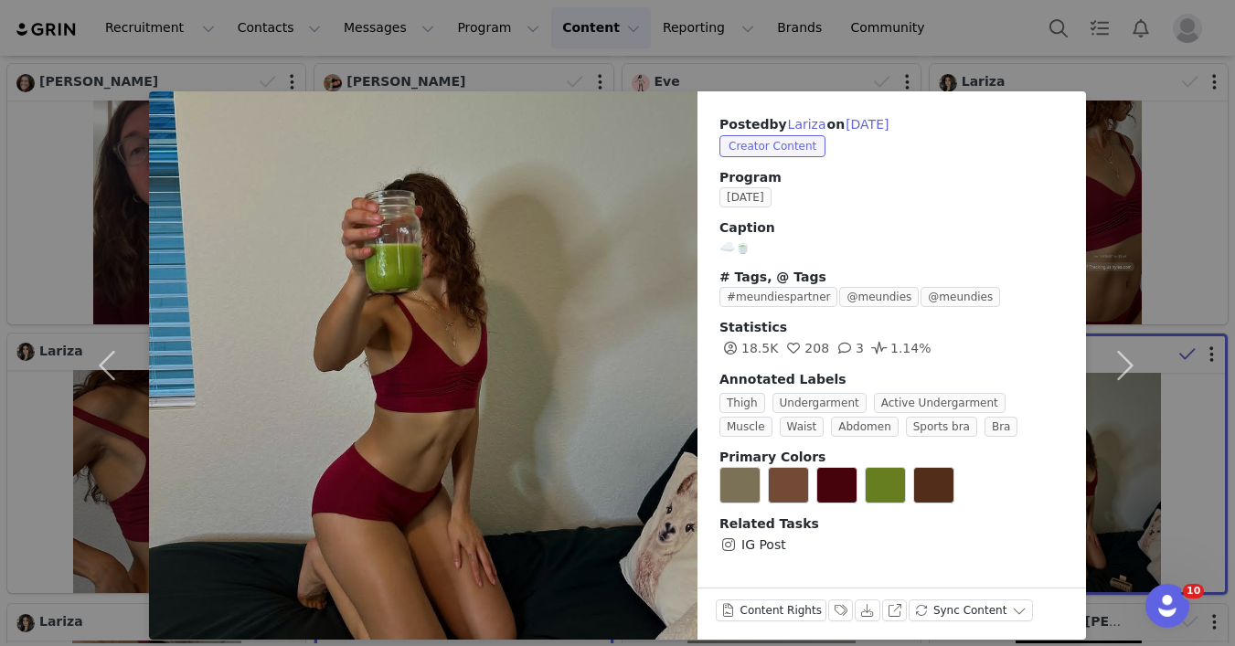
click at [750, 339] on div "Statistics 18.5K 208 3 1.14%" at bounding box center [891, 338] width 345 height 41
copy span "18.5K"
click at [1194, 159] on div "Posted by [PERSON_NAME] on [DATE] Creator Content Program [DATE] Caption ☁️🍵 # …" at bounding box center [617, 323] width 1235 height 646
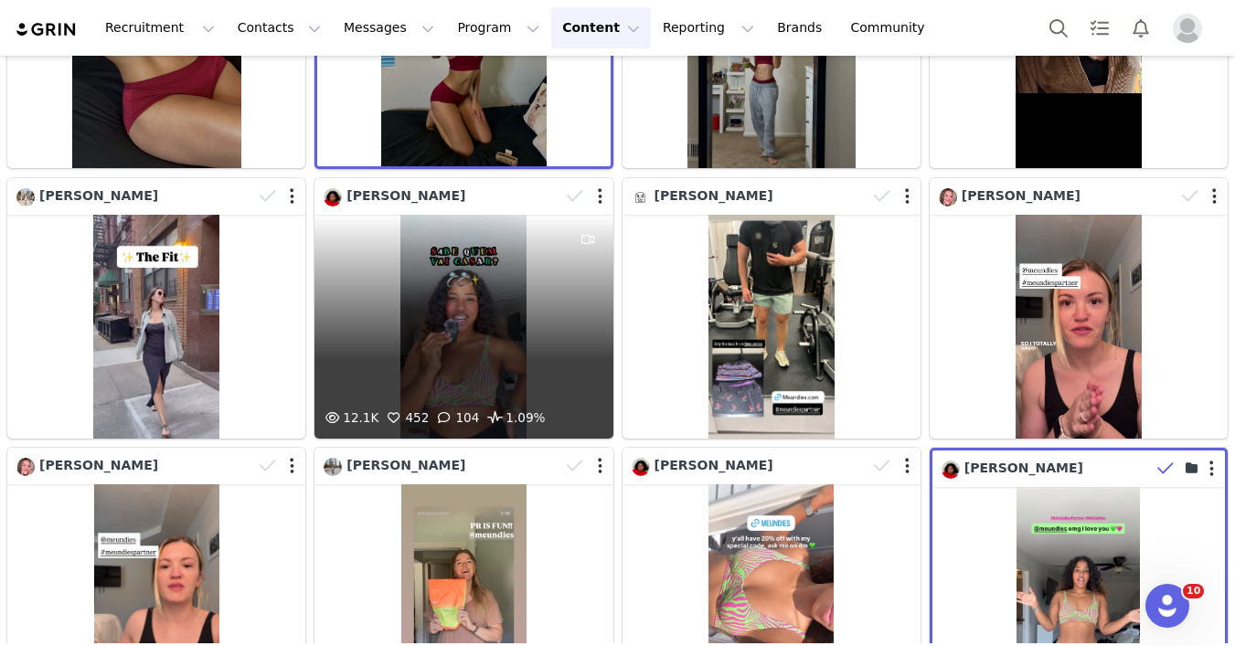
scroll to position [7411, 0]
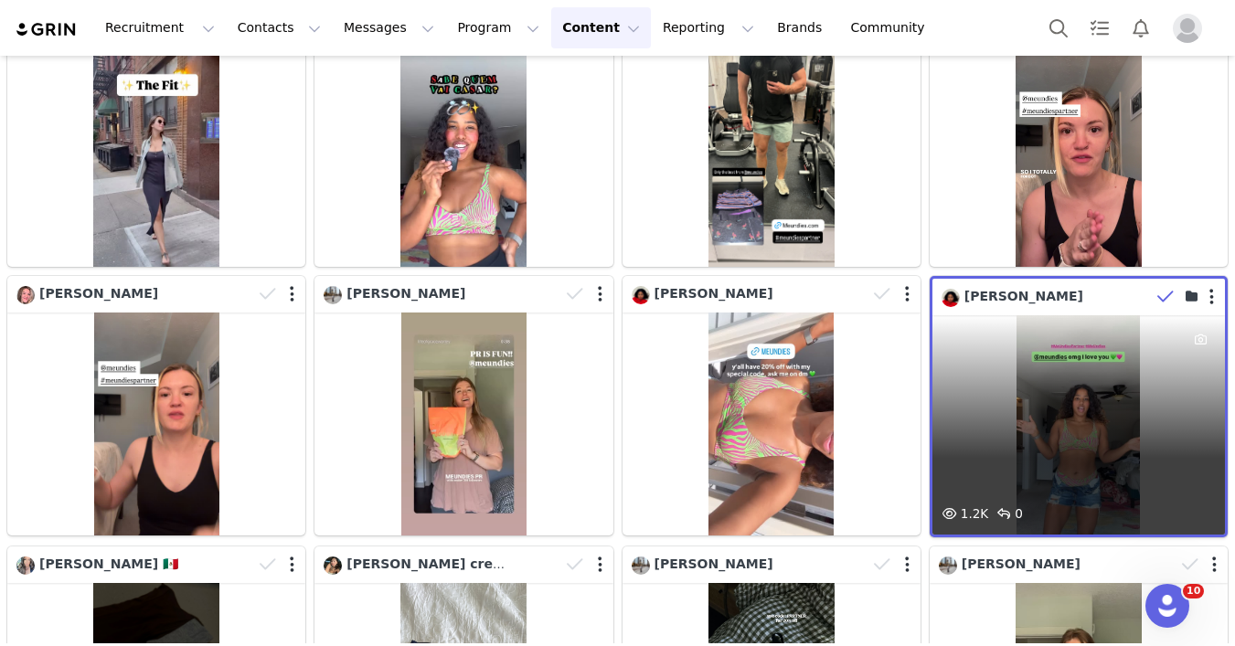
click at [1071, 488] on div "1.2K 0" at bounding box center [1079, 424] width 293 height 219
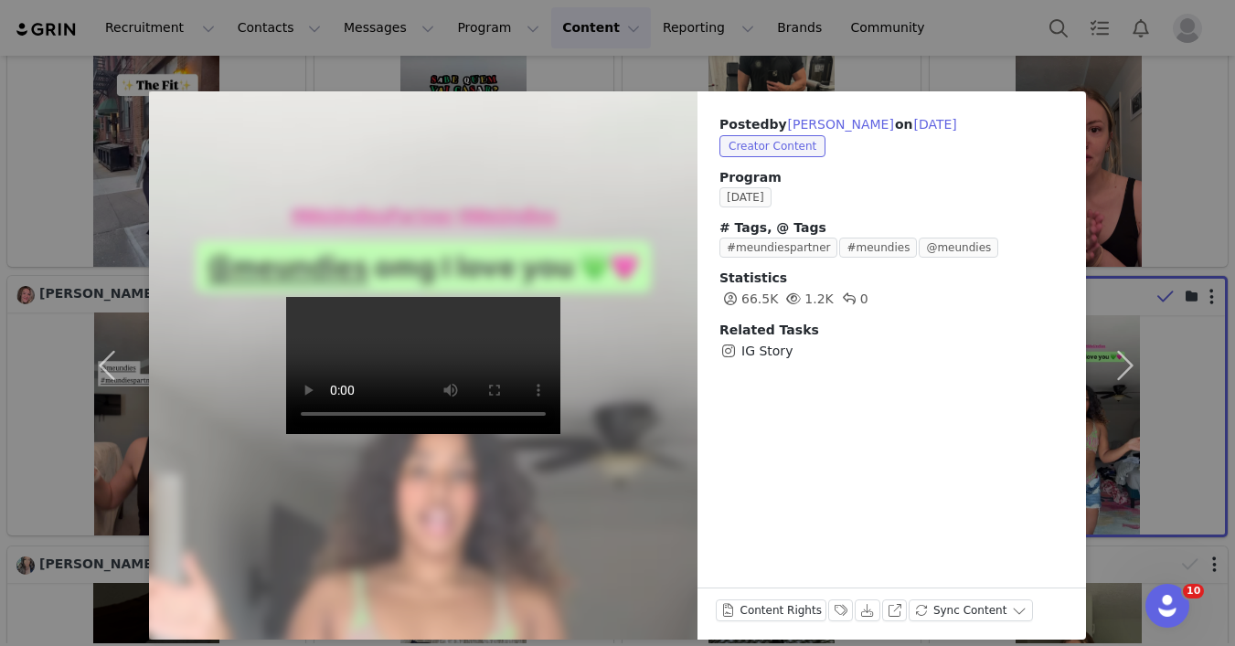
click at [762, 302] on span "66.5K" at bounding box center [748, 299] width 59 height 15
copy span "66.5K"
click at [1158, 247] on button "button" at bounding box center [1124, 365] width 77 height 549
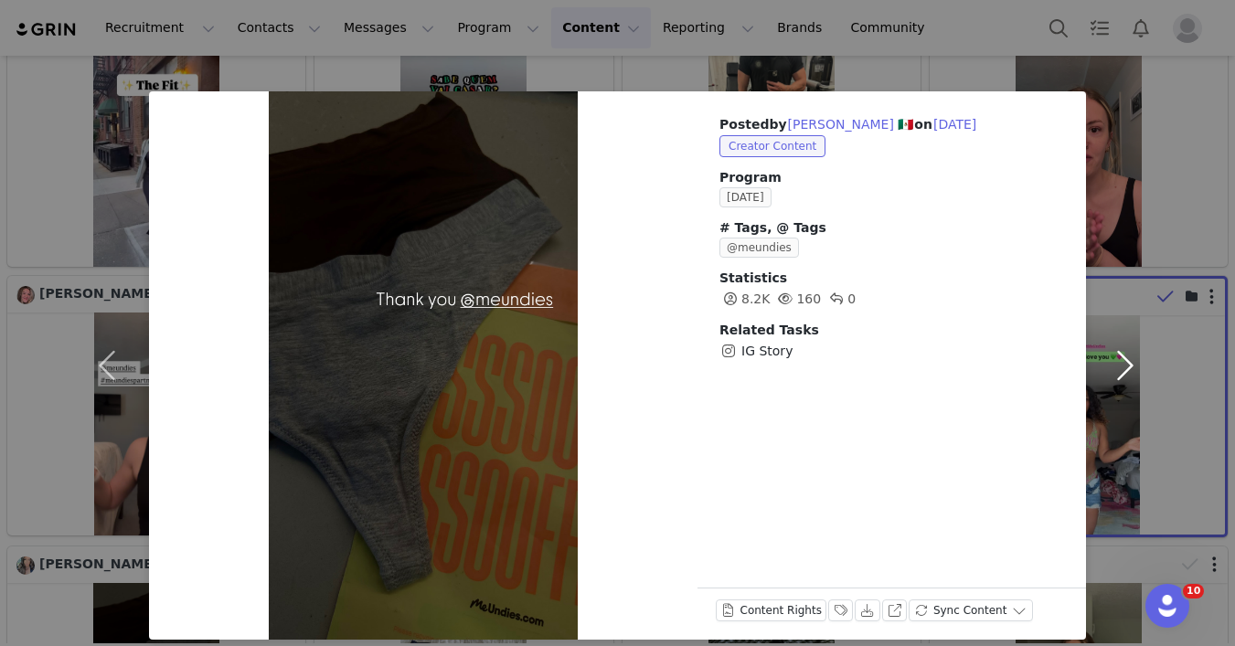
click at [1158, 247] on button "button" at bounding box center [1124, 365] width 77 height 549
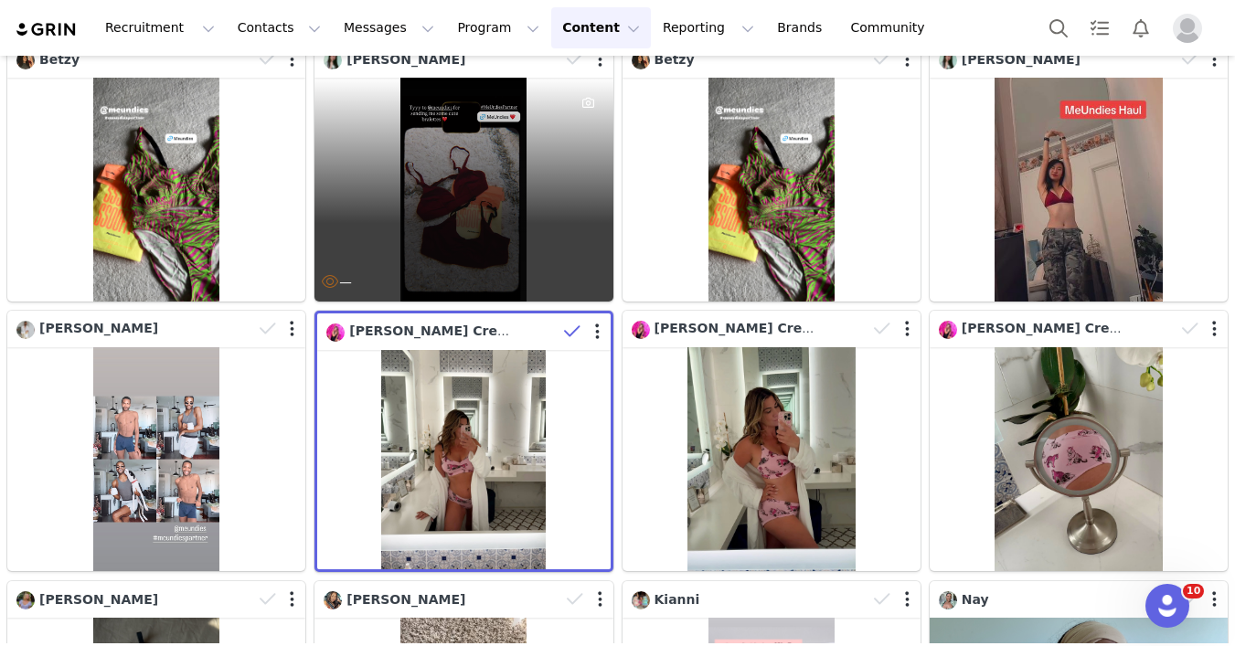
scroll to position [1456, 0]
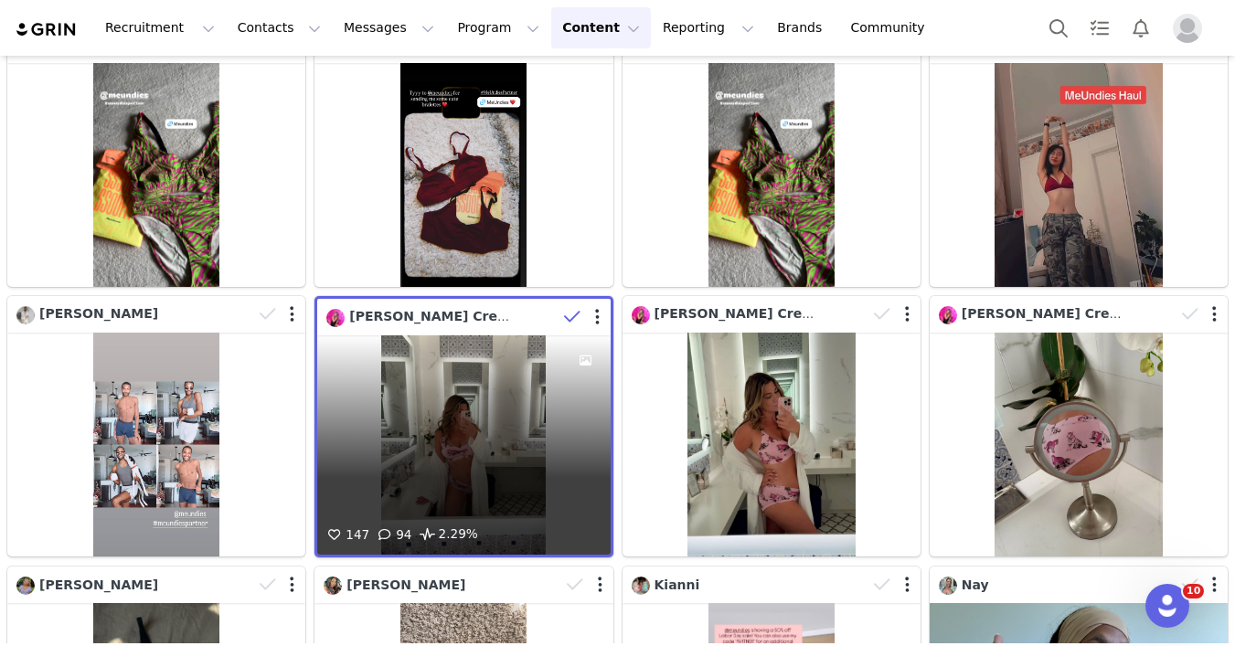
click at [432, 421] on div "147 94 2.29%" at bounding box center [463, 445] width 293 height 219
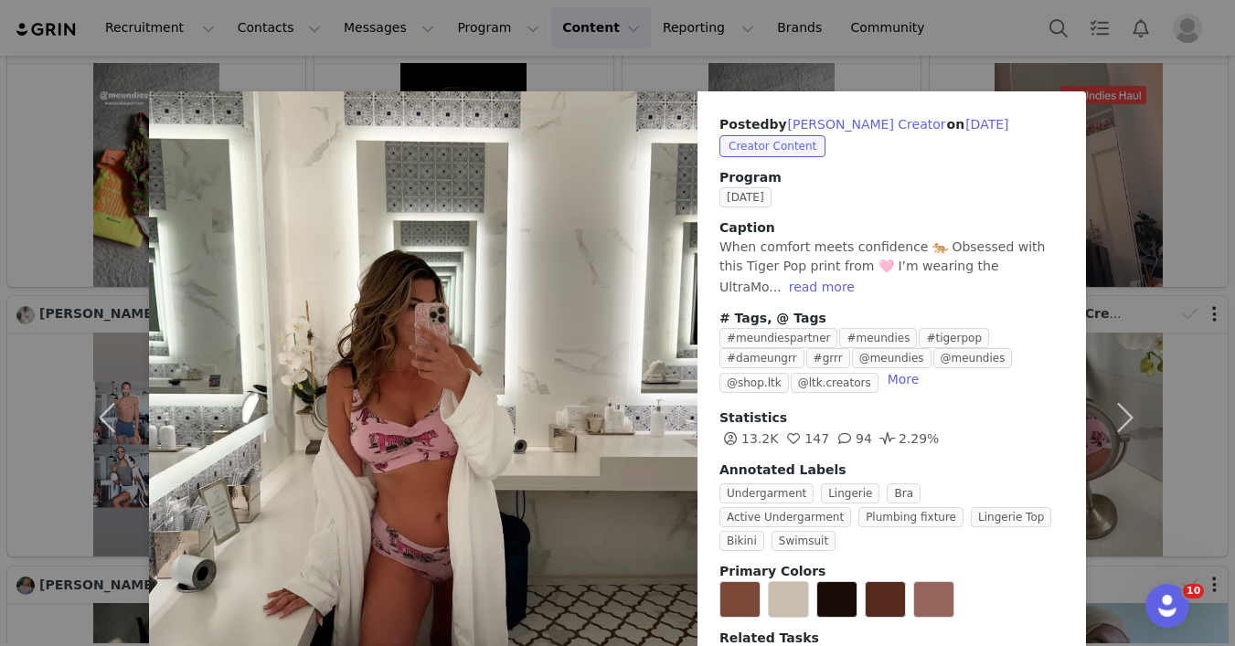
click at [753, 437] on span "13.2K" at bounding box center [748, 439] width 59 height 15
copy span "13.2K"
